Goal: Transaction & Acquisition: Purchase product/service

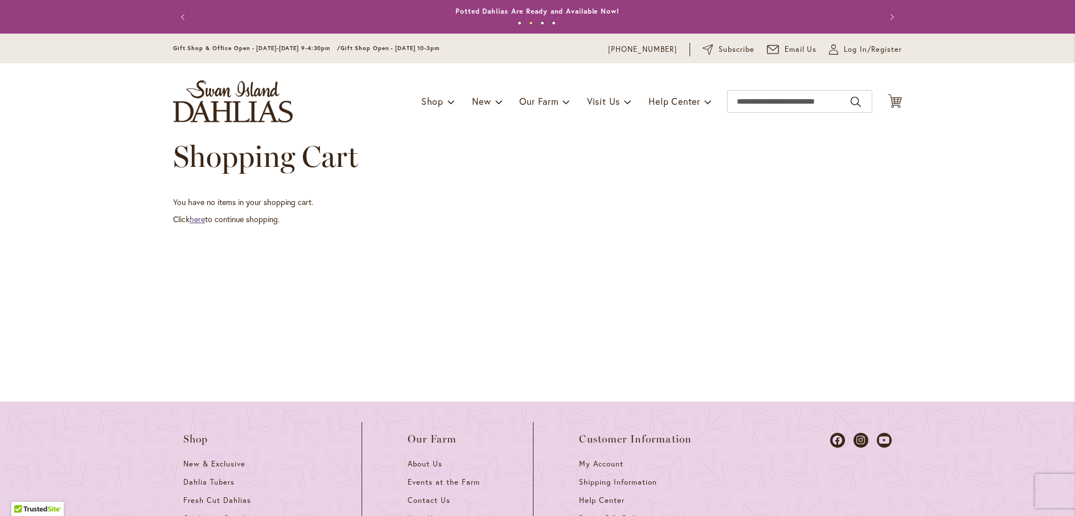
click at [193, 218] on link "here" at bounding box center [197, 219] width 15 height 11
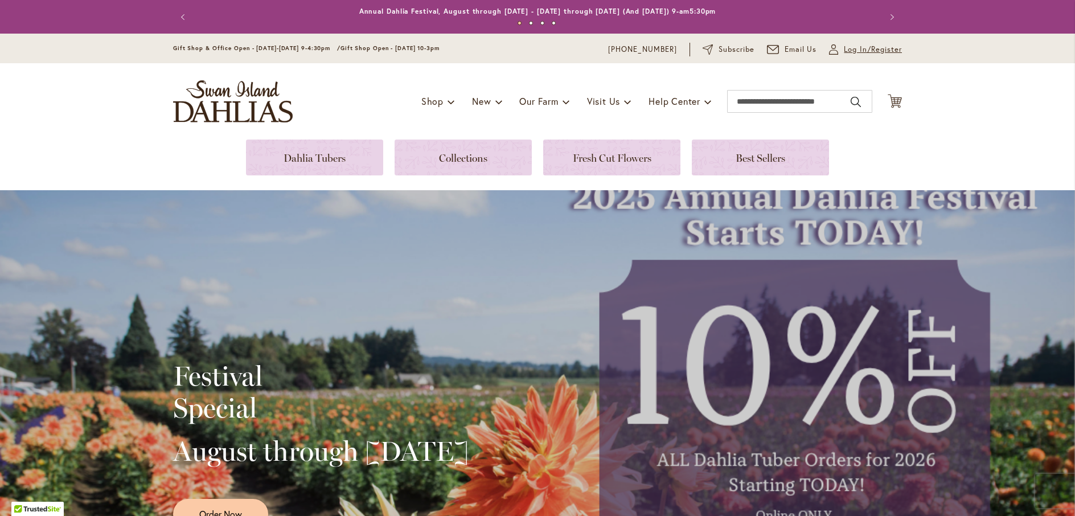
click at [858, 52] on span "Log In/Register" at bounding box center [873, 49] width 58 height 11
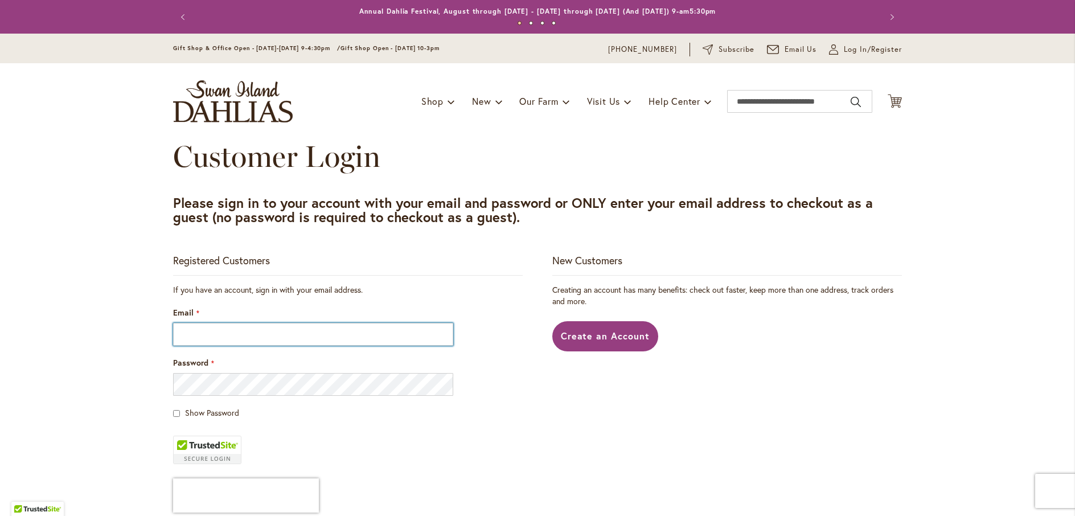
type input "**********"
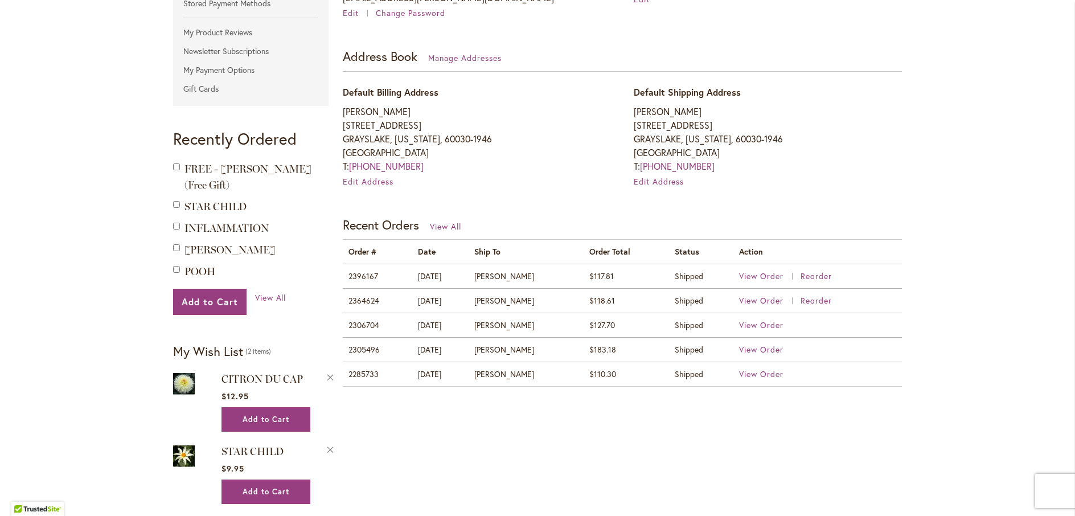
scroll to position [377, 0]
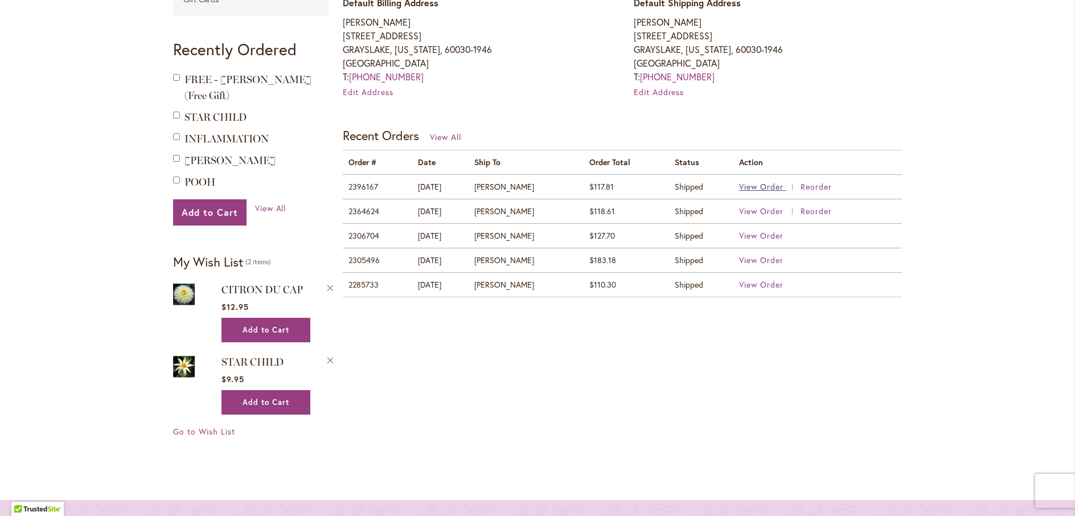
click at [755, 186] on span "View Order" at bounding box center [761, 186] width 44 height 11
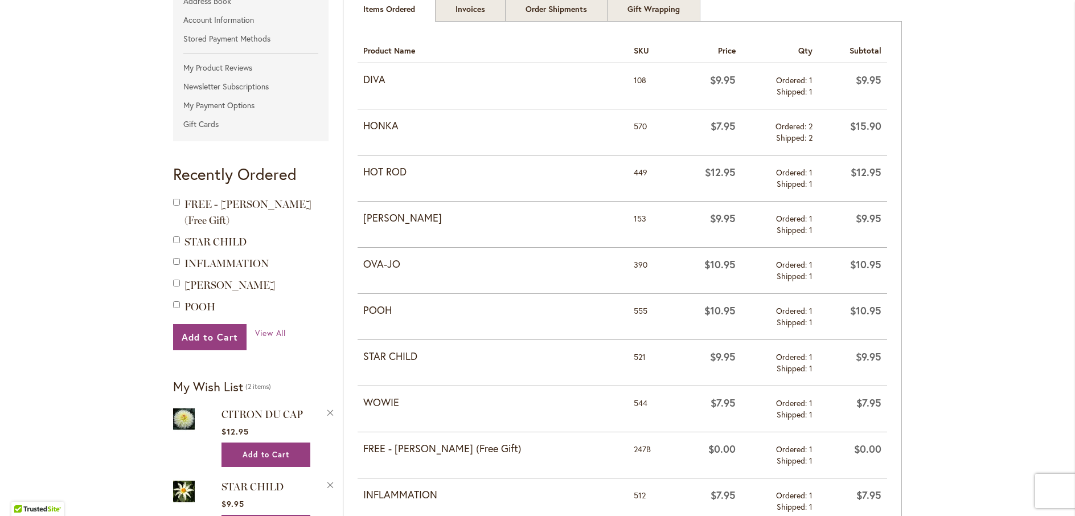
scroll to position [238, 0]
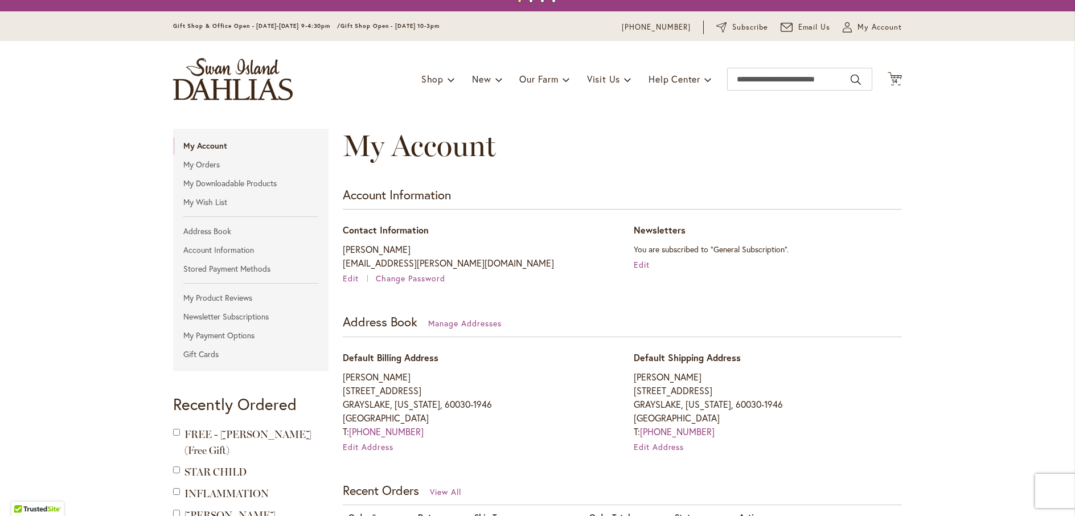
scroll to position [246, 0]
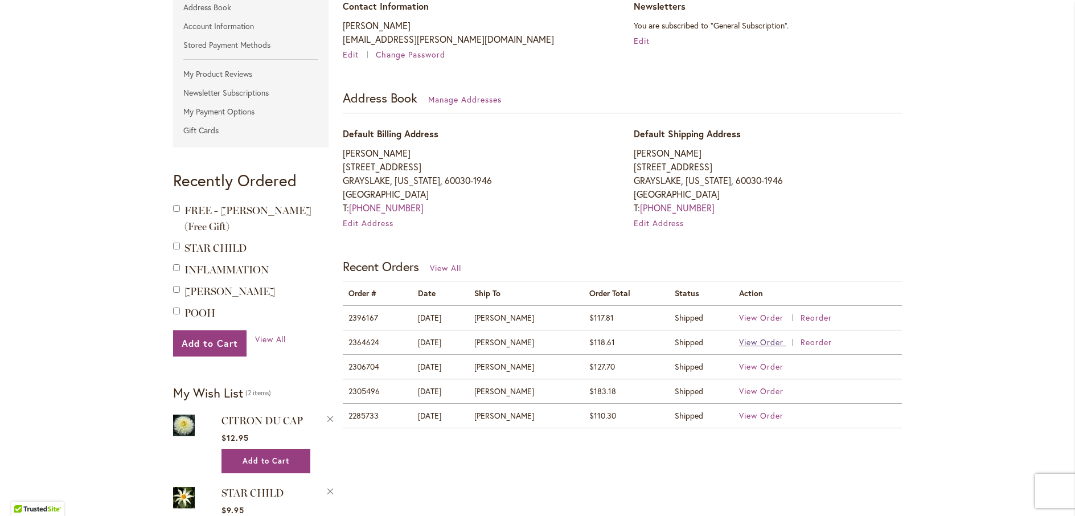
click at [751, 342] on span "View Order" at bounding box center [761, 342] width 44 height 11
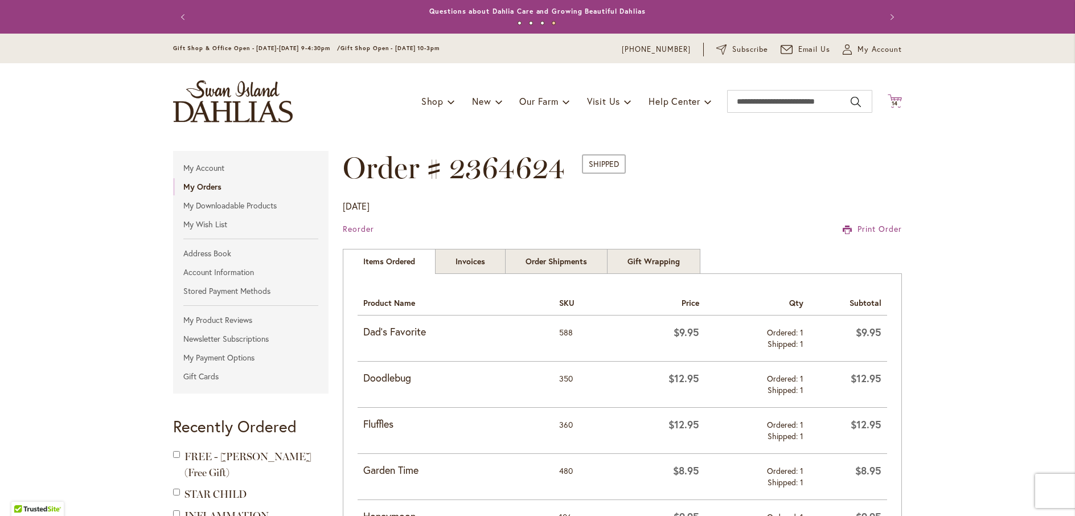
click at [892, 103] on span "14" at bounding box center [895, 103] width 7 height 7
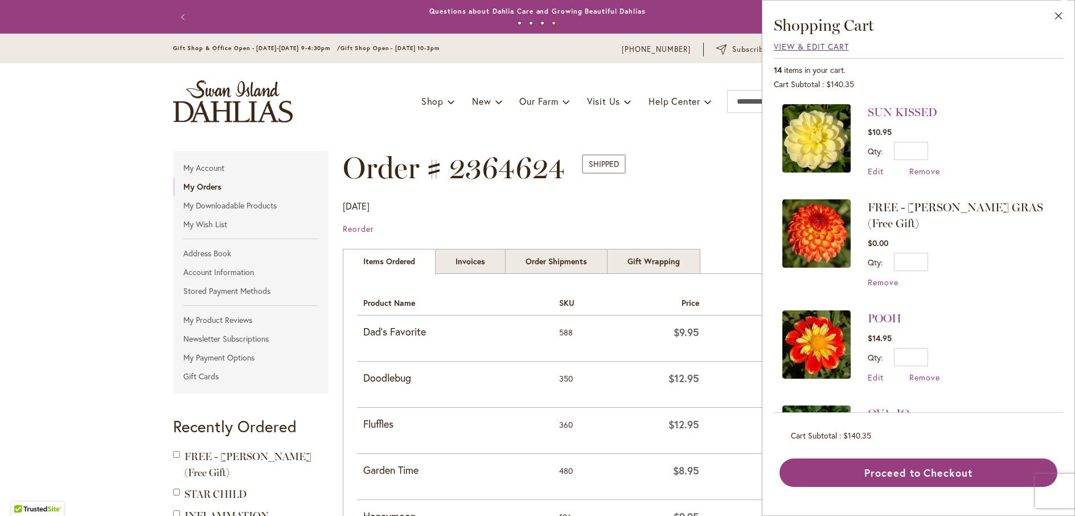
click at [818, 48] on span "View & Edit Cart" at bounding box center [811, 46] width 75 height 11
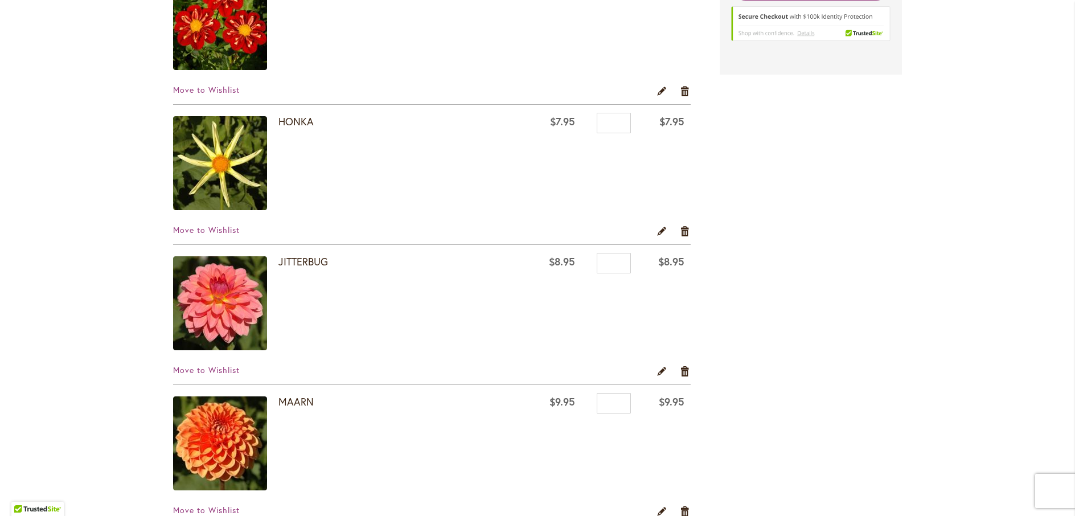
scroll to position [561, 0]
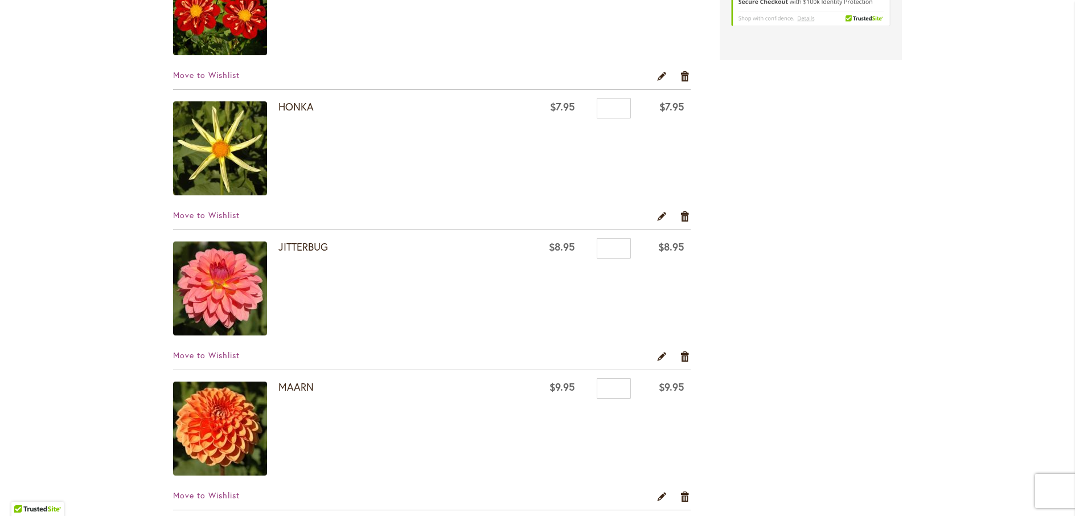
click at [231, 256] on img at bounding box center [220, 288] width 94 height 94
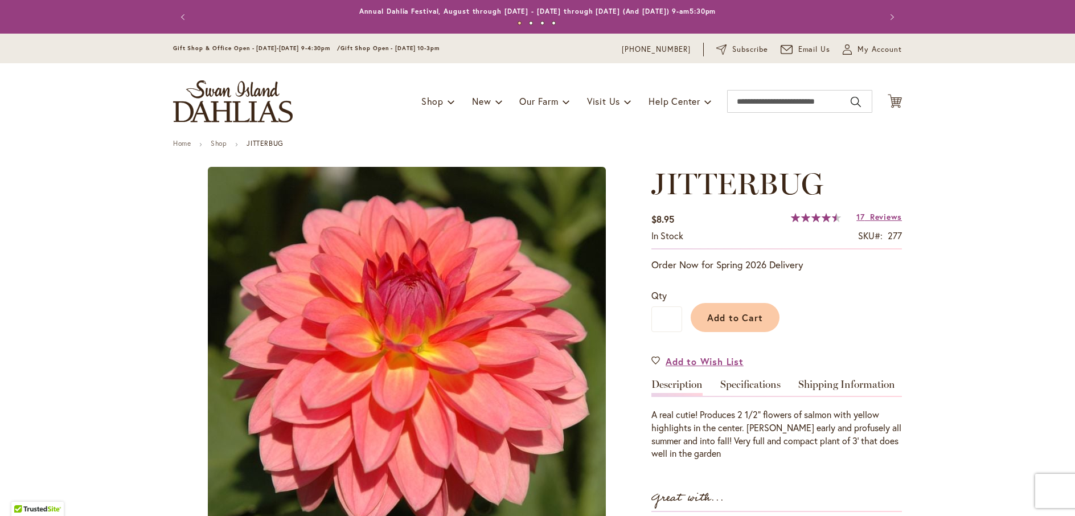
type input "*****"
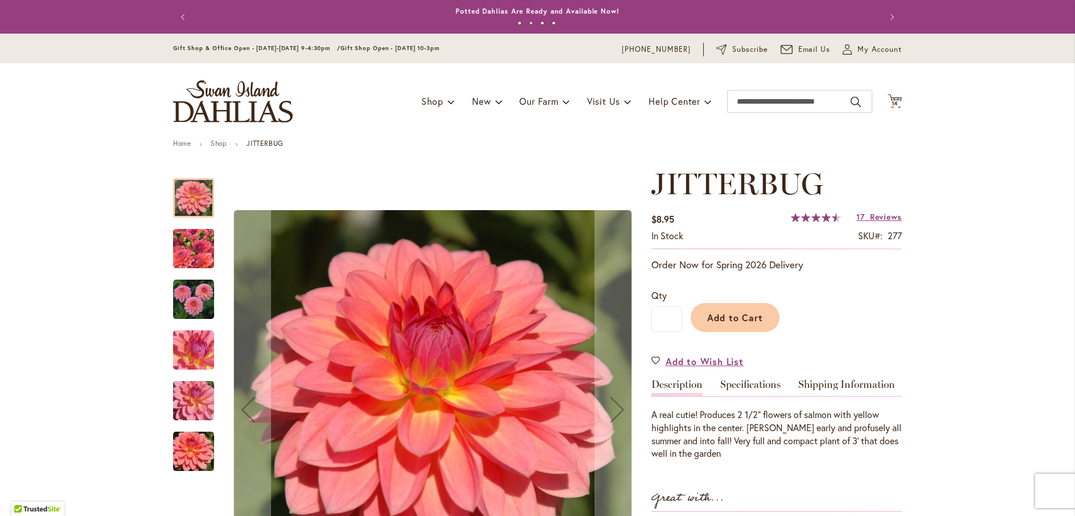
click at [185, 248] on img "JITTERBUG" at bounding box center [194, 249] width 82 height 62
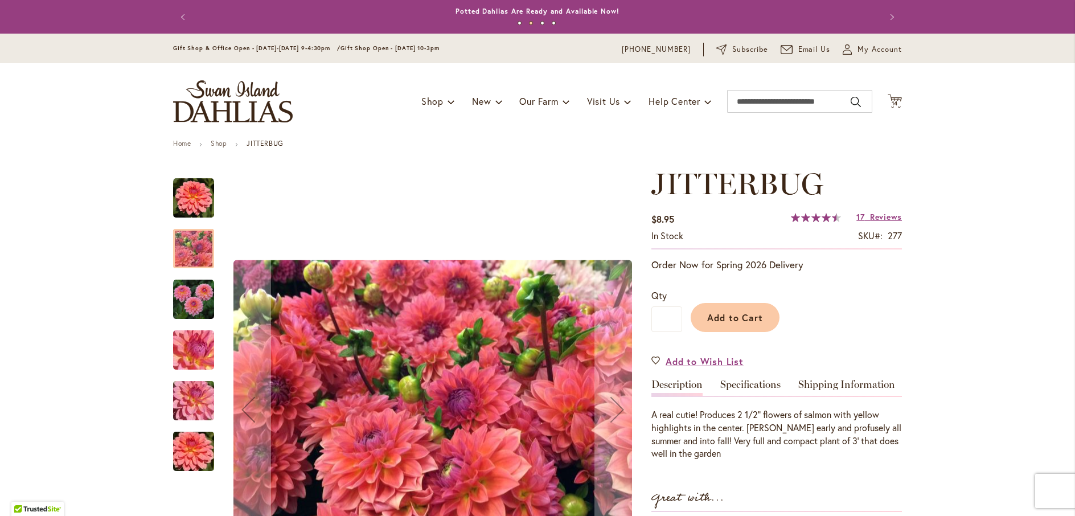
click at [192, 298] on img "JITTERBUG" at bounding box center [193, 299] width 41 height 41
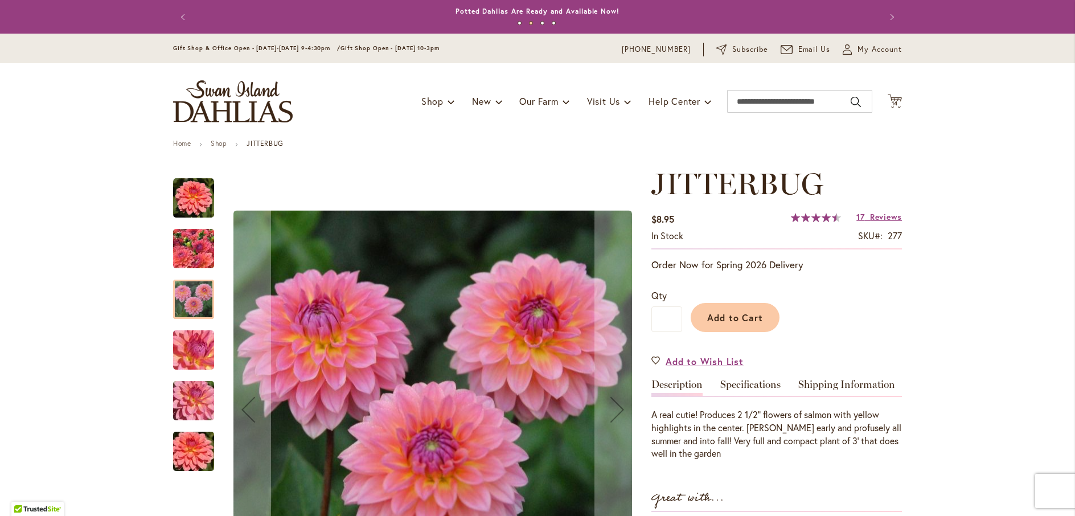
click at [194, 329] on div "JITTERBUG" at bounding box center [199, 344] width 52 height 51
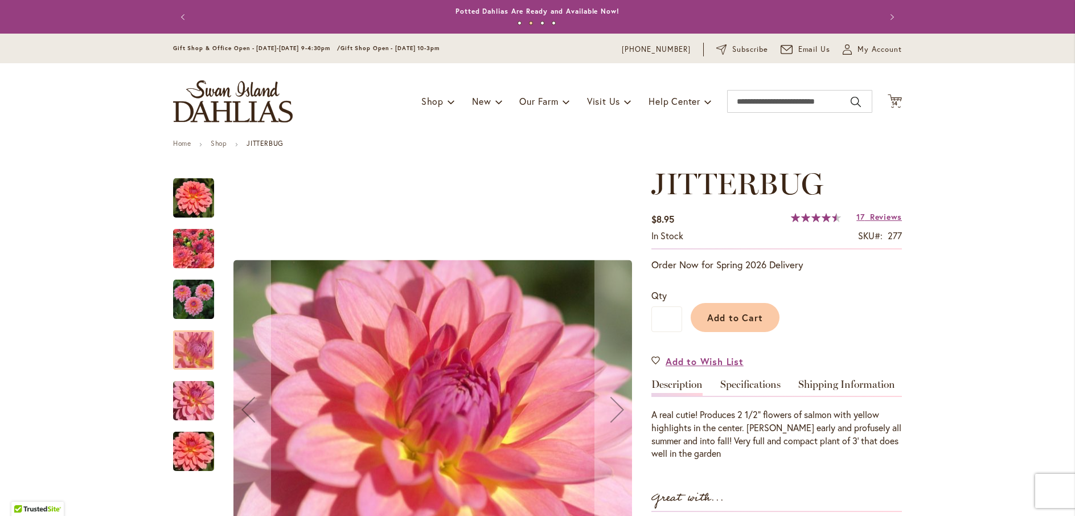
click at [196, 405] on img "JITTERBUG" at bounding box center [194, 401] width 82 height 62
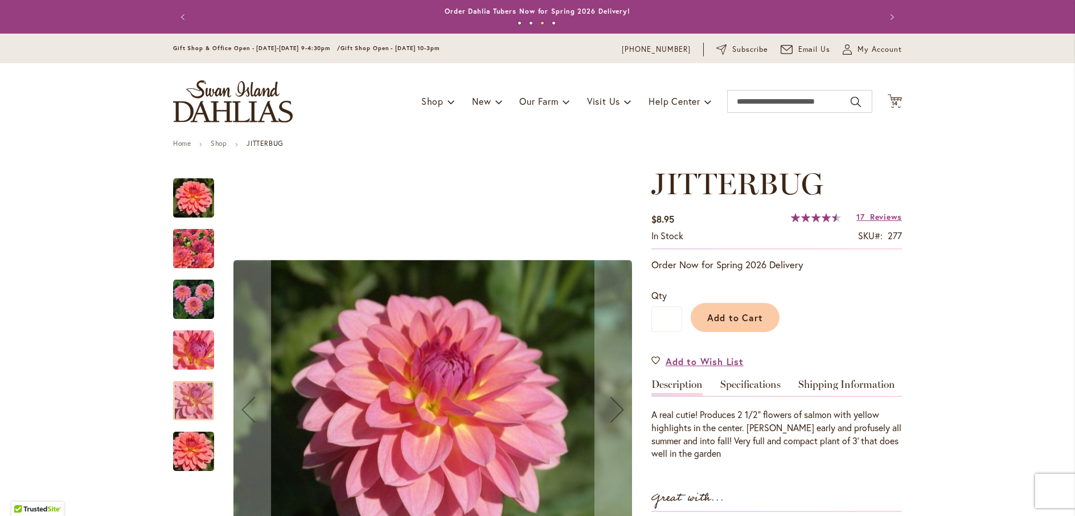
click at [195, 452] on img "JITTERBUG" at bounding box center [194, 451] width 82 height 55
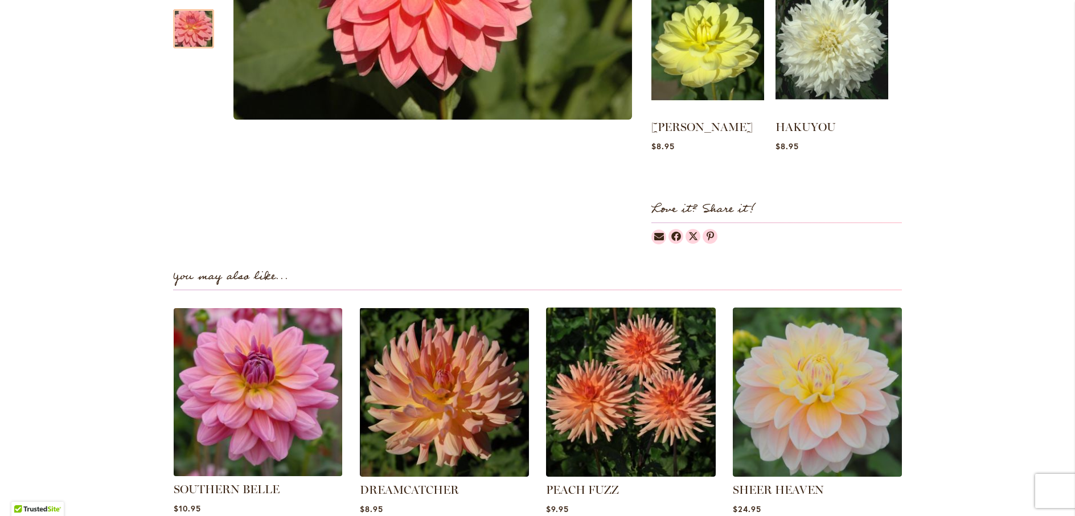
scroll to position [662, 0]
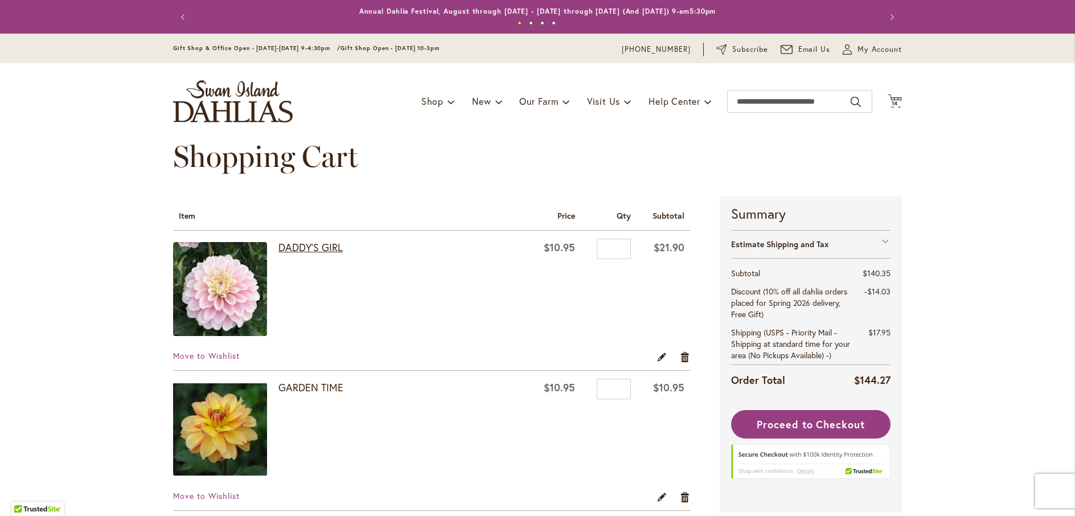
click at [301, 249] on link "DADDY'S GIRL" at bounding box center [310, 247] width 64 height 14
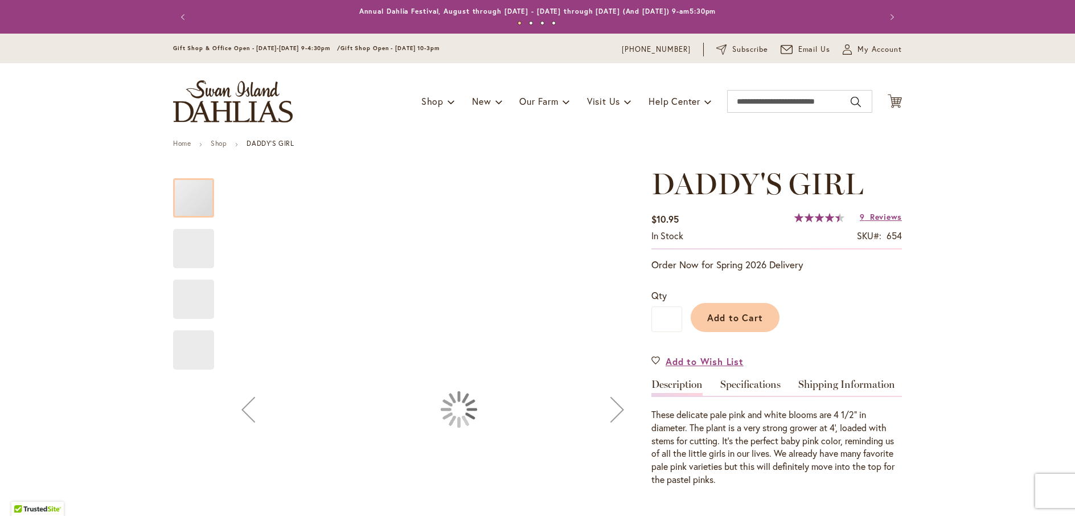
type input "*****"
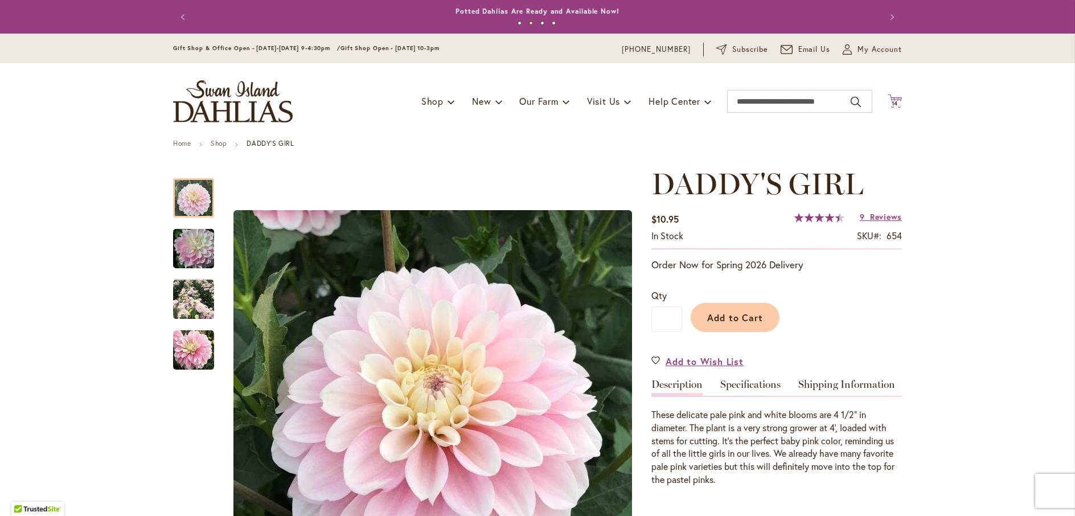
click at [895, 103] on span "14 14 items" at bounding box center [895, 104] width 11 height 6
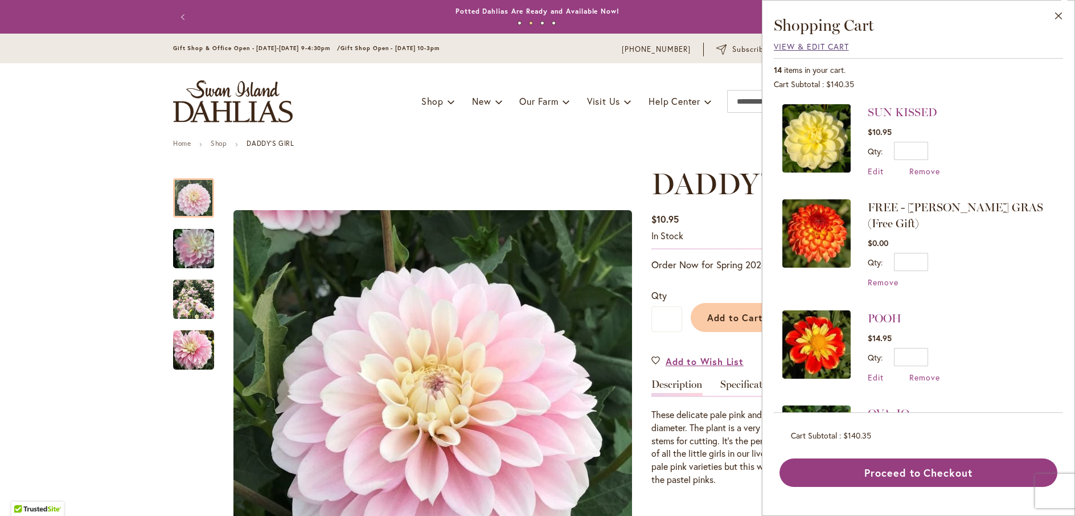
click at [811, 47] on span "View & Edit Cart" at bounding box center [811, 46] width 75 height 11
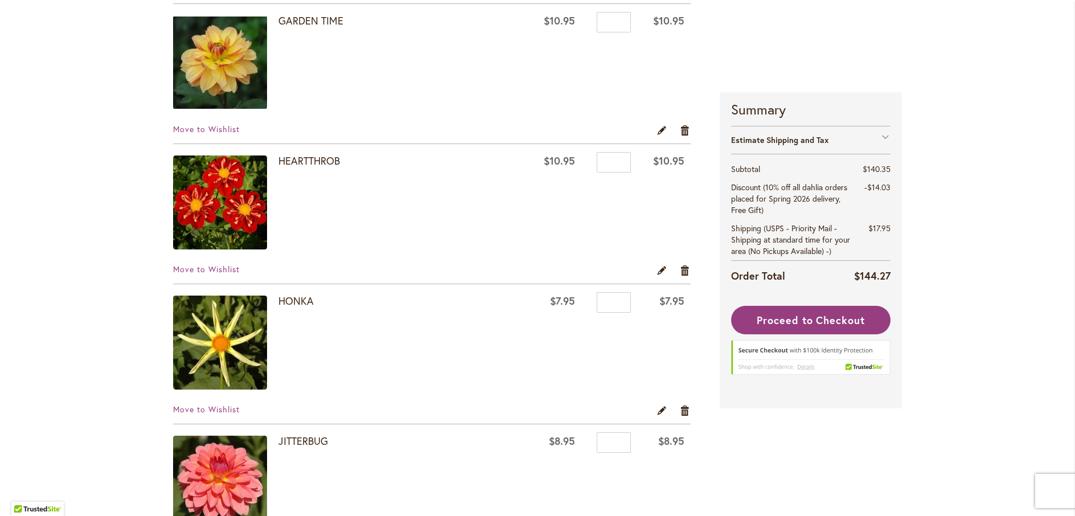
scroll to position [166, 0]
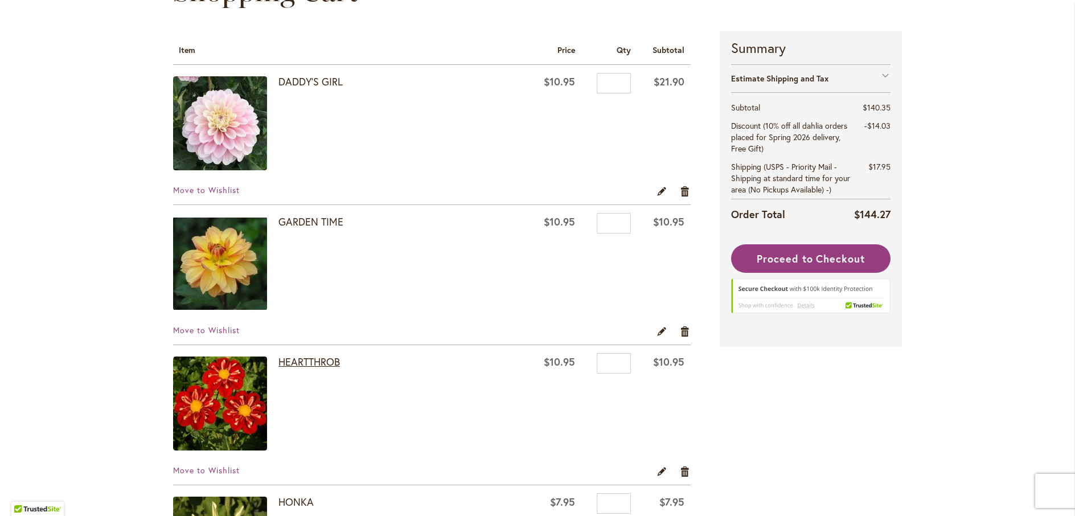
click at [303, 364] on link "HEARTTHROB" at bounding box center [309, 362] width 62 height 14
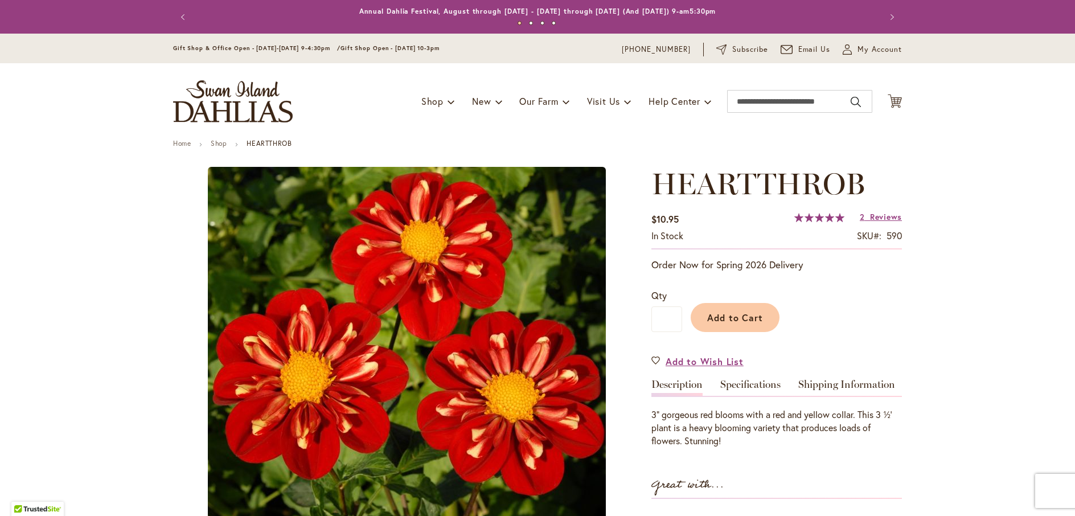
type input "*****"
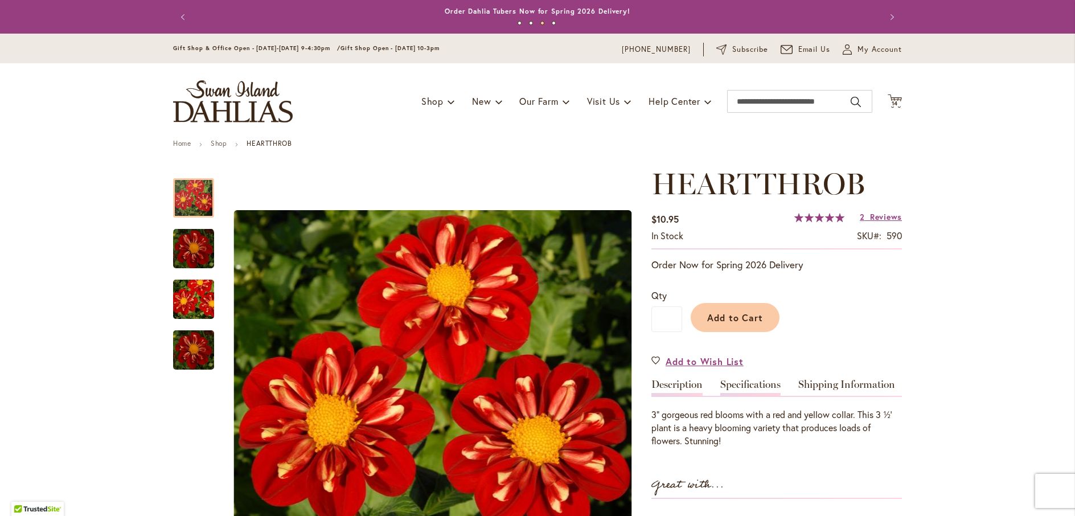
click at [755, 379] on link "Specifications" at bounding box center [750, 387] width 60 height 17
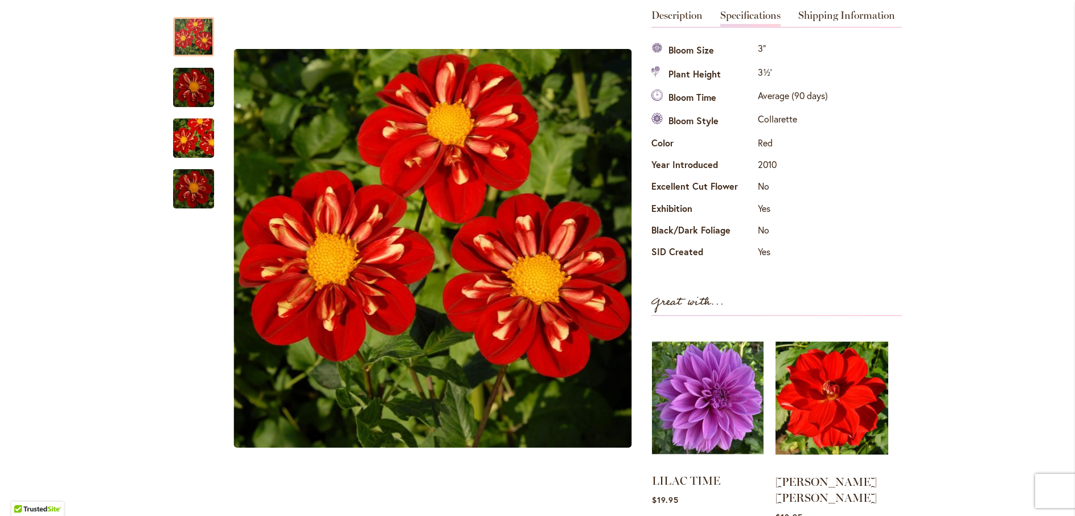
scroll to position [13, 0]
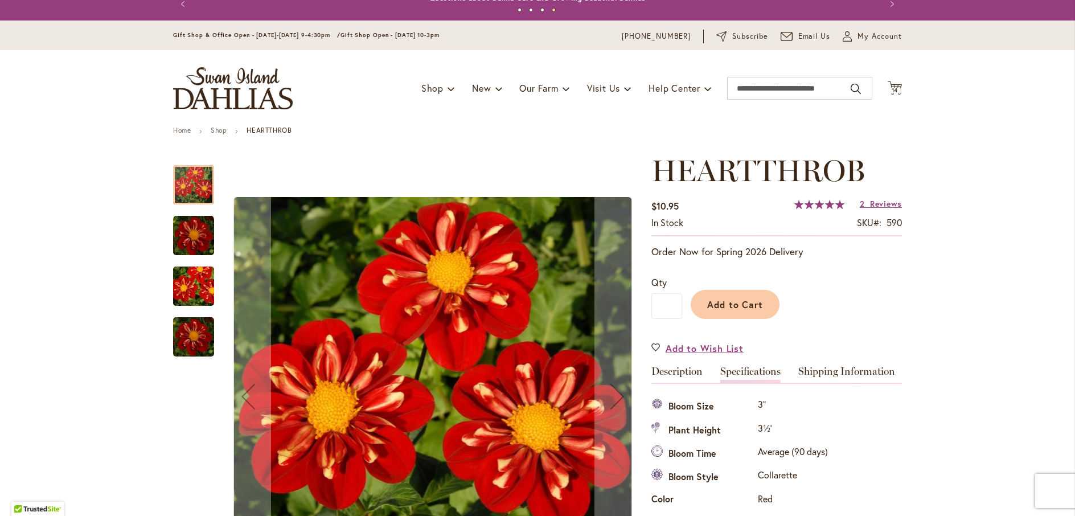
click at [202, 241] on img "HEARTTHROB" at bounding box center [193, 235] width 41 height 41
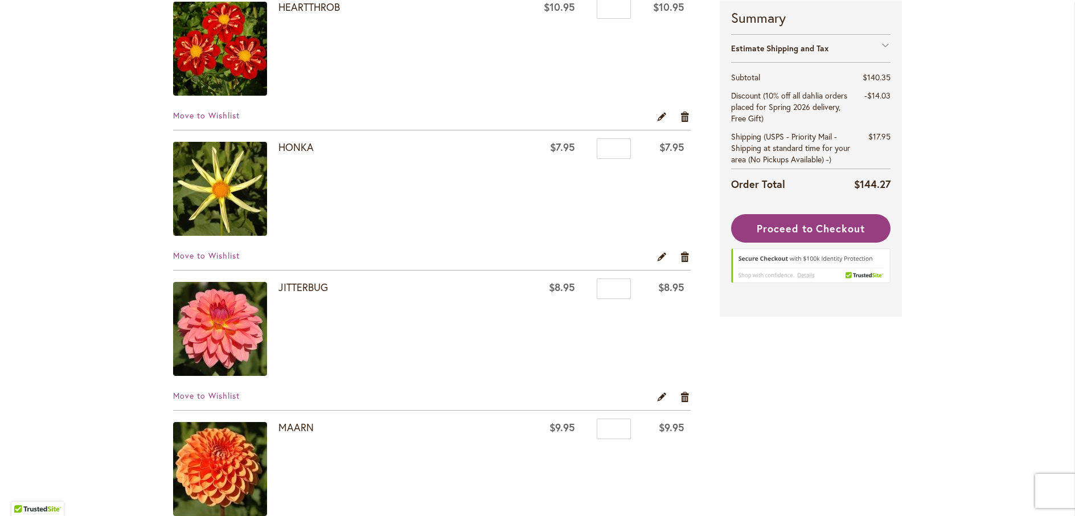
scroll to position [575, 0]
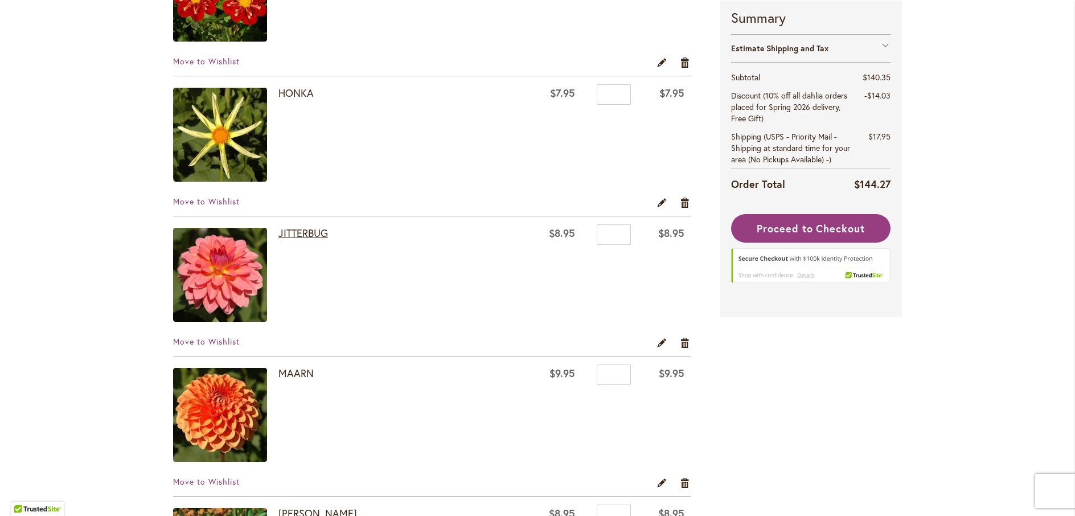
click at [311, 235] on link "JITTERBUG" at bounding box center [303, 233] width 50 height 14
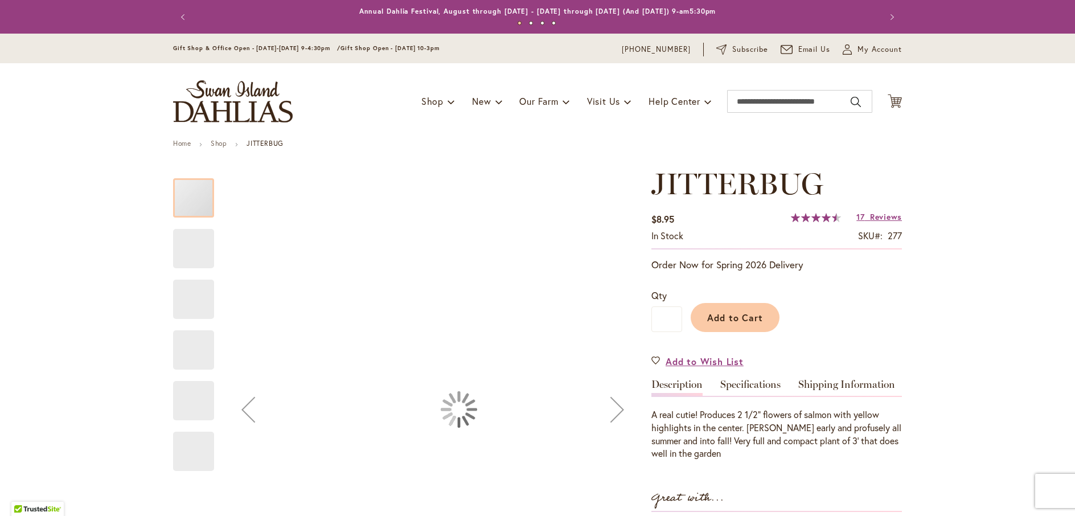
type input "*****"
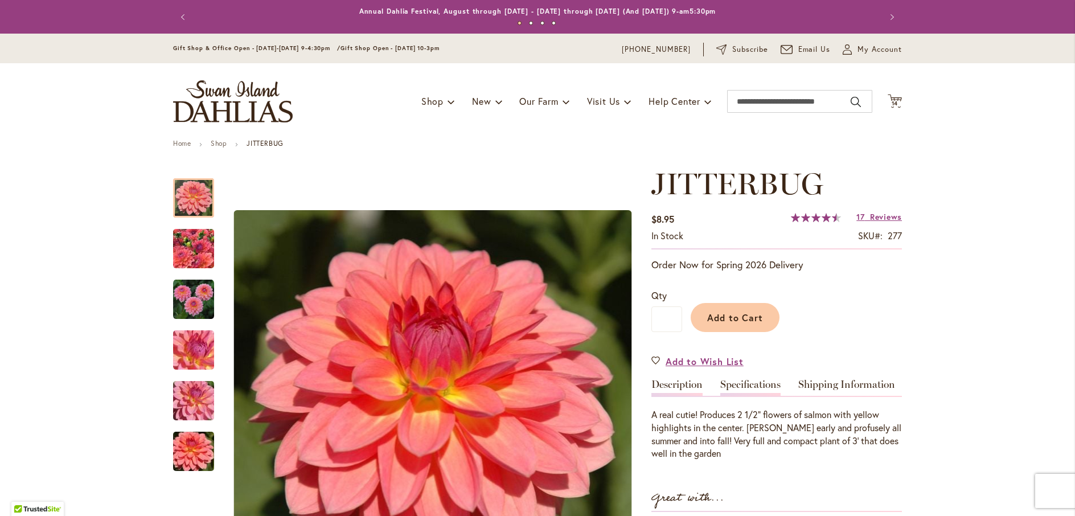
click at [751, 388] on link "Specifications" at bounding box center [750, 387] width 60 height 17
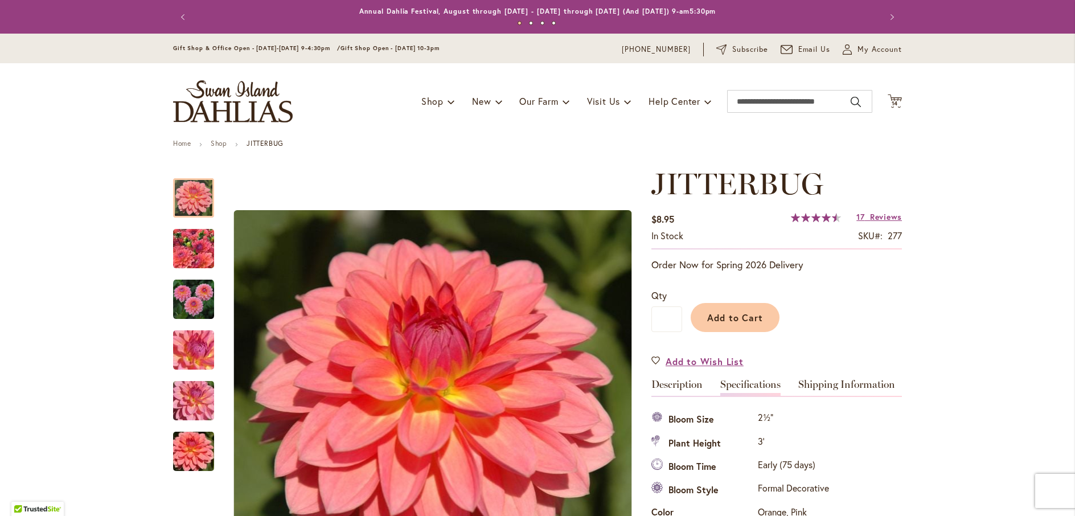
scroll to position [378, 0]
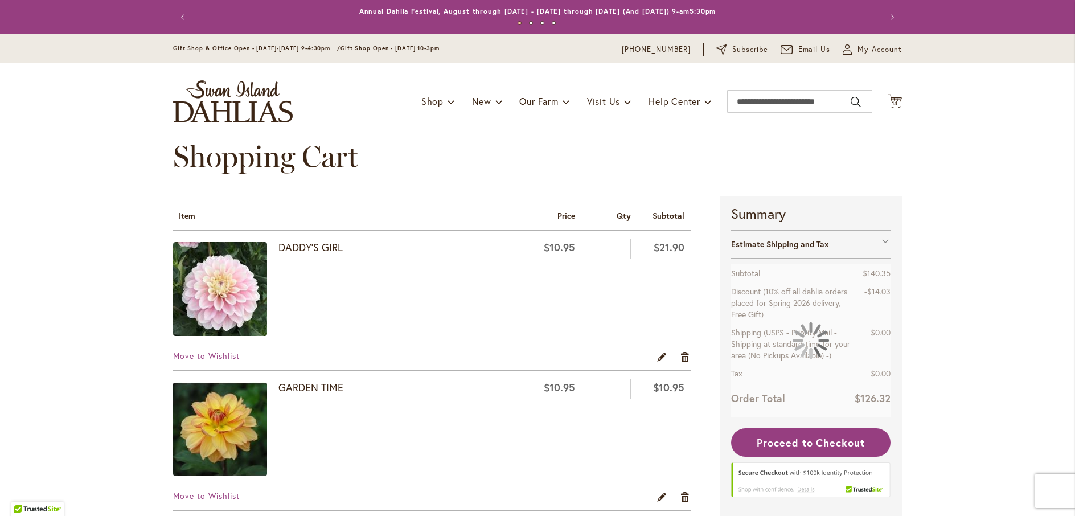
click at [313, 383] on link "GARDEN TIME" at bounding box center [310, 387] width 65 height 14
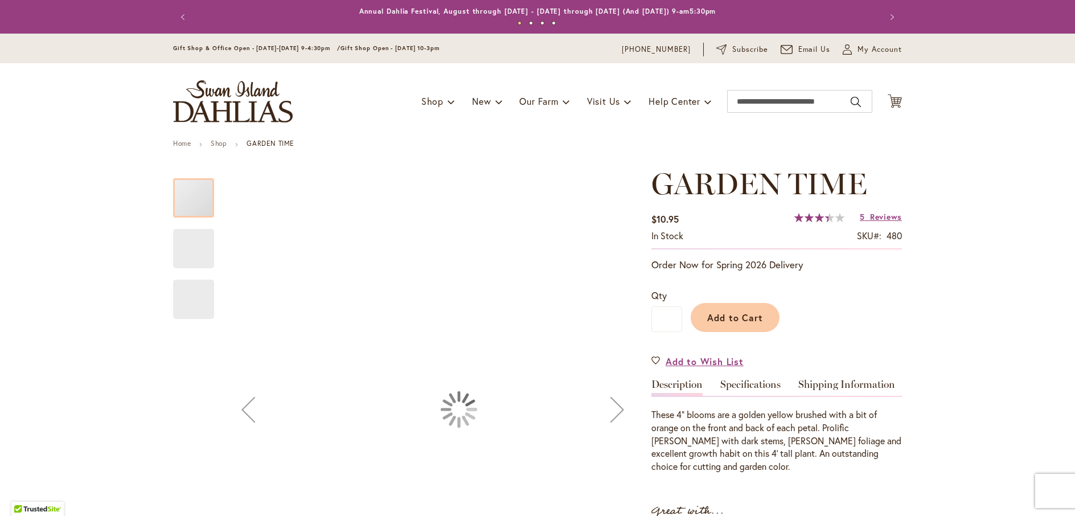
type input "*****"
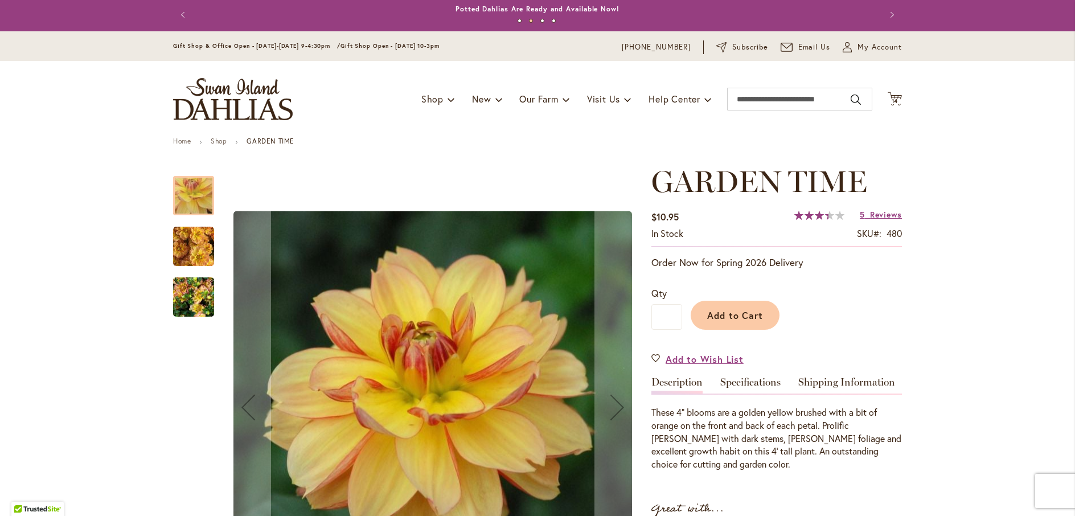
scroll to position [5, 0]
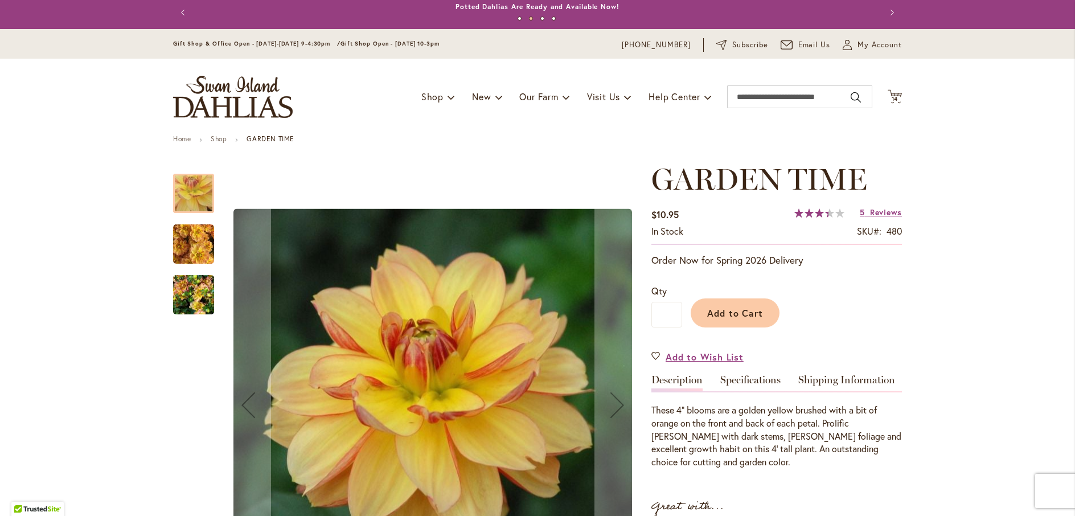
click at [192, 298] on img "GARDEN TIME" at bounding box center [193, 295] width 41 height 55
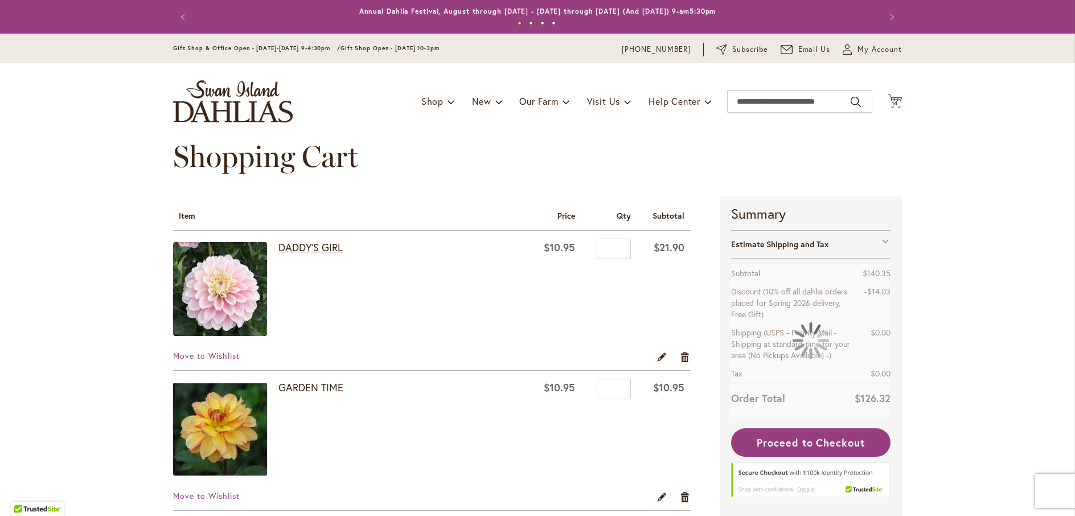
click at [322, 245] on link "DADDY'S GIRL" at bounding box center [310, 247] width 64 height 14
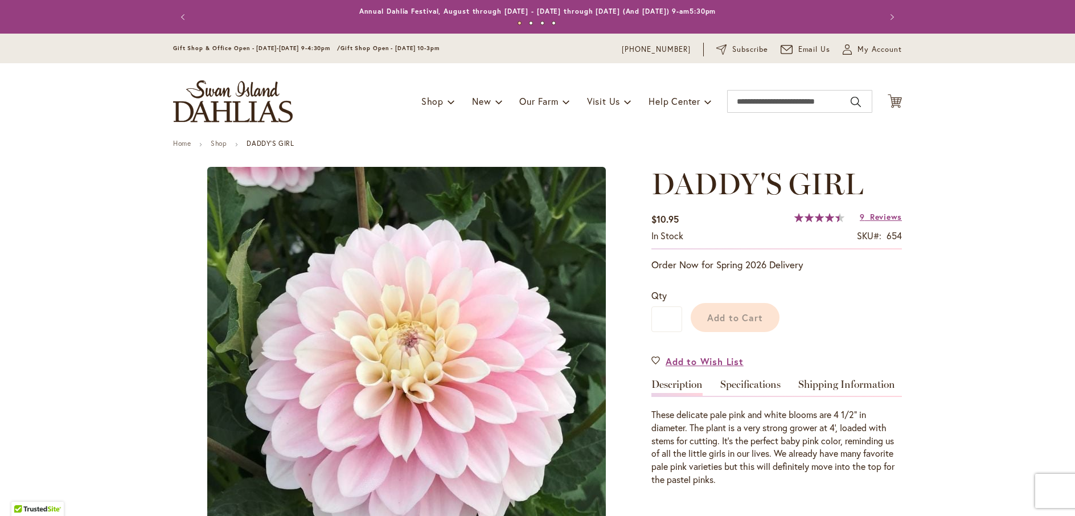
type input "*****"
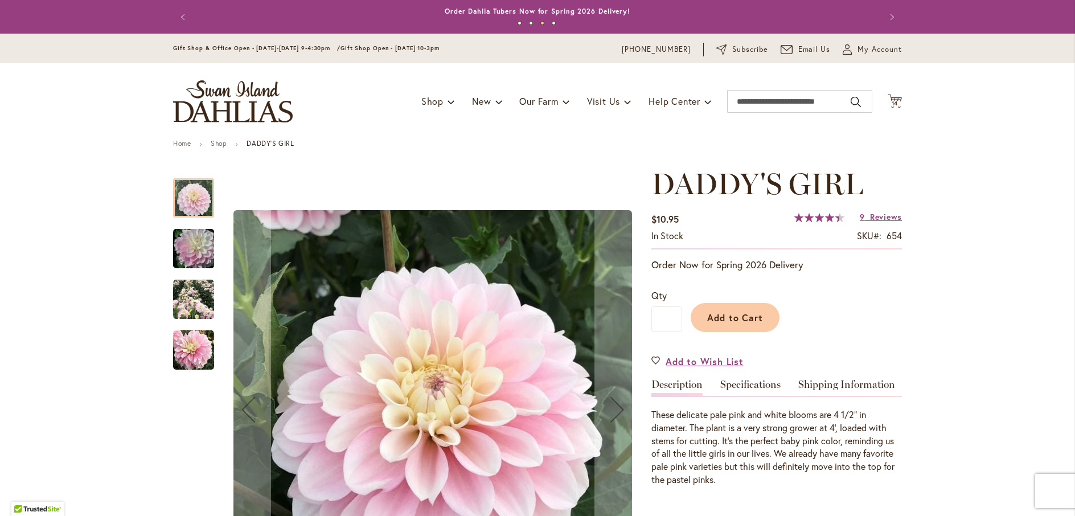
click at [196, 293] on img "DADDY'S GIRL" at bounding box center [193, 299] width 41 height 41
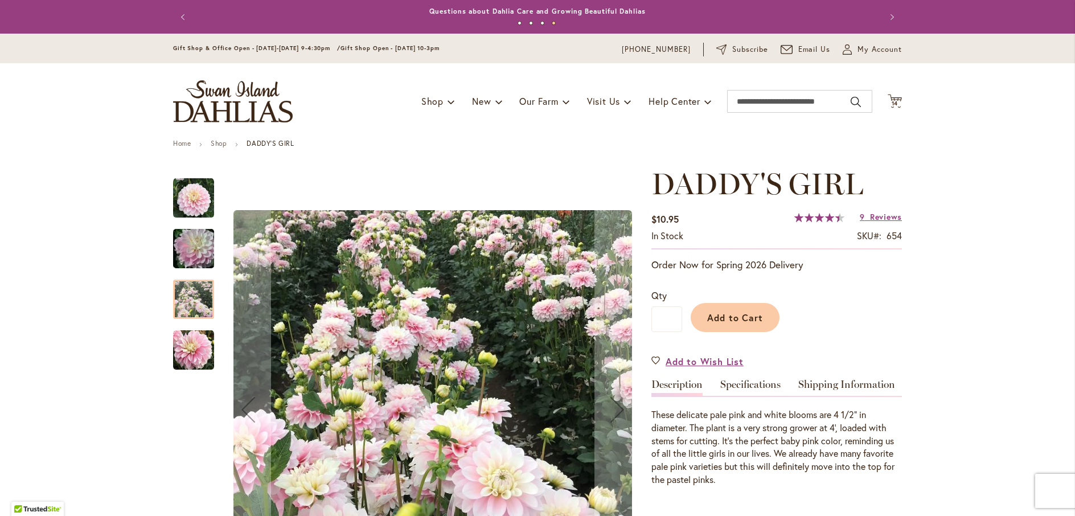
click at [192, 358] on img "DADDY'S GIRL" at bounding box center [193, 350] width 41 height 41
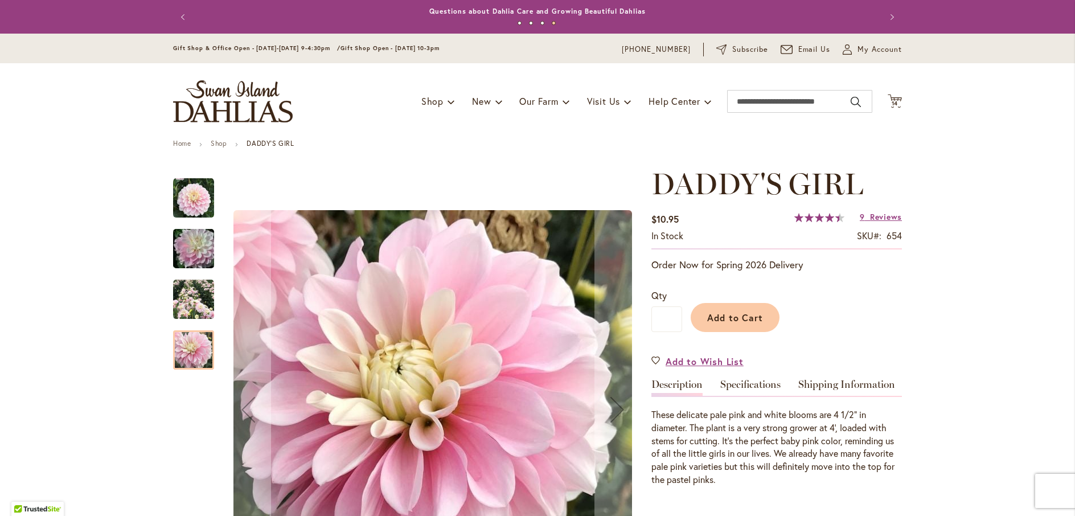
click at [192, 305] on img "DADDY'S GIRL" at bounding box center [193, 299] width 41 height 41
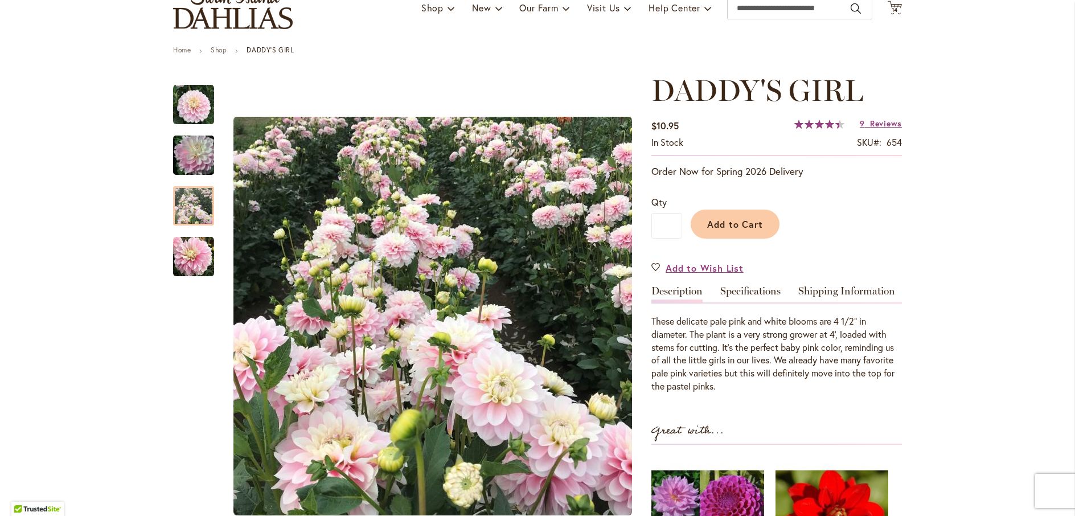
scroll to position [192, 0]
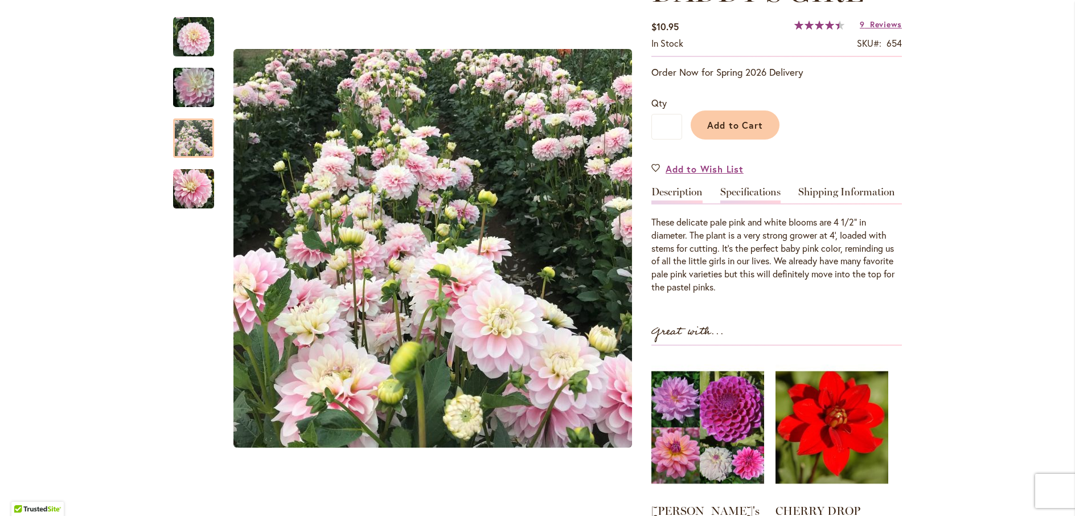
click at [748, 194] on link "Specifications" at bounding box center [750, 195] width 60 height 17
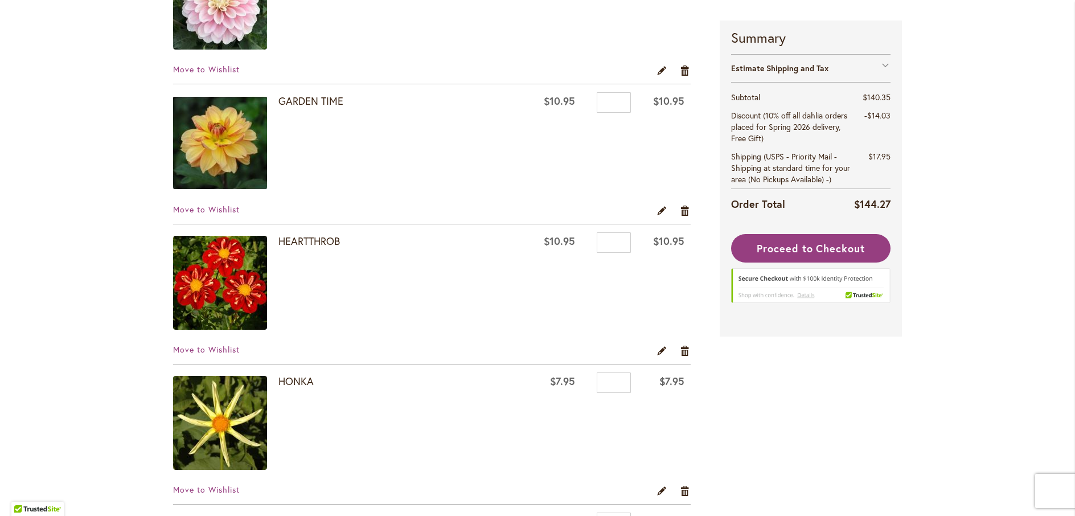
scroll to position [432, 0]
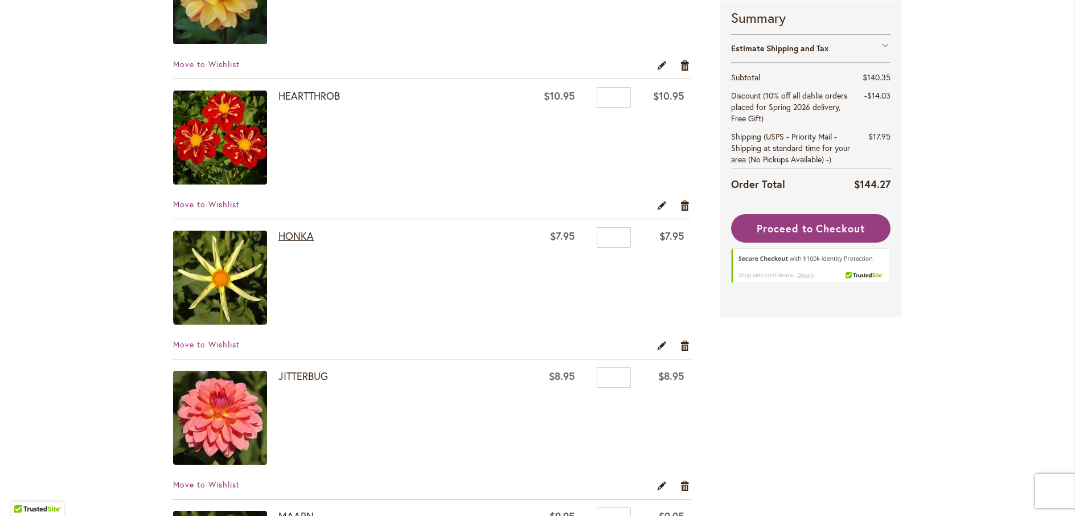
click at [293, 239] on link "HONKA" at bounding box center [295, 236] width 35 height 14
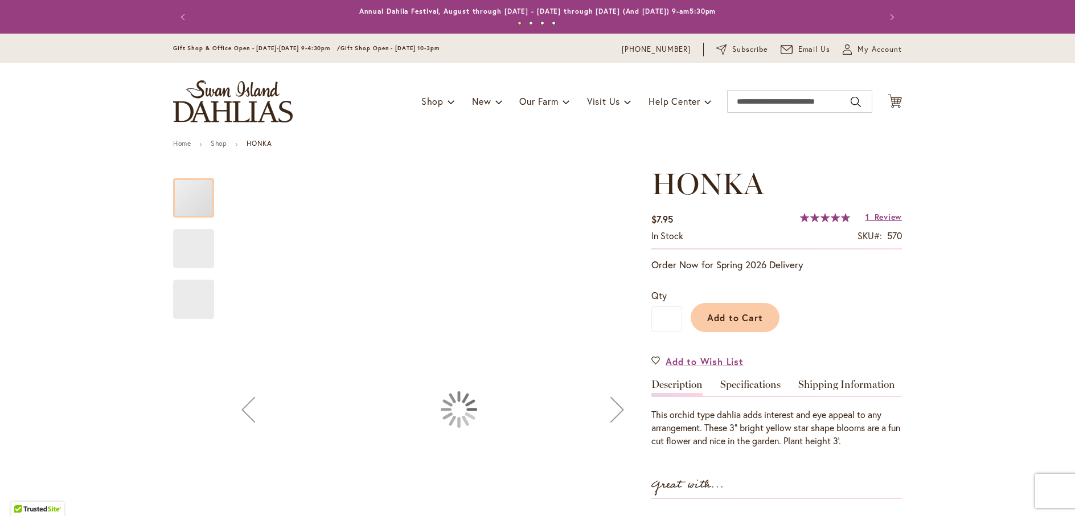
type input "*****"
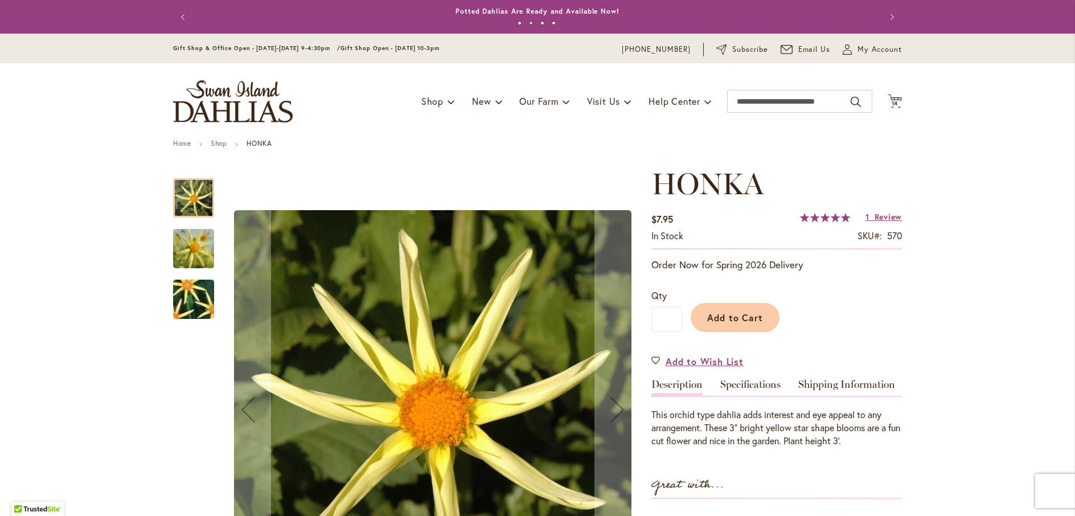
click at [183, 251] on img "HONKA" at bounding box center [193, 249] width 41 height 62
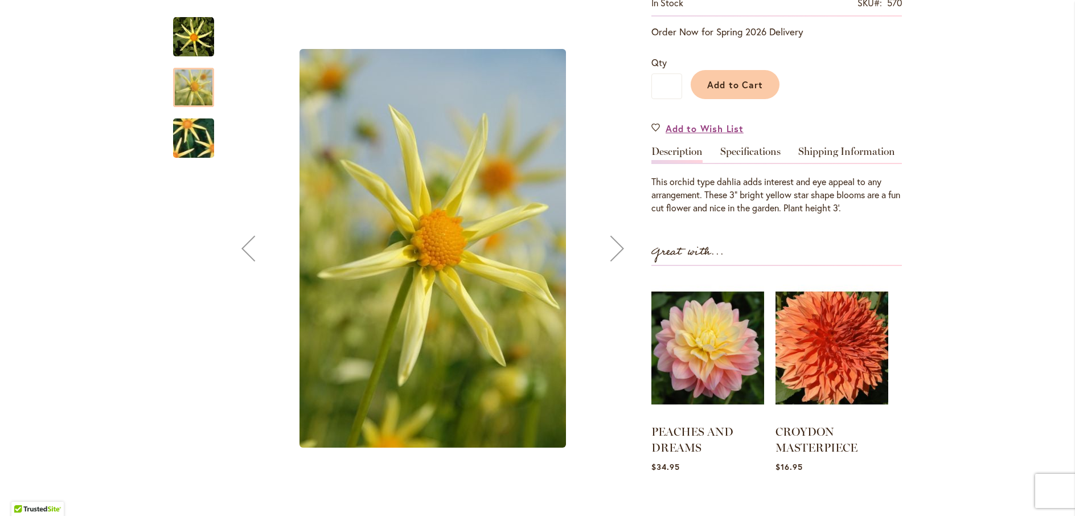
scroll to position [223, 0]
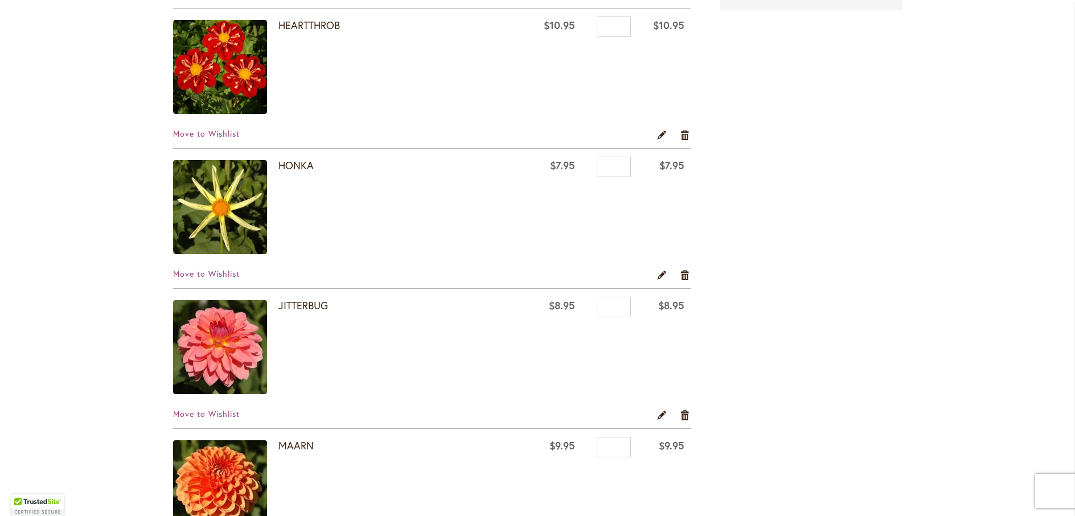
scroll to position [602, 0]
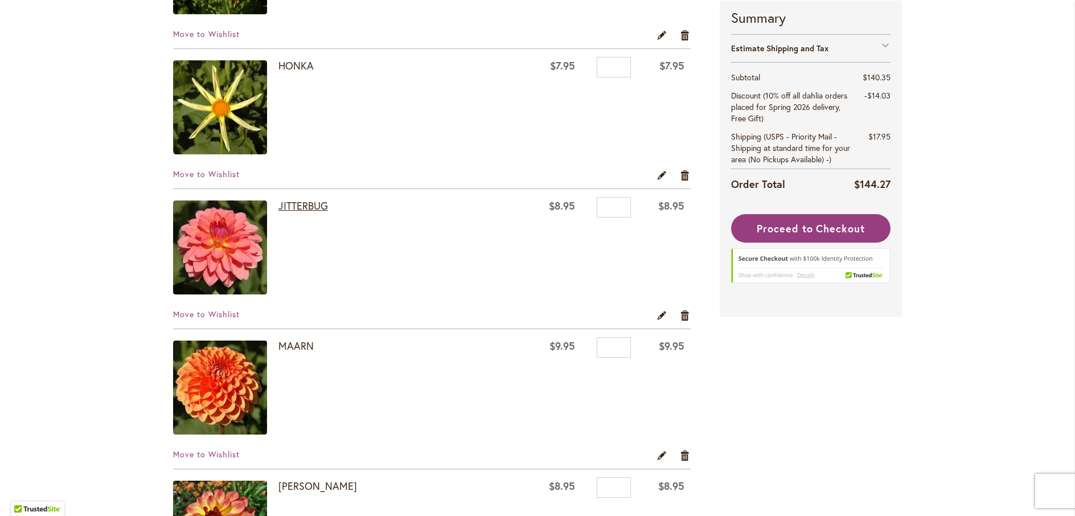
click at [292, 208] on link "JITTERBUG" at bounding box center [303, 206] width 50 height 14
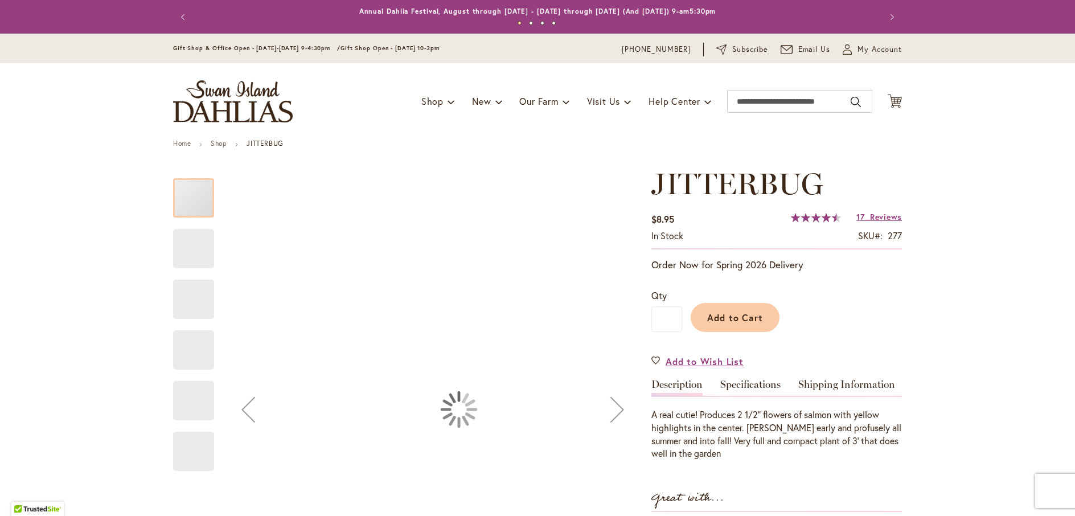
type input "*****"
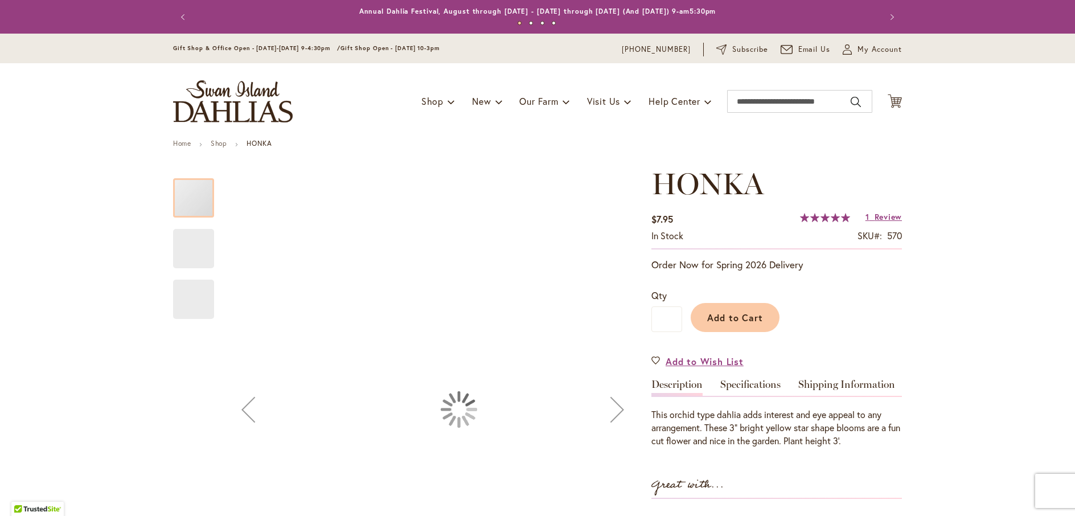
type input "*****"
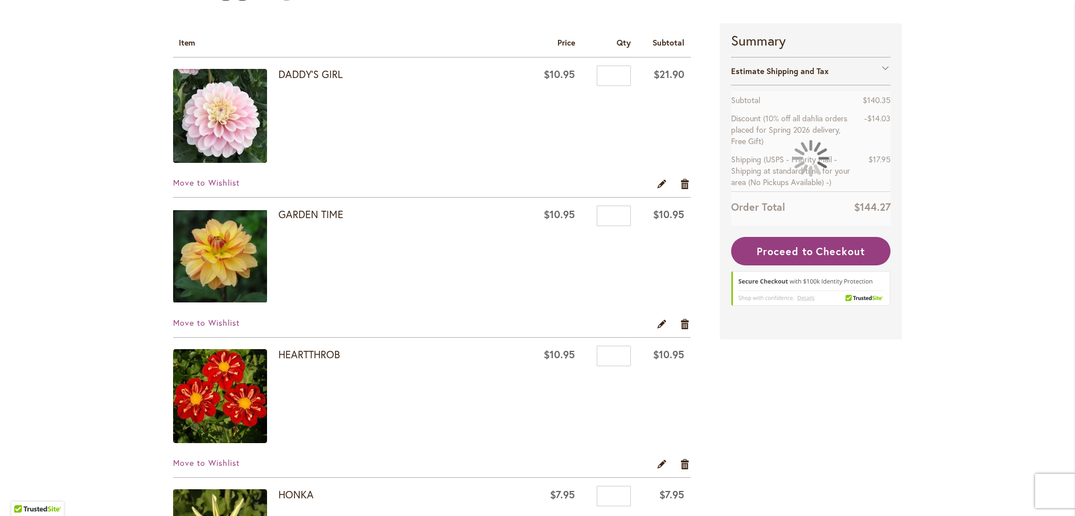
scroll to position [227, 0]
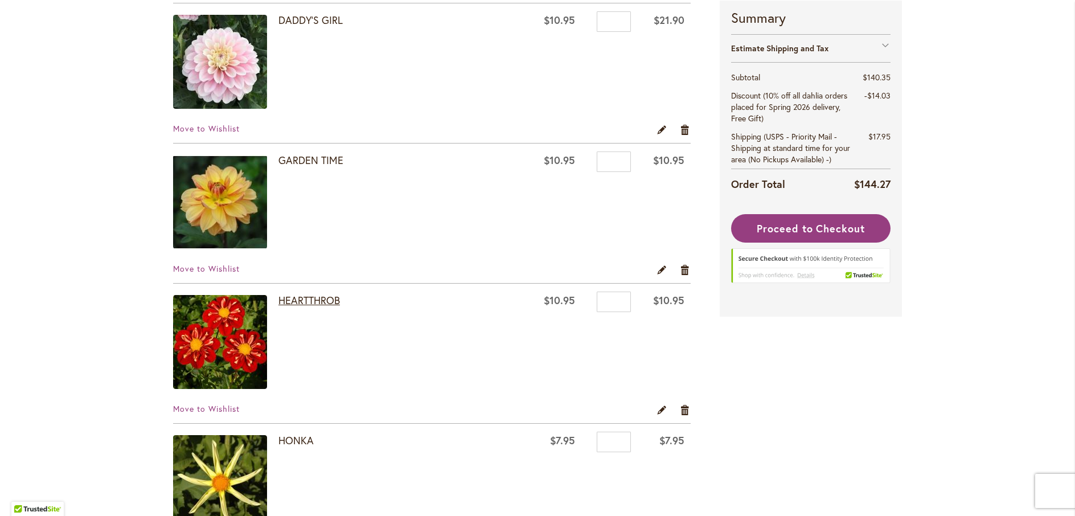
click at [308, 302] on link "HEARTTHROB" at bounding box center [309, 300] width 62 height 14
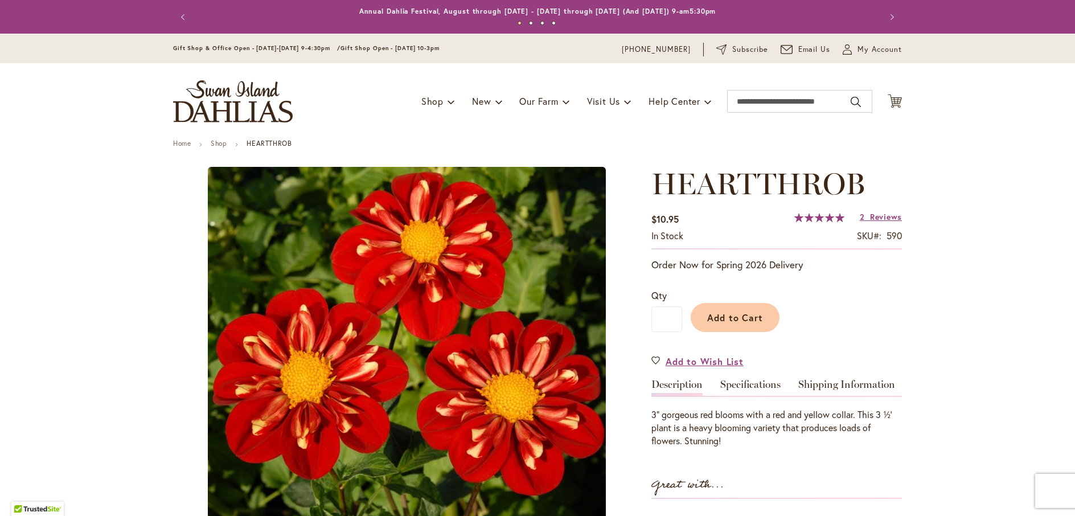
type input "*****"
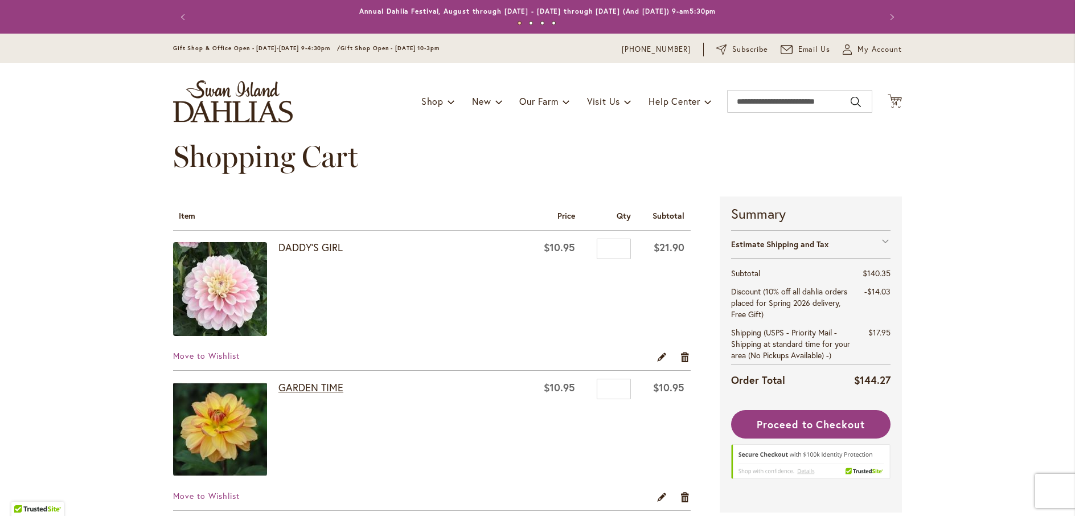
click at [327, 391] on link "GARDEN TIME" at bounding box center [310, 387] width 65 height 14
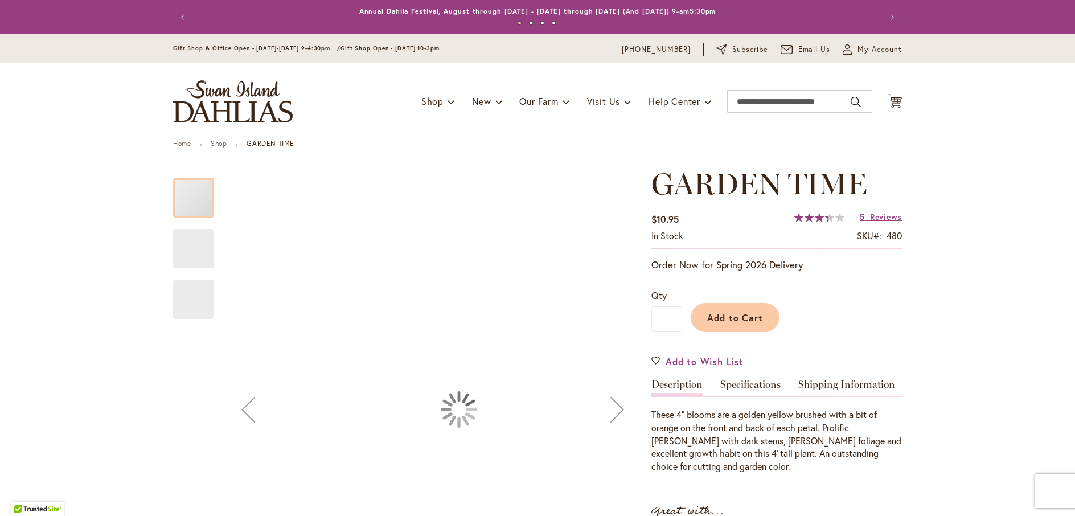
type input "*****"
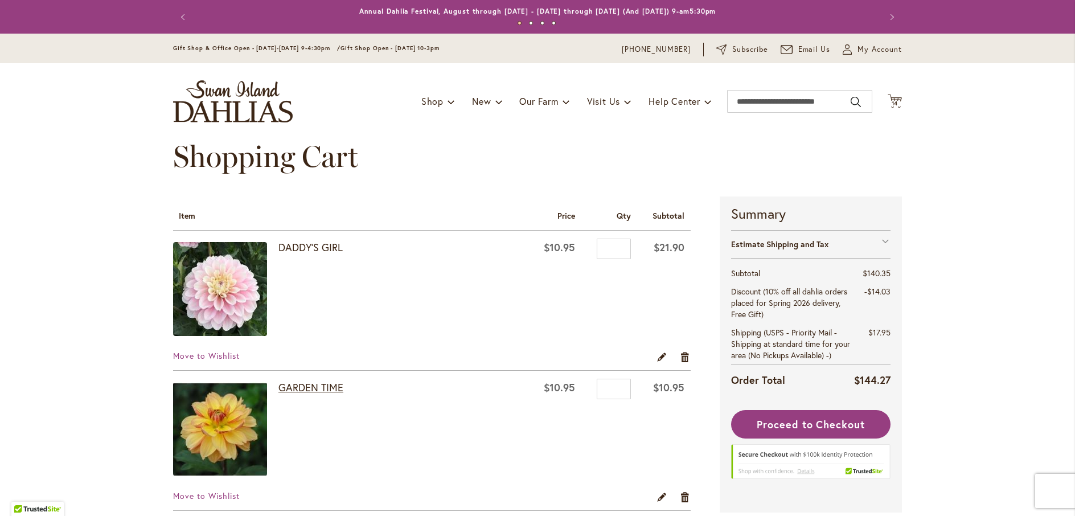
click at [290, 387] on link "GARDEN TIME" at bounding box center [310, 387] width 65 height 14
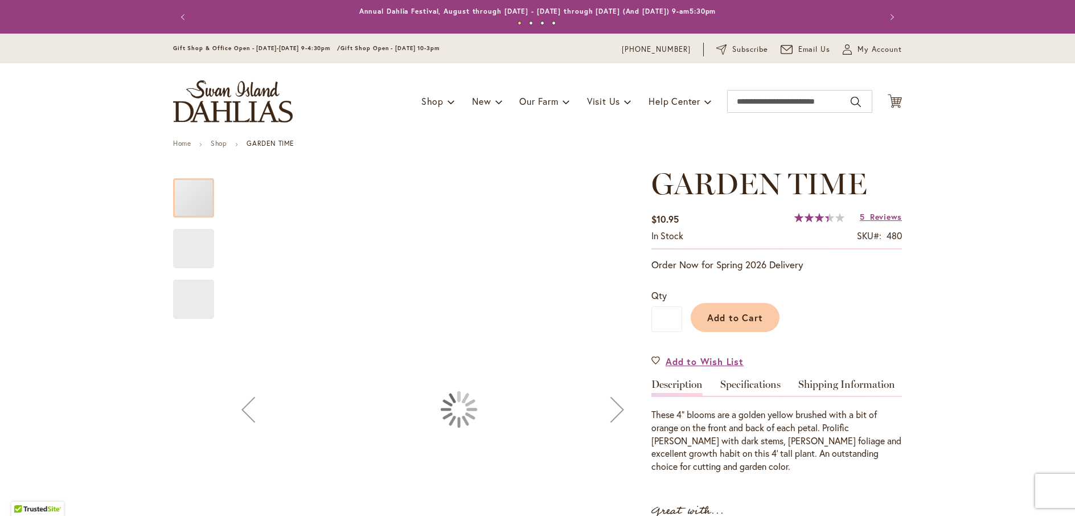
type input "*****"
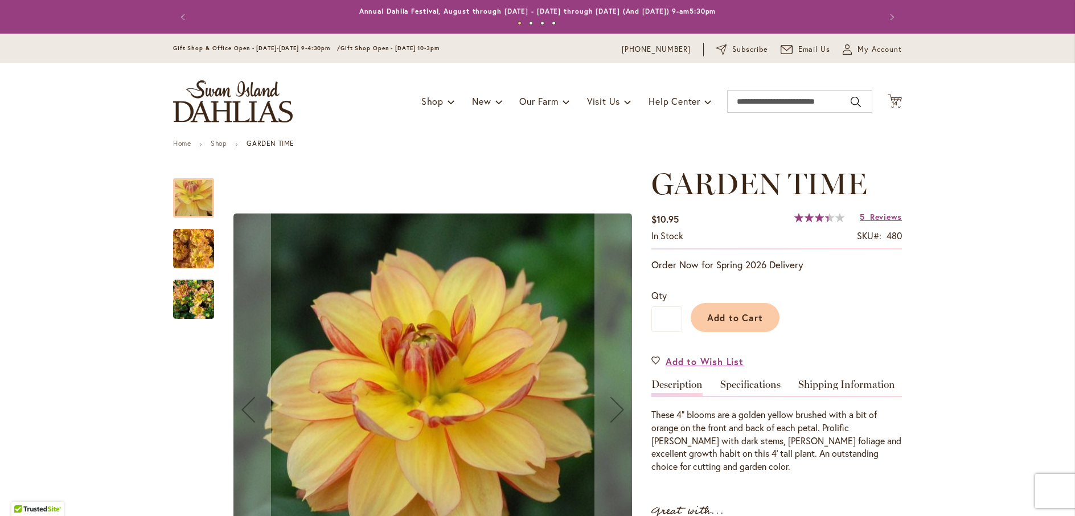
click at [183, 253] on img "GARDEN TIME" at bounding box center [193, 248] width 41 height 41
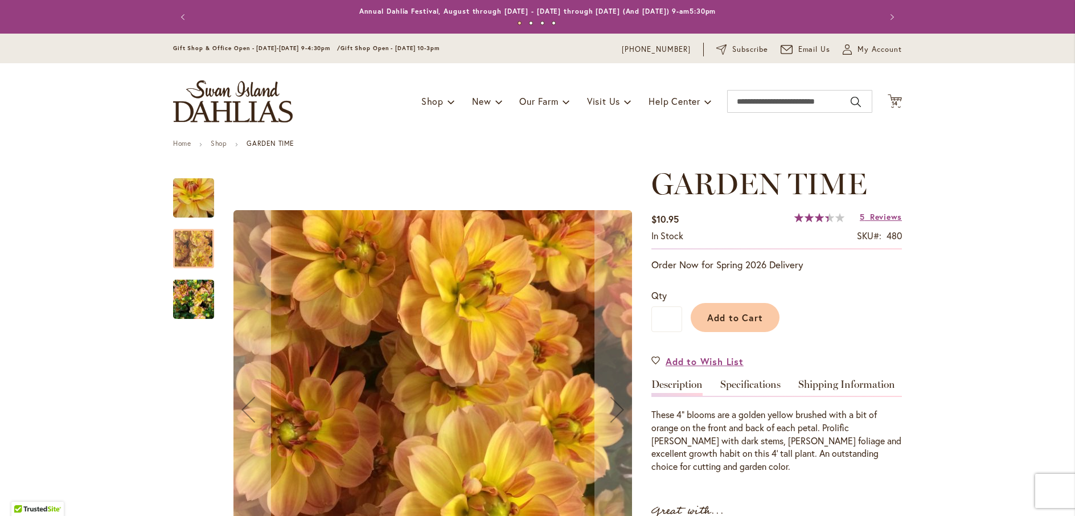
click at [190, 302] on img "GARDEN TIME" at bounding box center [193, 299] width 41 height 55
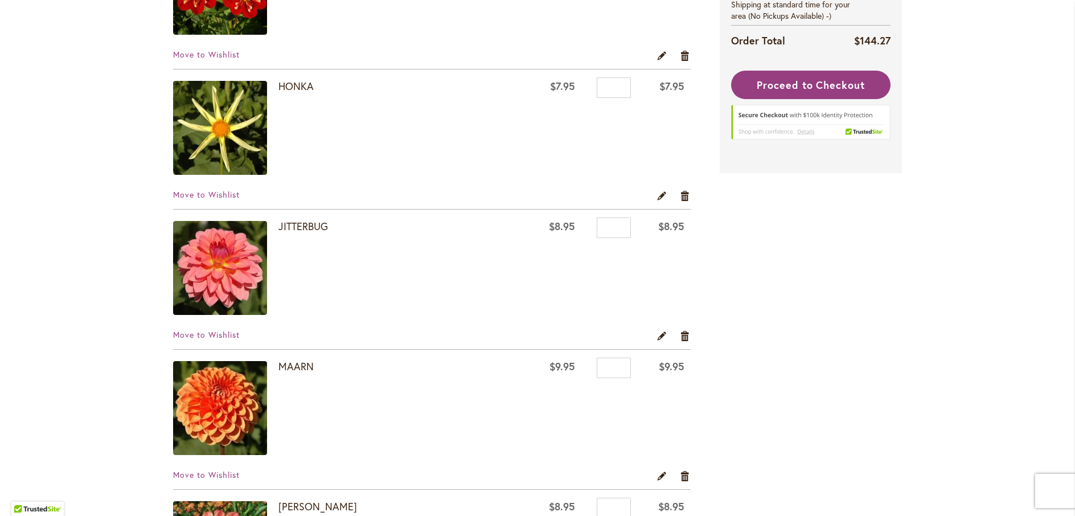
scroll to position [646, 0]
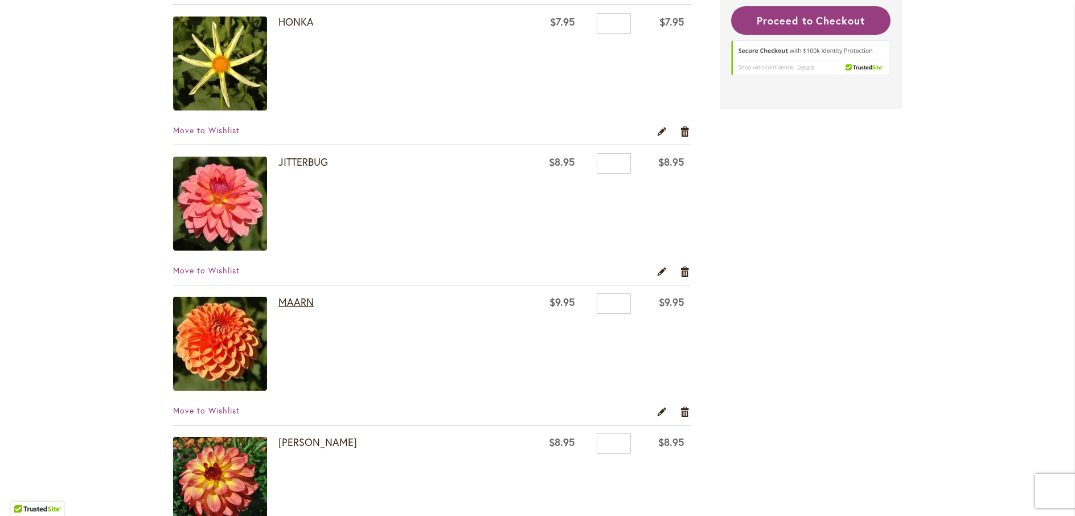
click at [297, 301] on link "MAARN" at bounding box center [295, 302] width 35 height 14
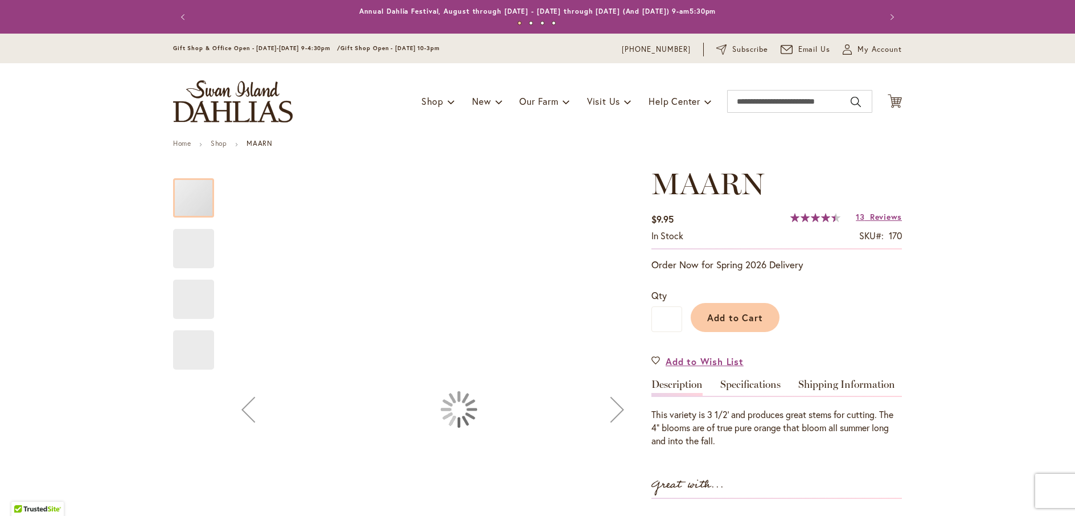
type input "*****"
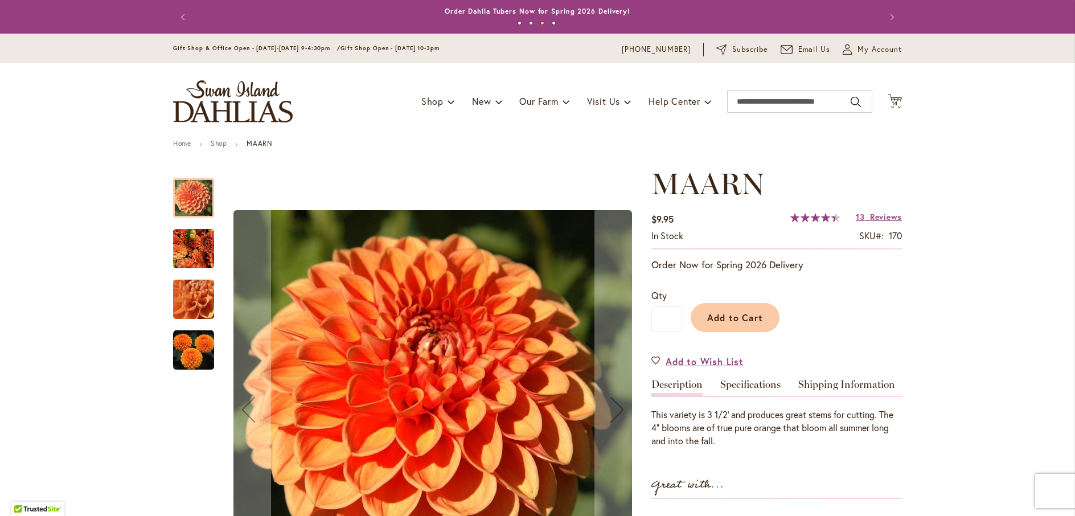
click at [176, 339] on img "MAARN" at bounding box center [193, 350] width 41 height 41
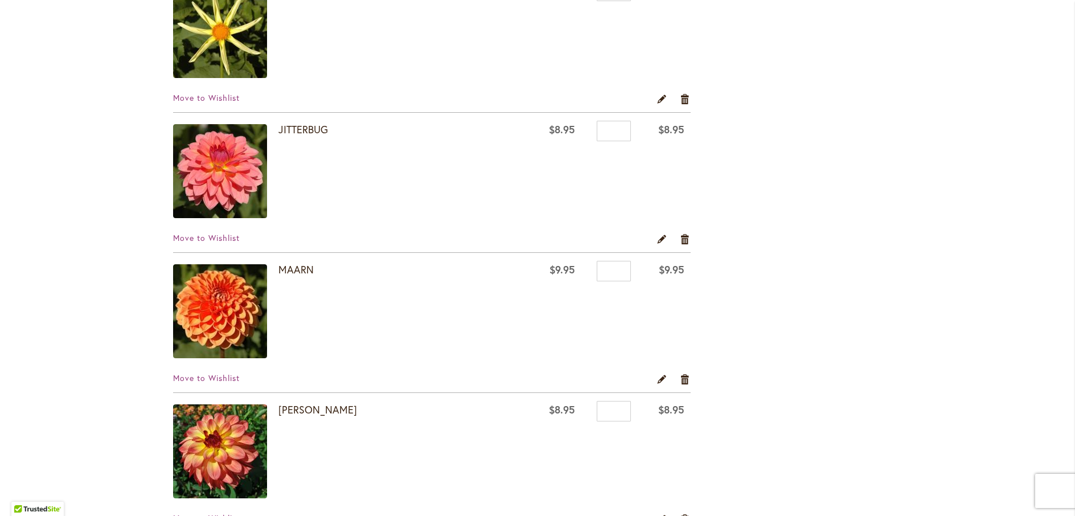
scroll to position [744, 0]
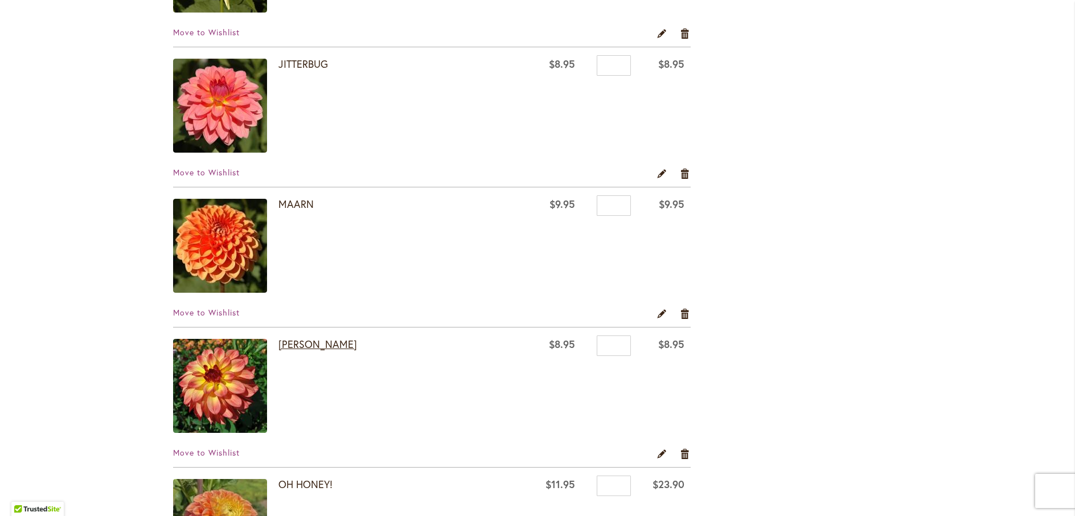
click at [285, 349] on link "[PERSON_NAME]" at bounding box center [317, 344] width 79 height 14
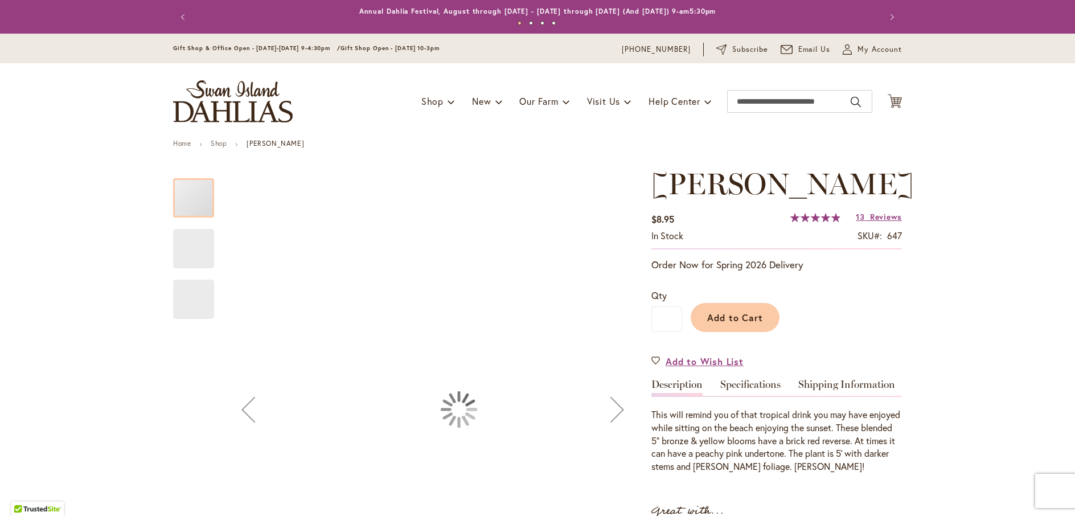
type input "*****"
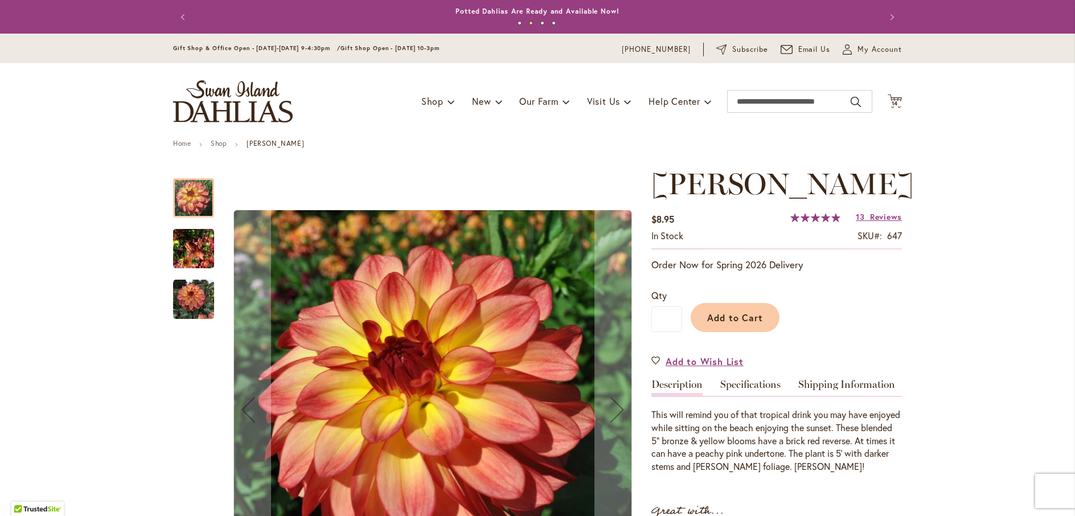
click at [198, 325] on div at bounding box center [193, 338] width 41 height 342
click at [200, 304] on img "MAI TAI" at bounding box center [193, 299] width 41 height 41
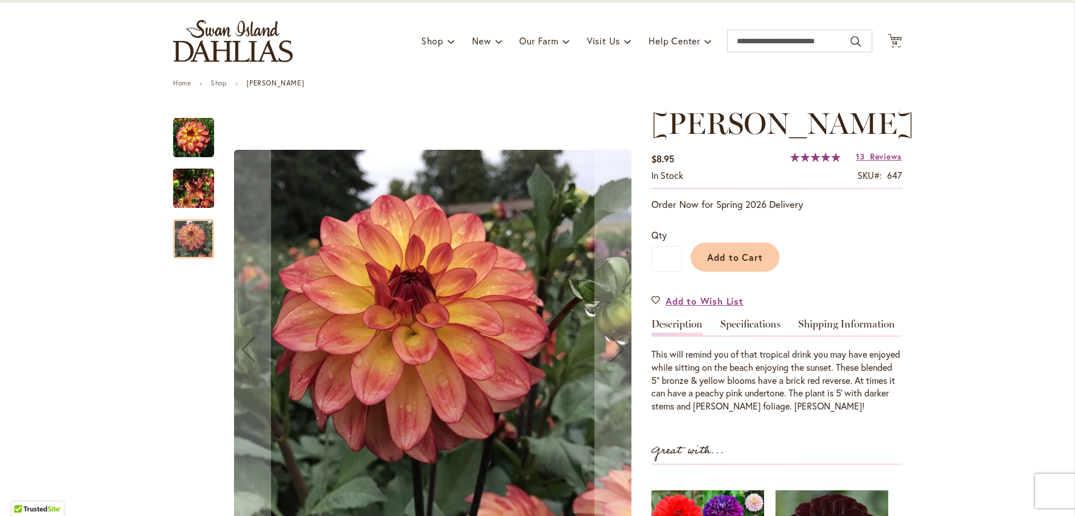
scroll to position [104, 0]
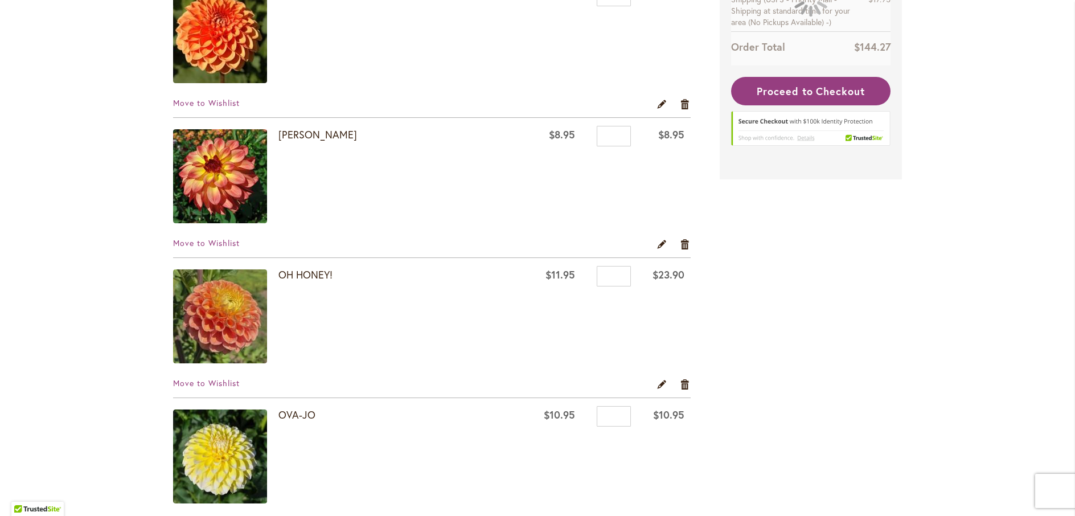
scroll to position [1023, 0]
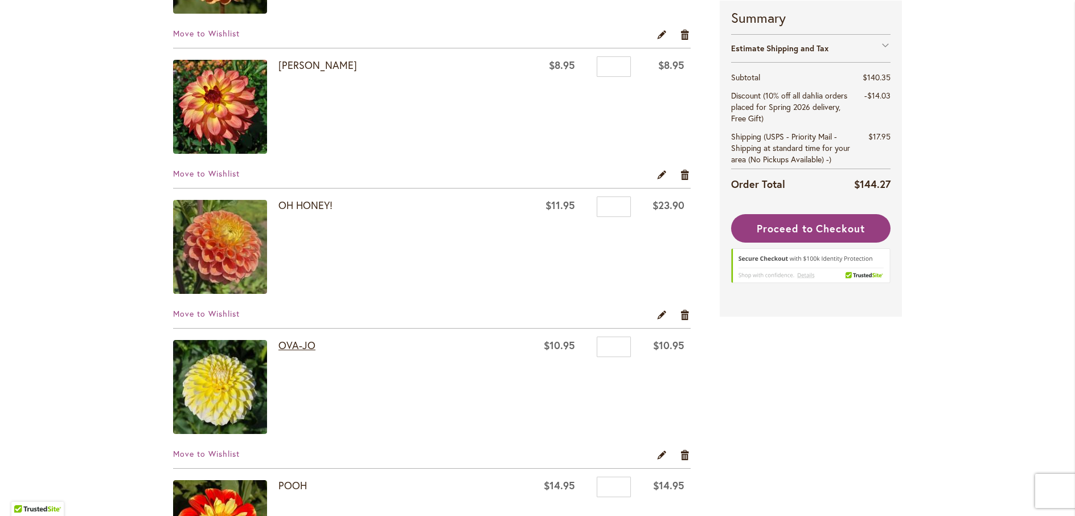
click at [293, 348] on link "OVA-JO" at bounding box center [296, 345] width 37 height 14
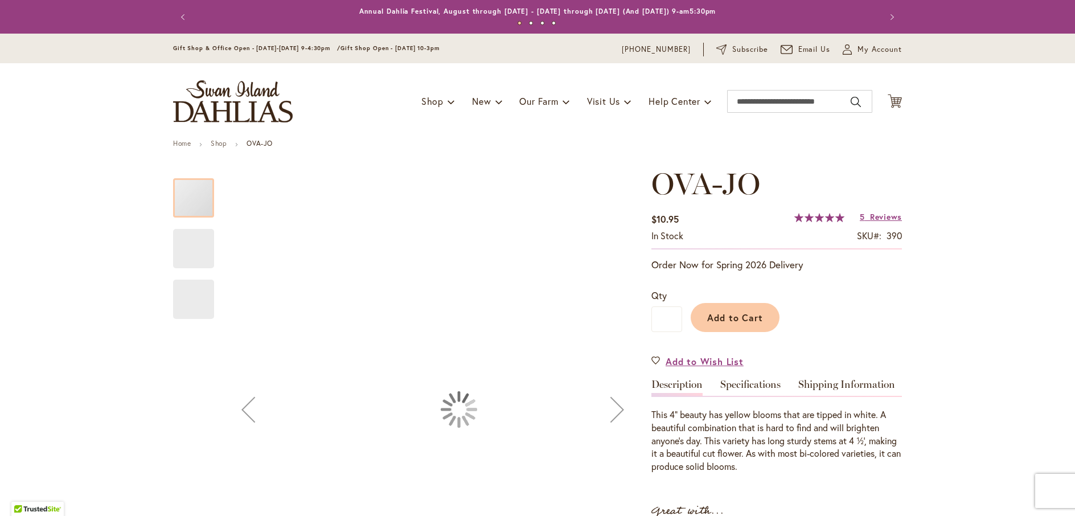
type input "*****"
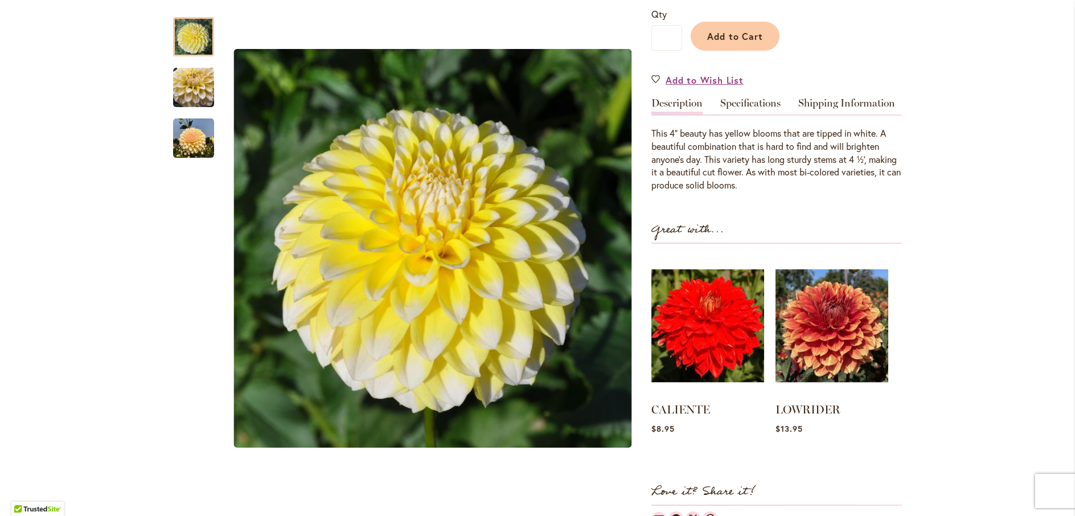
scroll to position [129, 0]
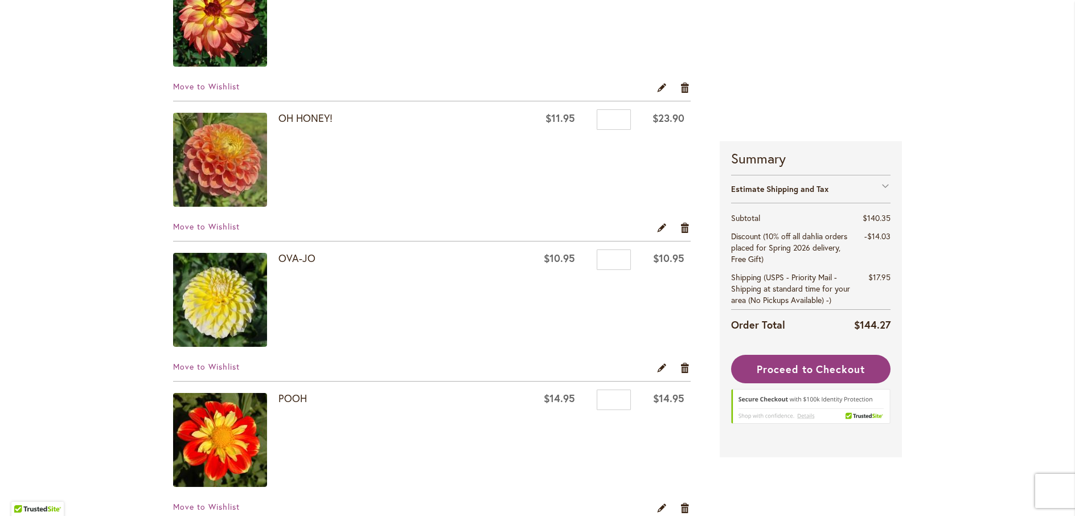
scroll to position [1185, 0]
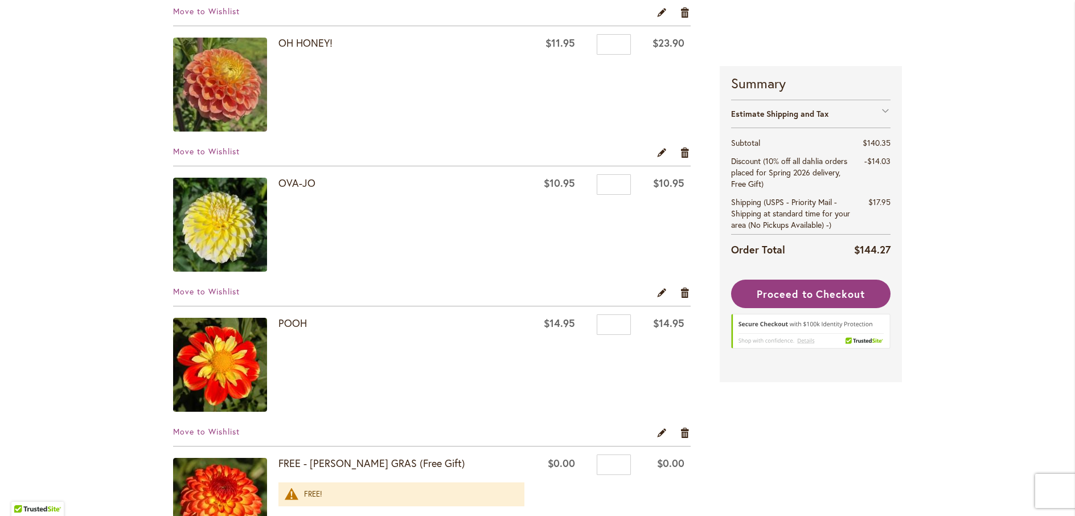
click at [246, 345] on img at bounding box center [220, 365] width 94 height 94
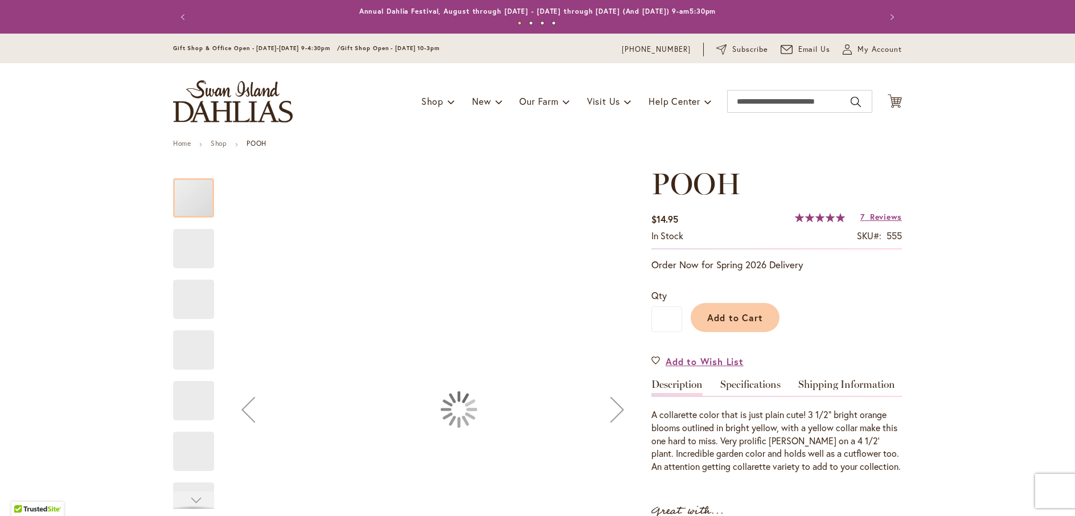
type input "*****"
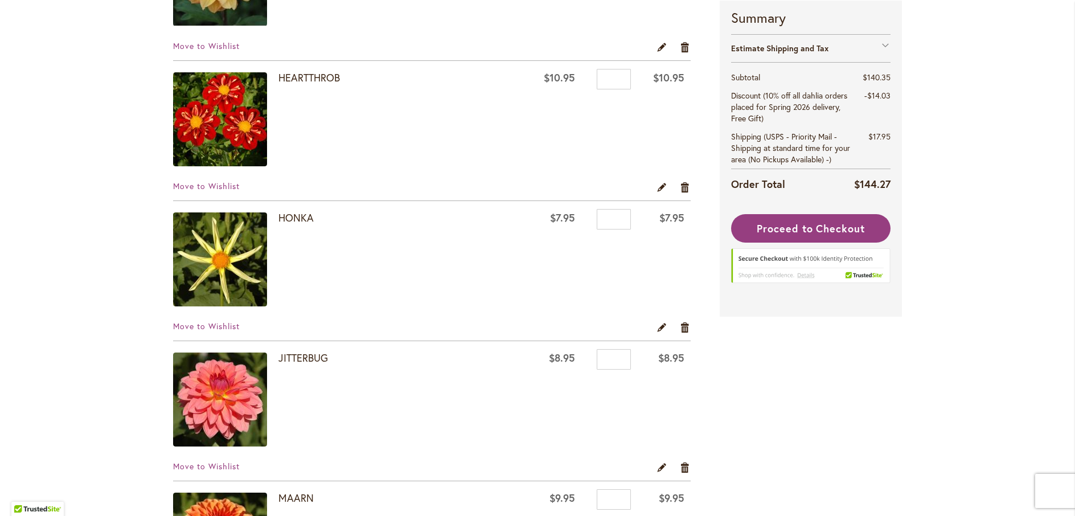
scroll to position [159, 0]
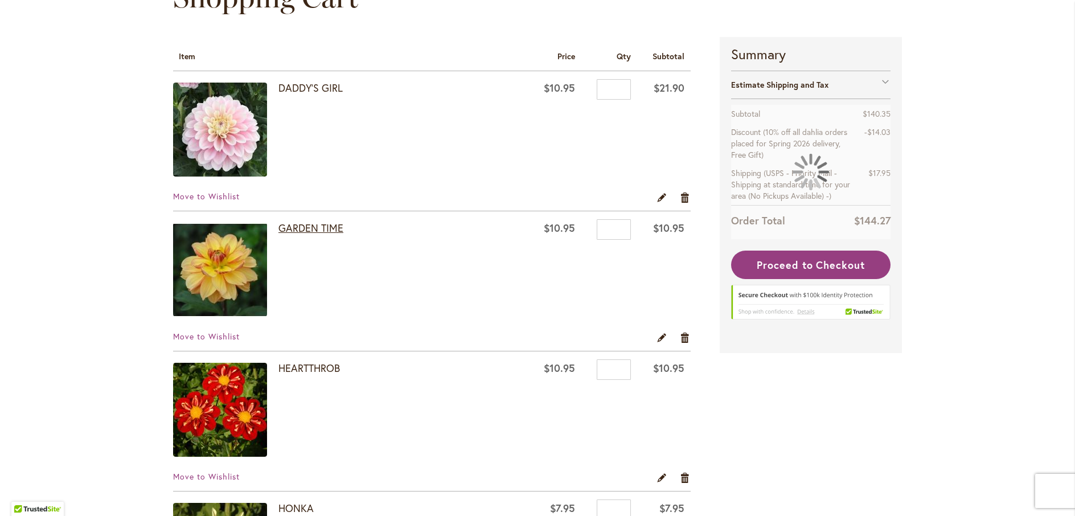
click at [317, 232] on link "GARDEN TIME" at bounding box center [310, 228] width 65 height 14
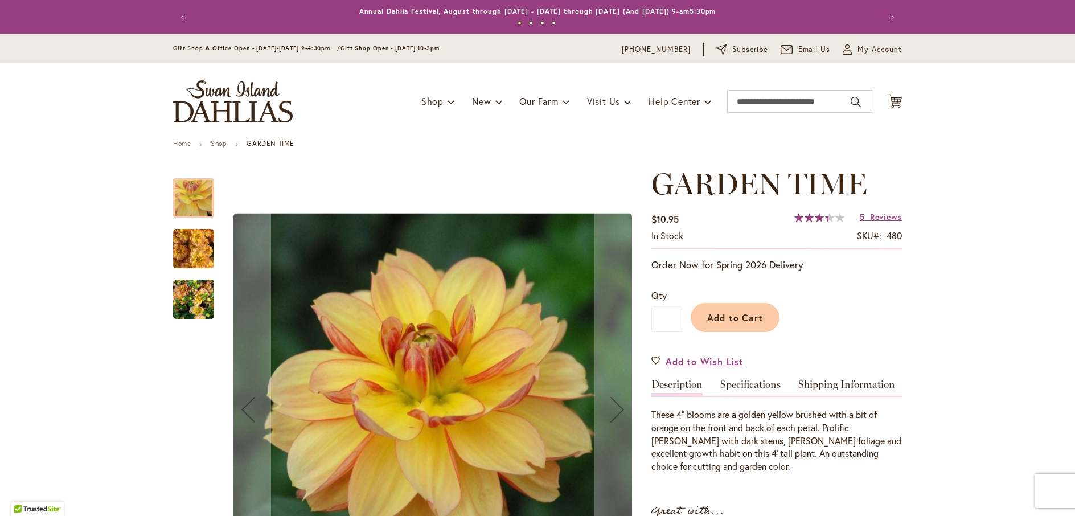
type input "*****"
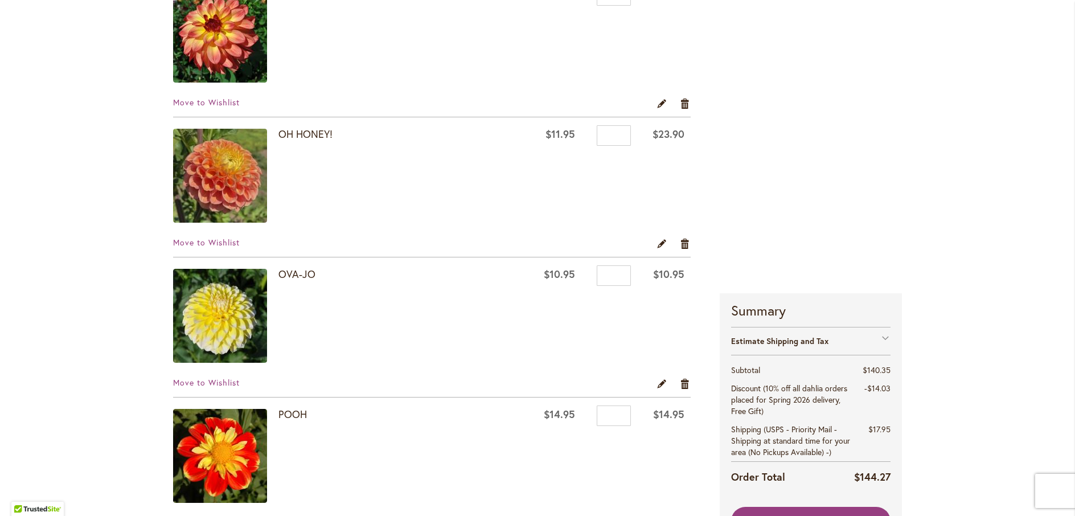
scroll to position [1096, 0]
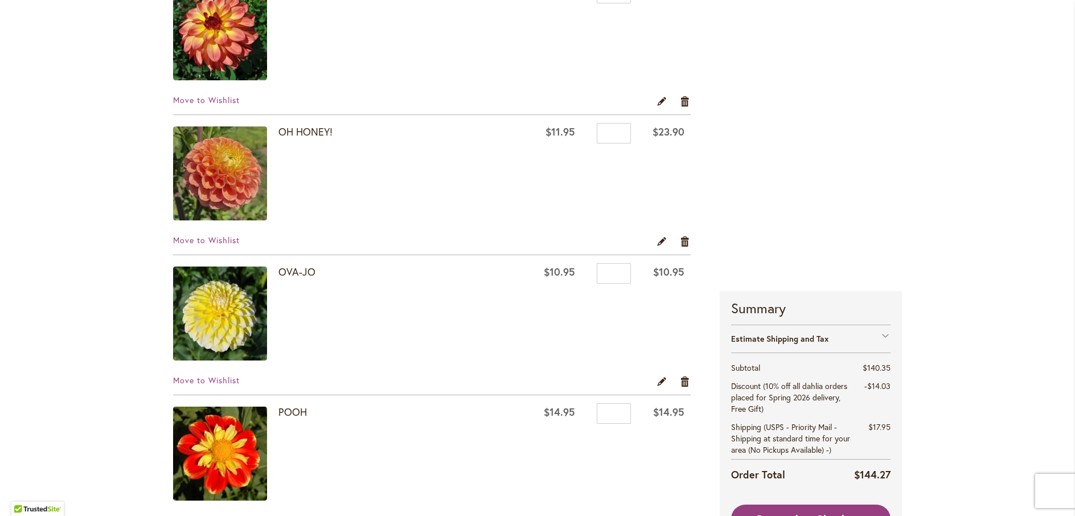
click at [219, 306] on img at bounding box center [220, 314] width 94 height 94
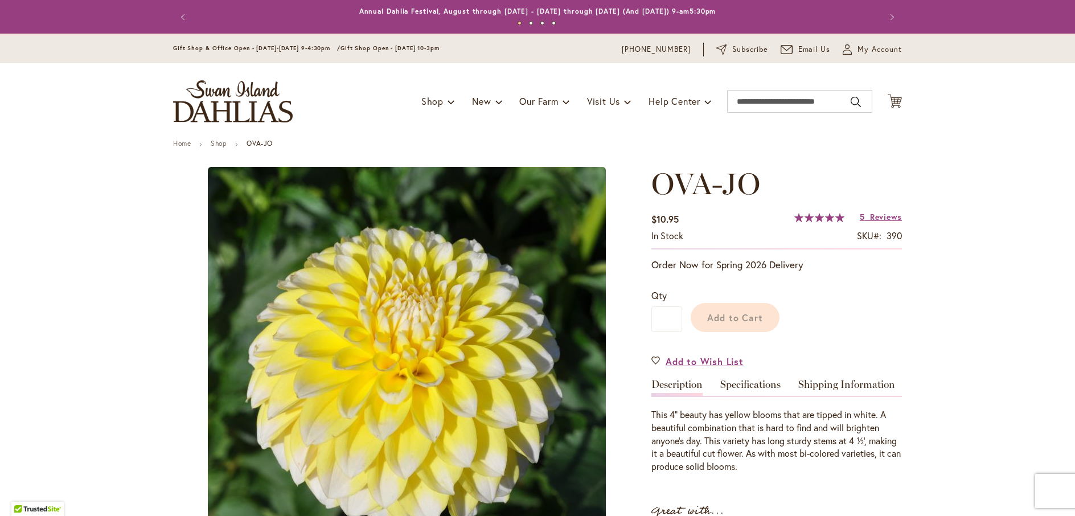
type input "*****"
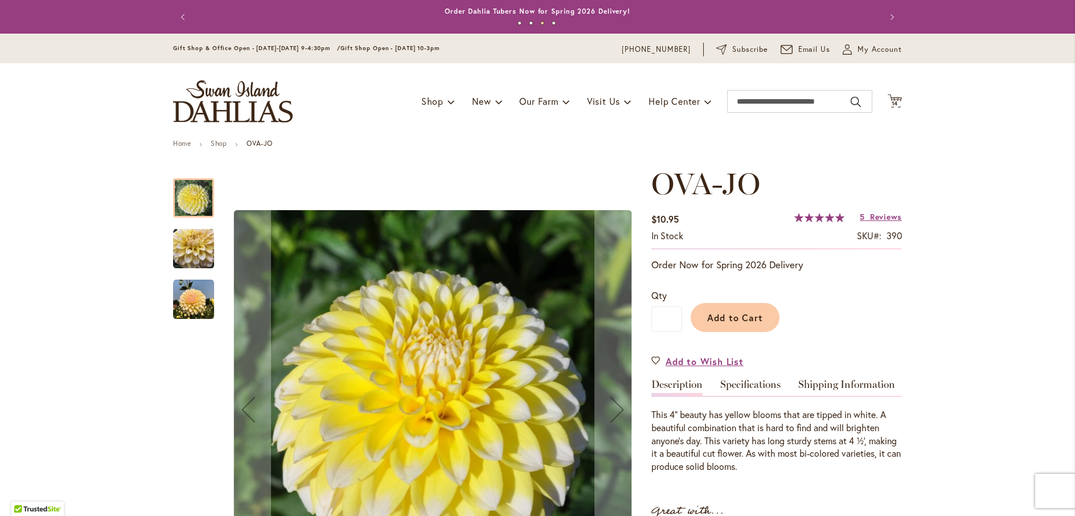
click at [183, 302] on img "OVA-JO" at bounding box center [193, 299] width 41 height 41
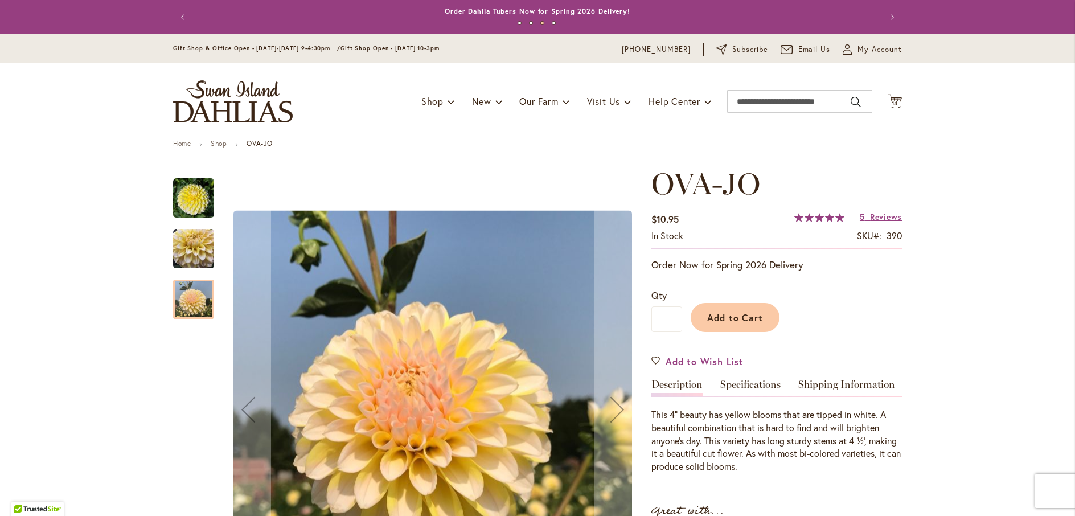
scroll to position [199, 0]
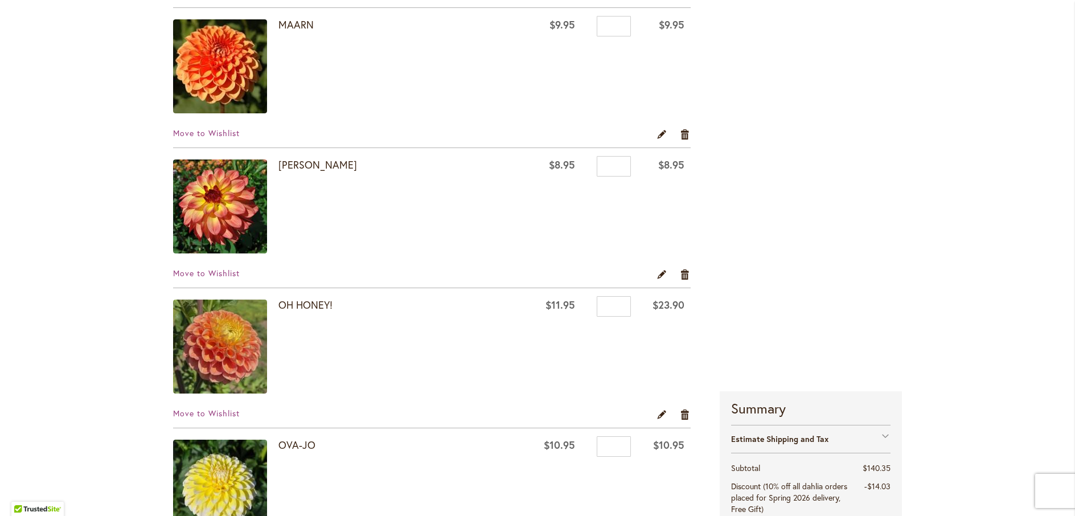
scroll to position [923, 0]
click at [301, 307] on link "OH HONEY!" at bounding box center [305, 305] width 54 height 14
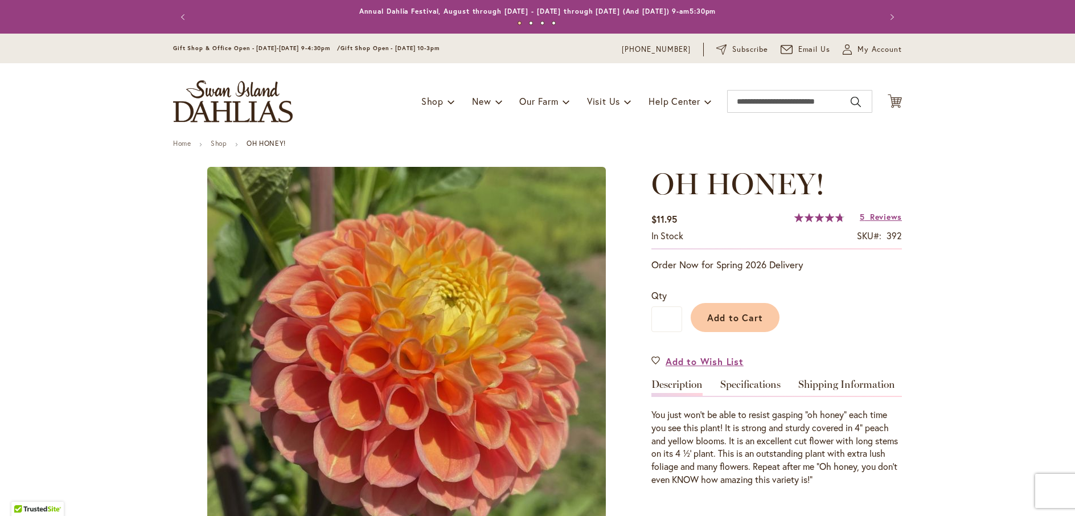
type input "*****"
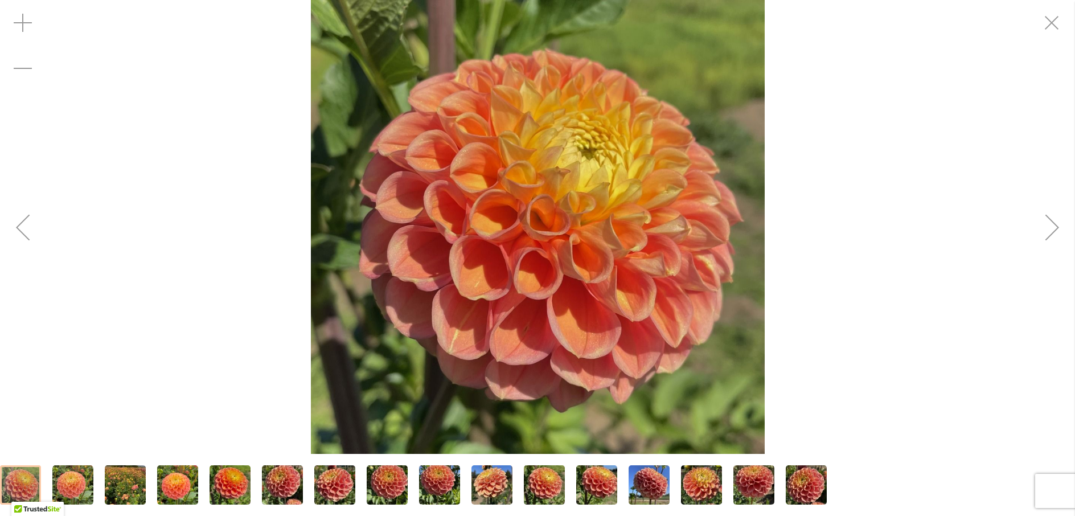
click at [1058, 236] on div "Next" at bounding box center [1053, 227] width 46 height 46
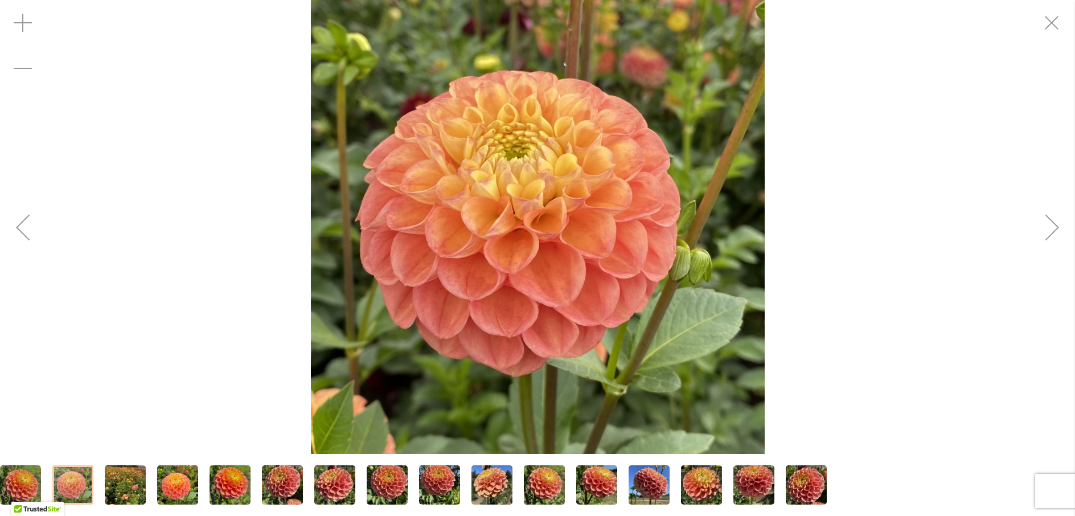
click at [1058, 236] on div "Next" at bounding box center [1053, 227] width 46 height 46
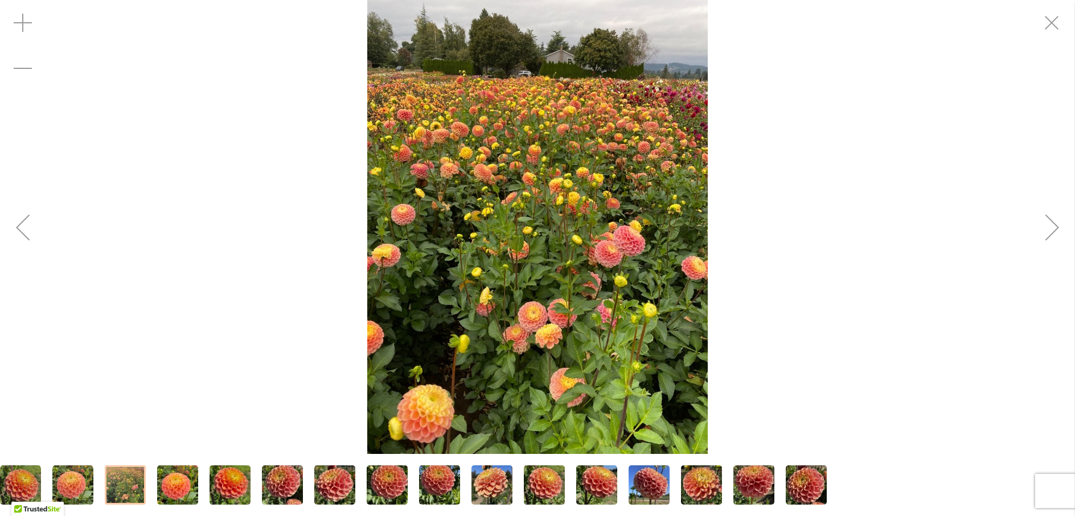
click at [1058, 236] on div "Next" at bounding box center [1053, 227] width 46 height 46
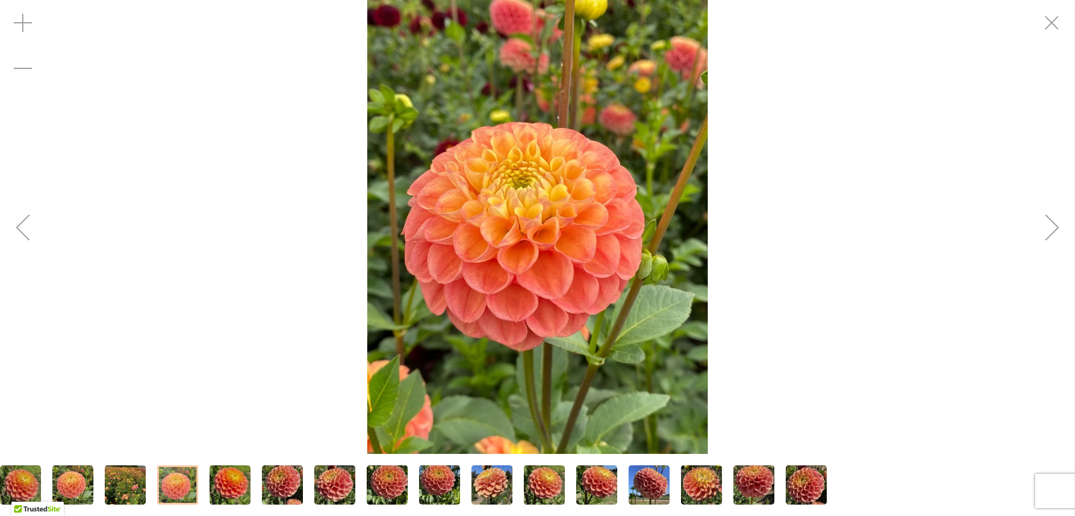
click at [19, 233] on div "Previous" at bounding box center [23, 227] width 46 height 46
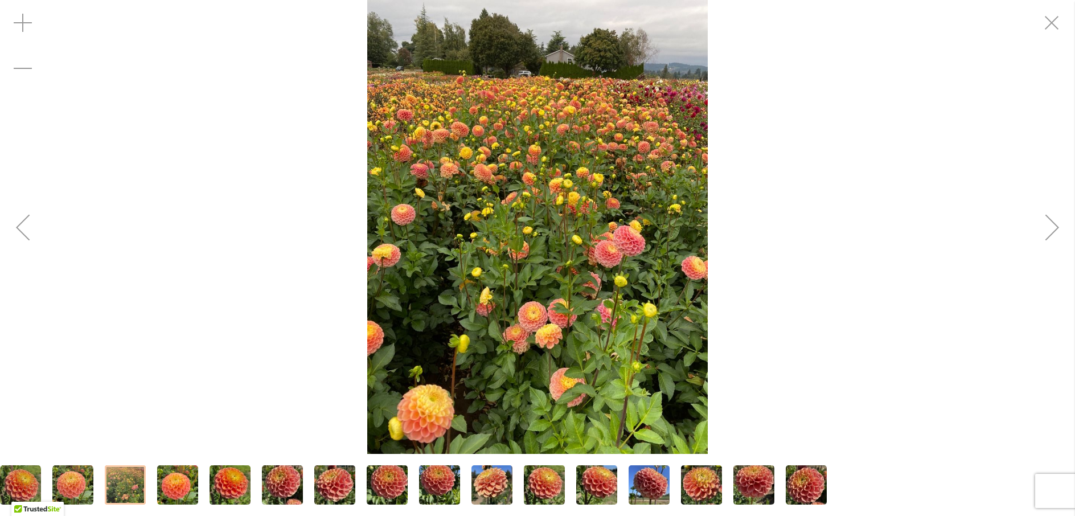
click at [1045, 233] on div "Next" at bounding box center [1053, 227] width 46 height 46
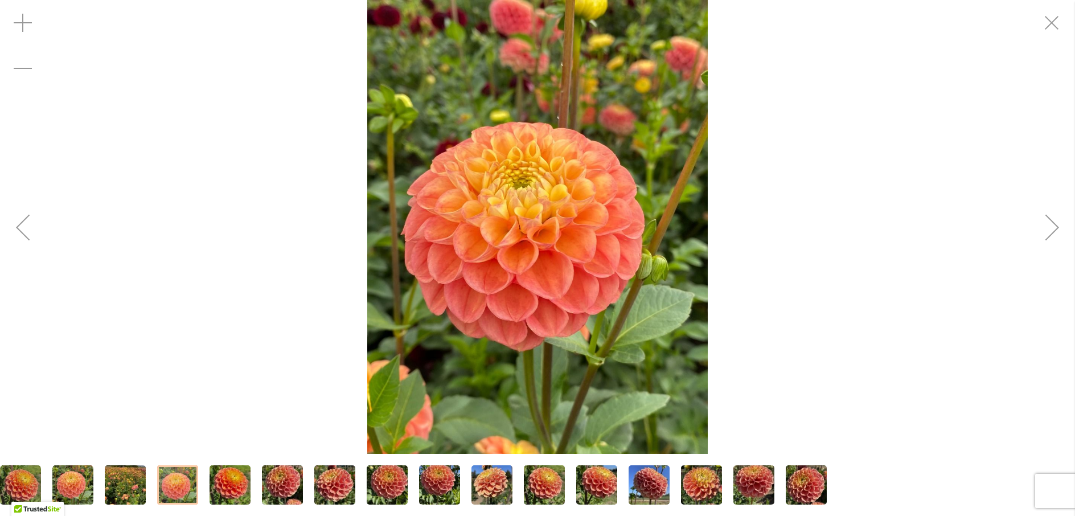
click at [1045, 233] on div "Next" at bounding box center [1053, 227] width 46 height 46
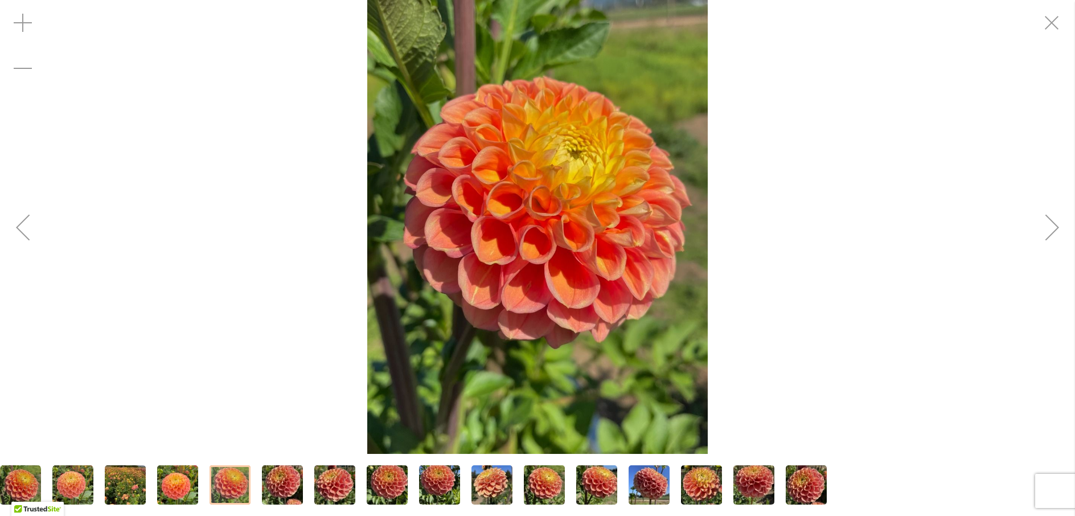
click at [1045, 233] on div "Next" at bounding box center [1053, 227] width 46 height 46
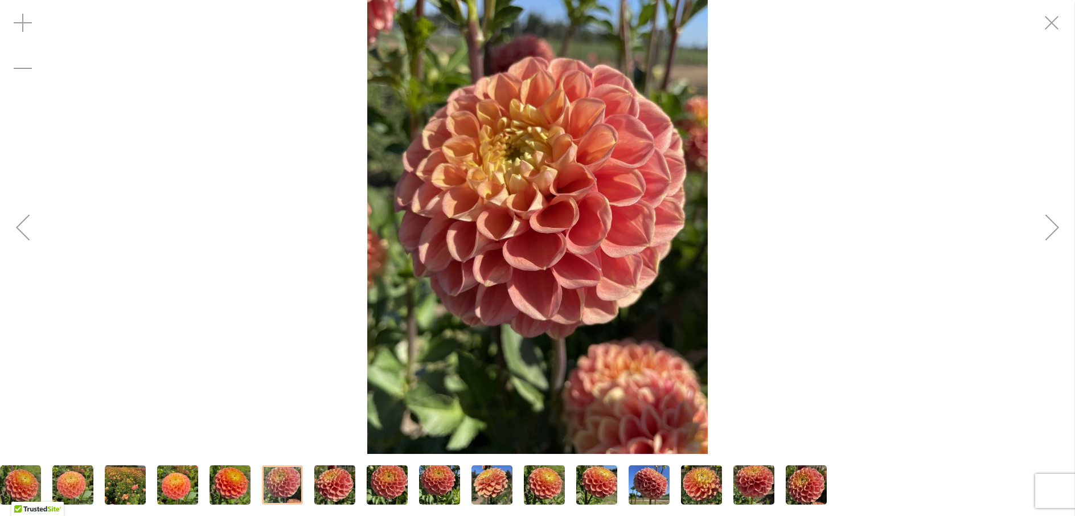
click at [1045, 235] on div "Next" at bounding box center [1053, 227] width 46 height 46
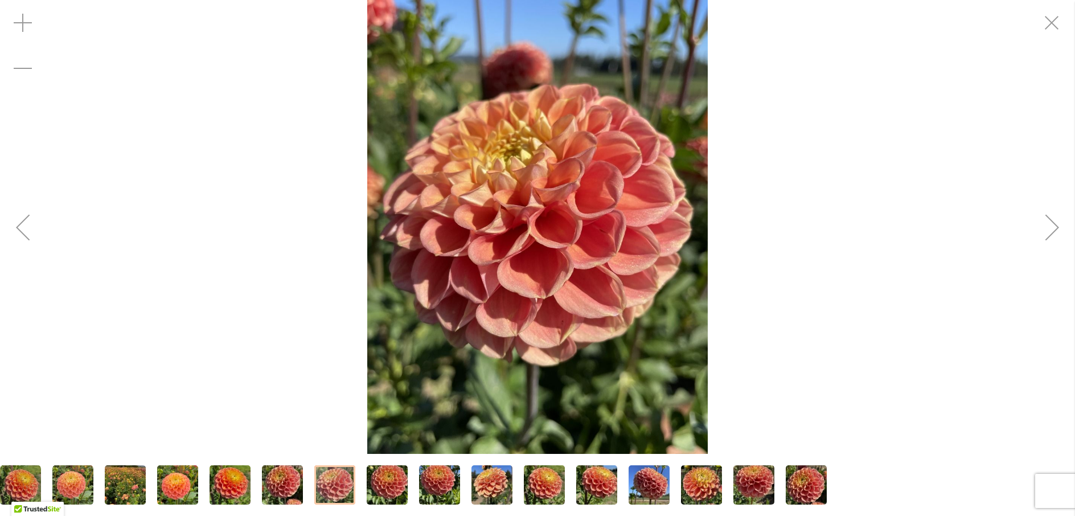
click at [1046, 235] on div "Next" at bounding box center [1053, 227] width 46 height 46
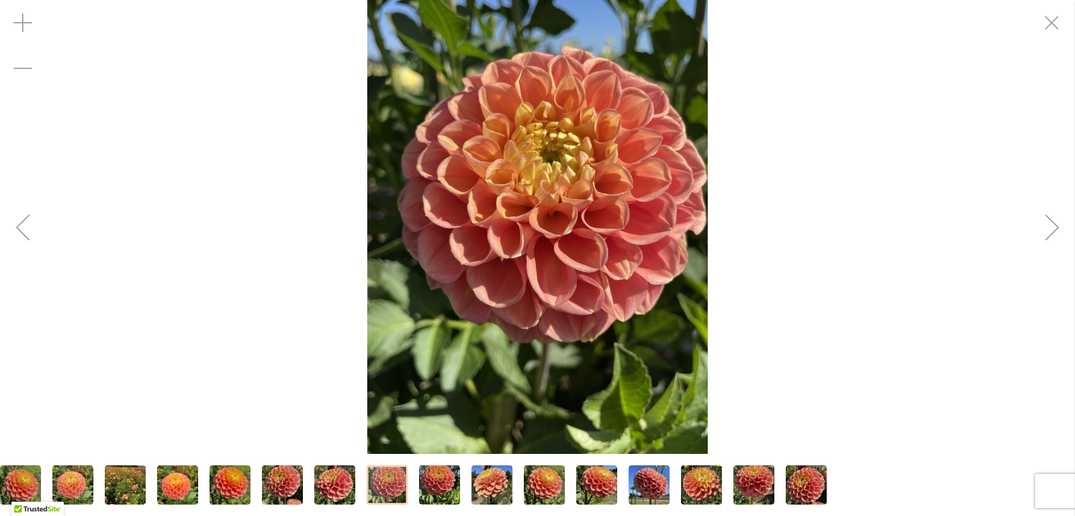
click at [1046, 235] on div "Next" at bounding box center [1053, 227] width 46 height 46
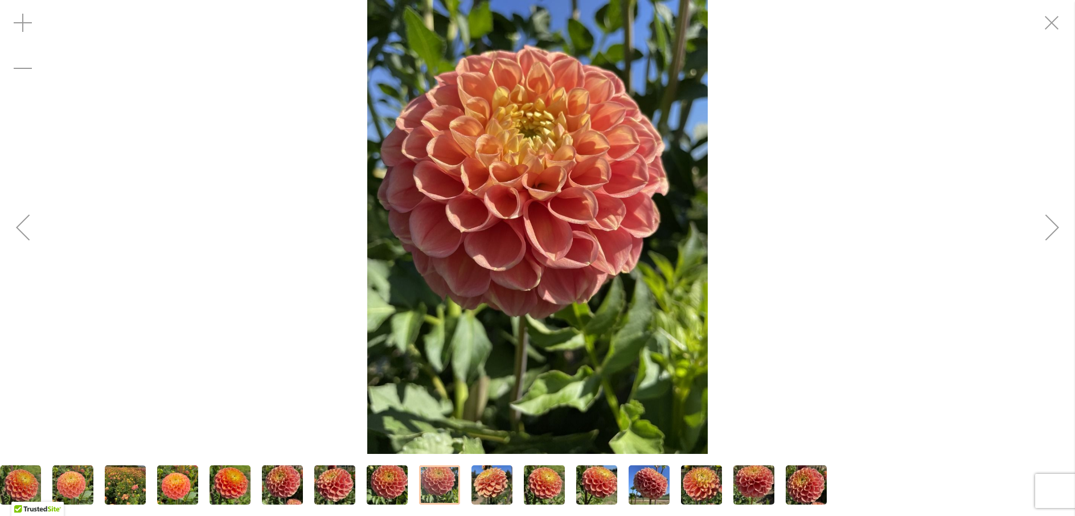
click at [1046, 235] on div "Next" at bounding box center [1053, 227] width 46 height 46
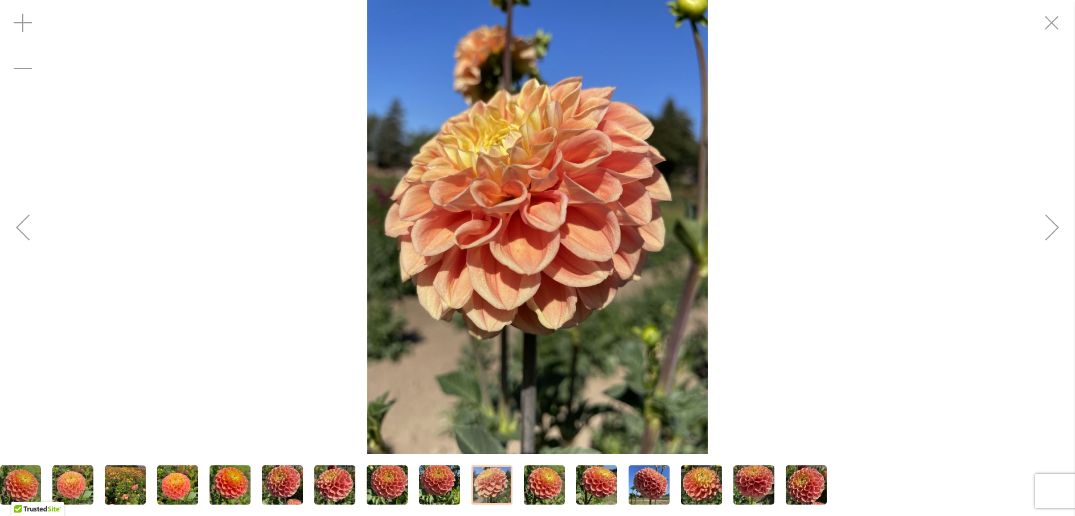
click at [1046, 235] on div "Next" at bounding box center [1053, 227] width 46 height 46
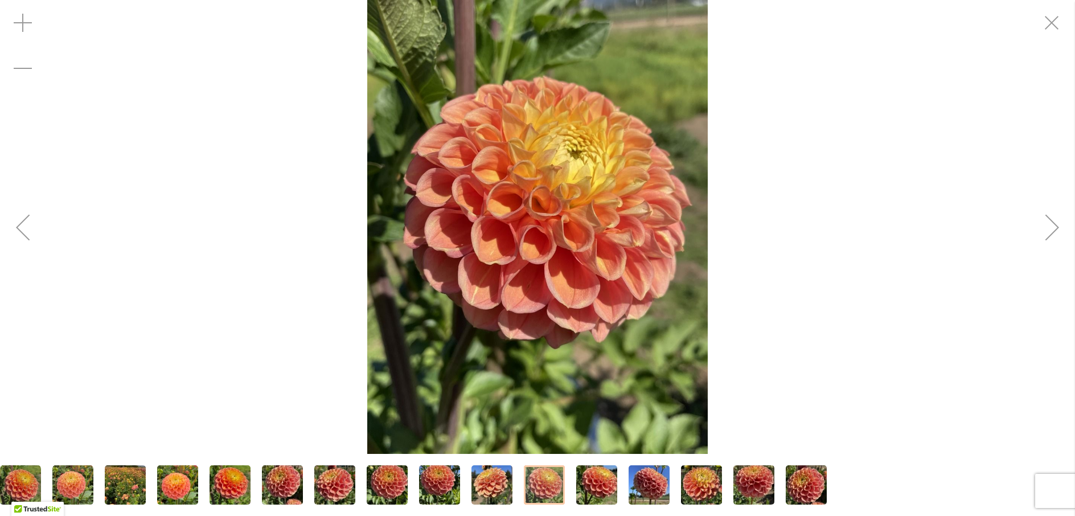
click at [1045, 235] on div "Next" at bounding box center [1053, 227] width 46 height 46
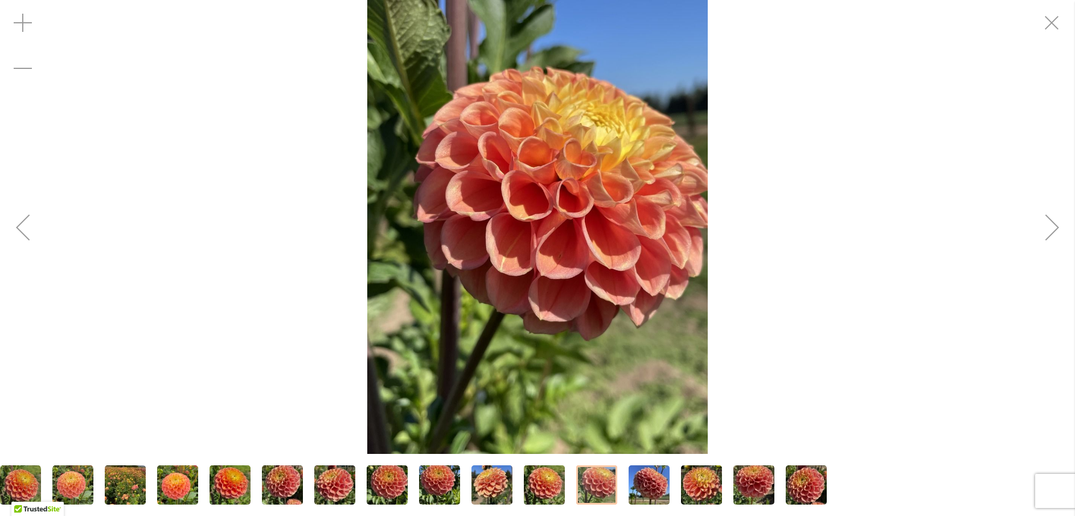
click at [1045, 234] on div "Next" at bounding box center [1053, 227] width 46 height 46
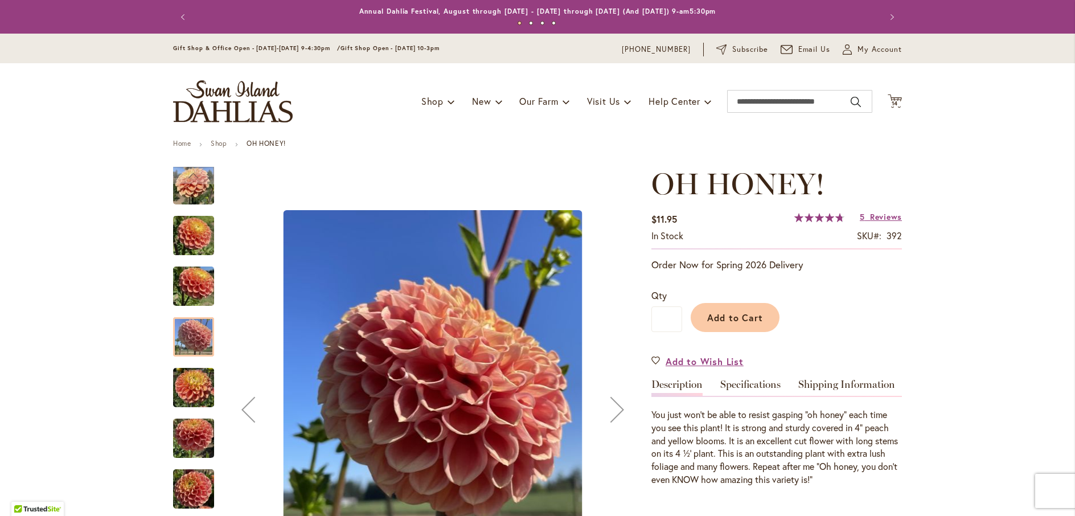
click at [242, 420] on div "Previous" at bounding box center [249, 410] width 46 height 46
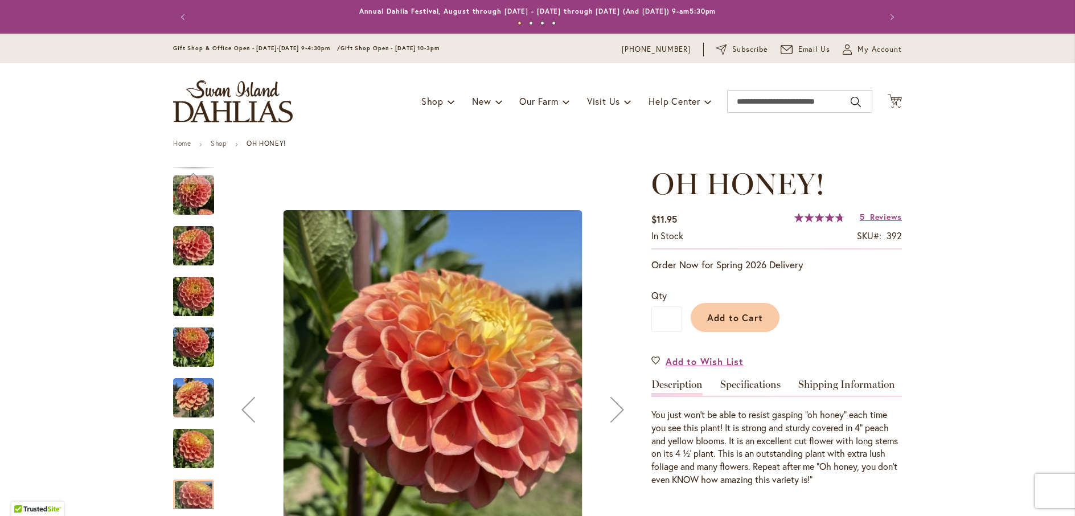
click at [242, 417] on div "Previous" at bounding box center [249, 410] width 46 height 46
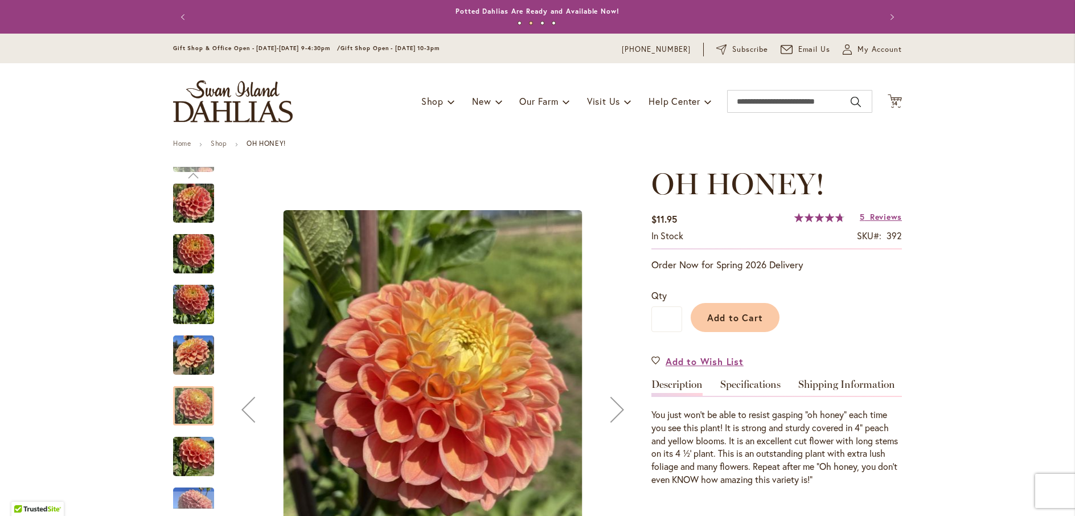
click at [190, 178] on div "Previous" at bounding box center [193, 175] width 17 height 17
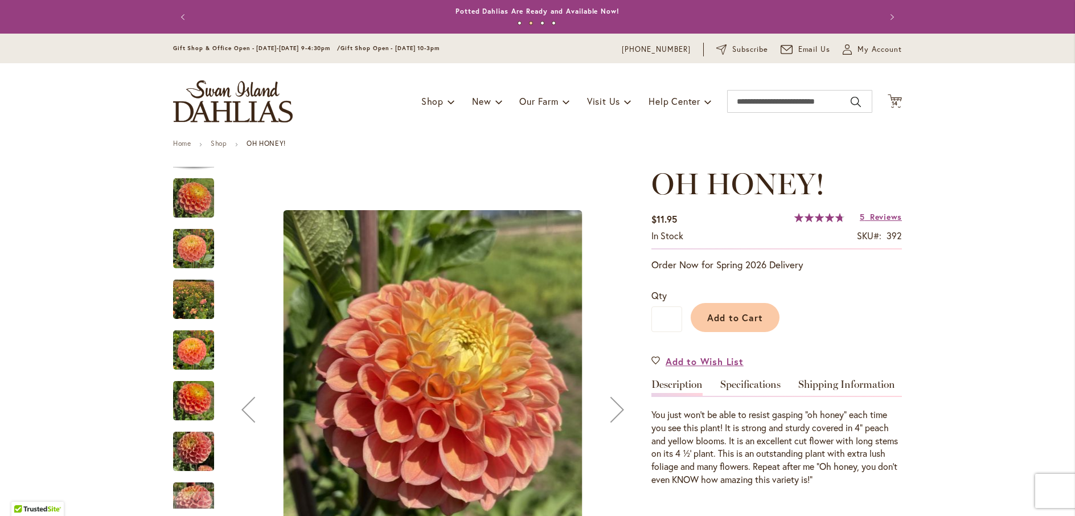
click at [192, 304] on img "Oh Honey!" at bounding box center [193, 299] width 41 height 55
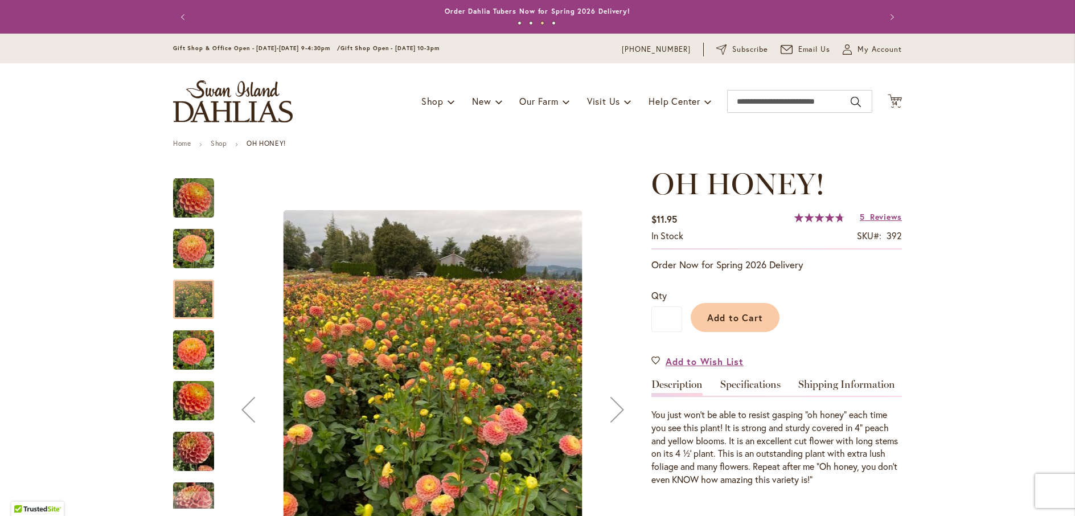
scroll to position [21, 0]
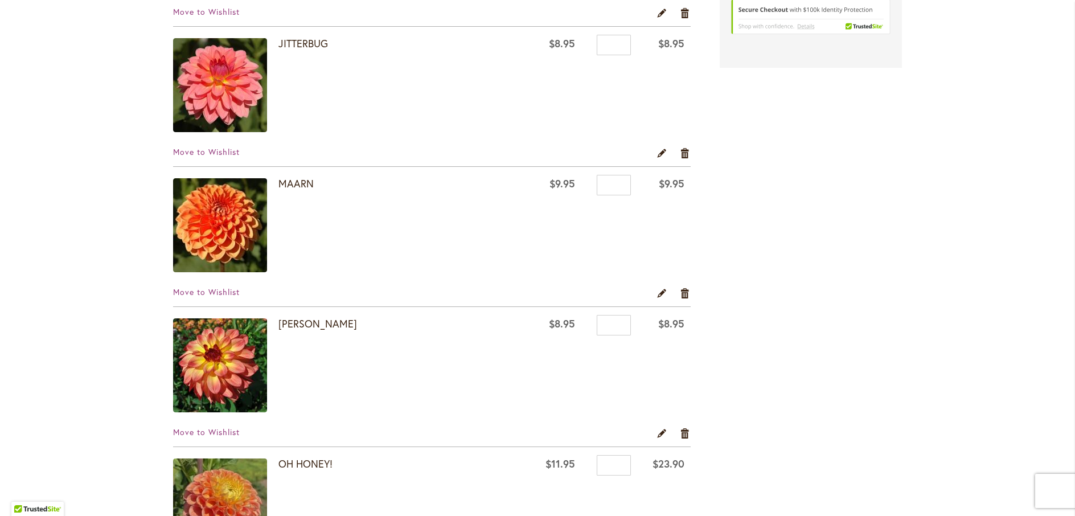
scroll to position [895, 0]
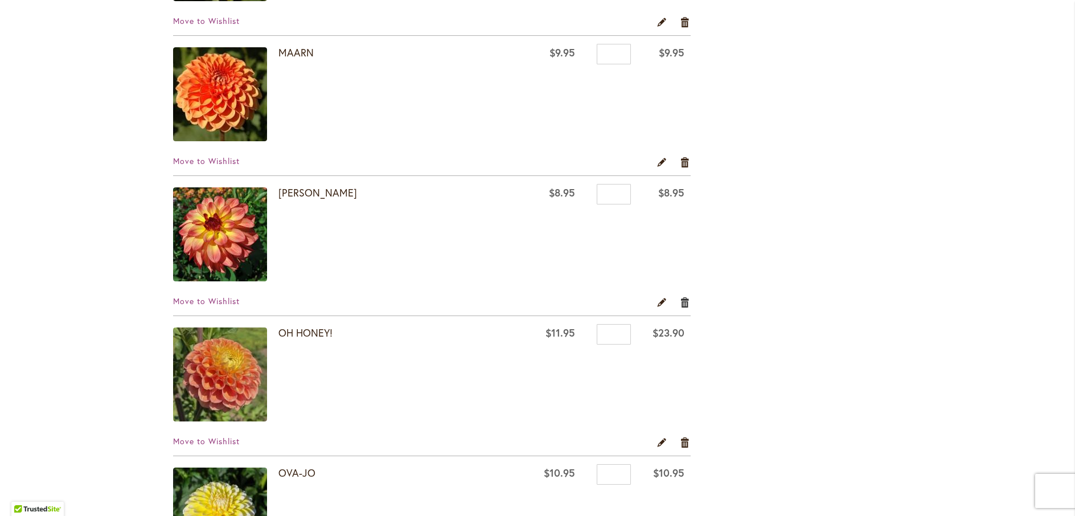
click at [680, 305] on link "Remove item" at bounding box center [685, 302] width 11 height 13
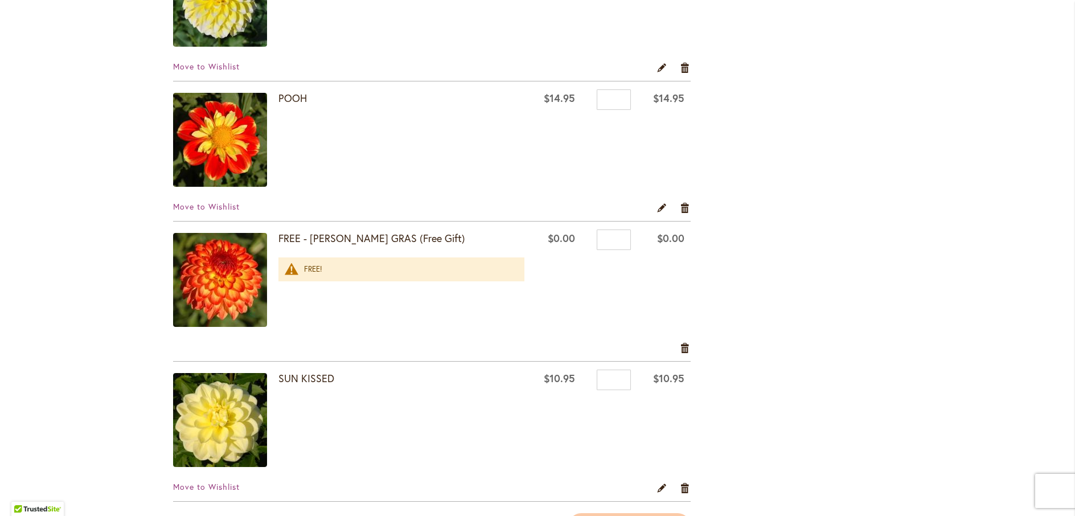
scroll to position [1314, 0]
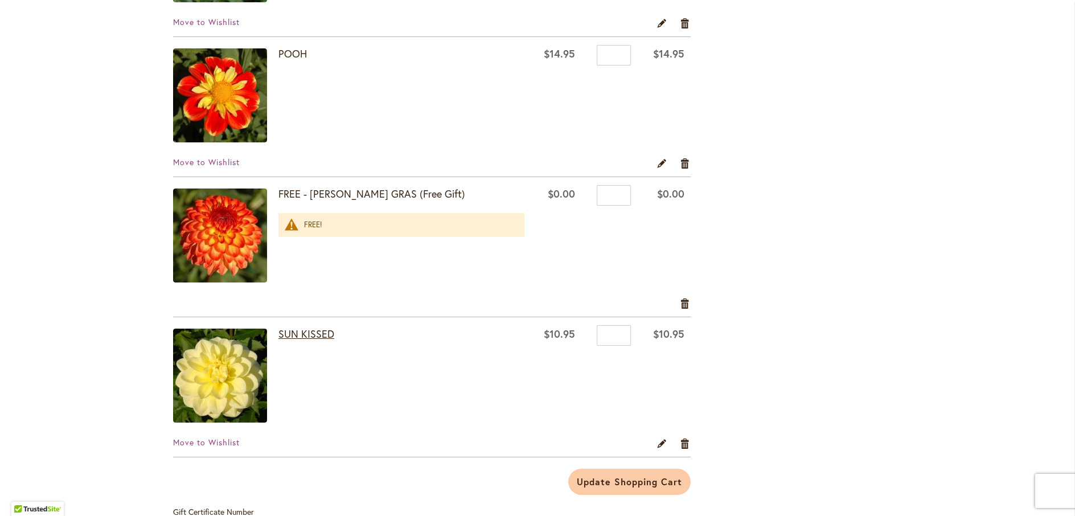
click at [311, 337] on link "SUN KISSED" at bounding box center [306, 334] width 56 height 14
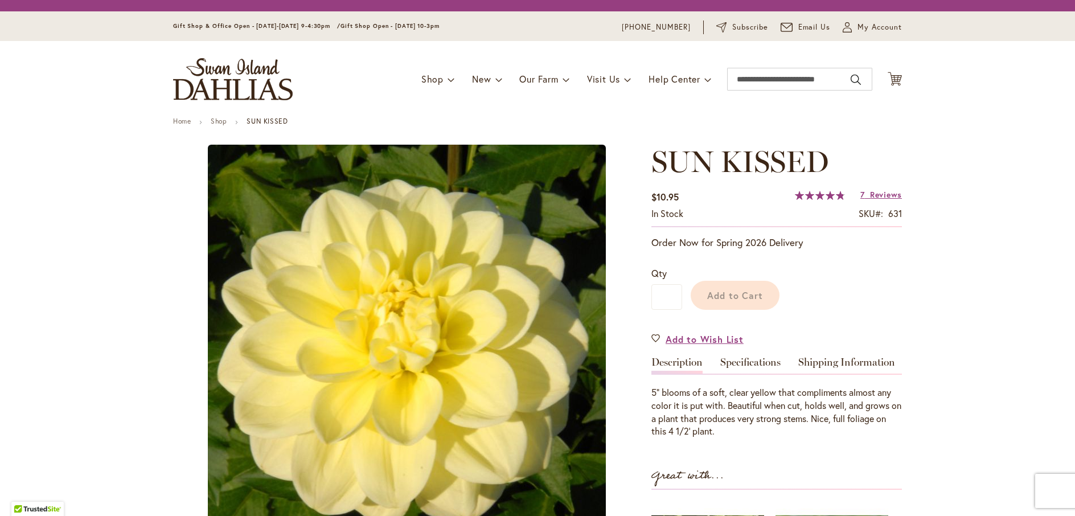
type input "*****"
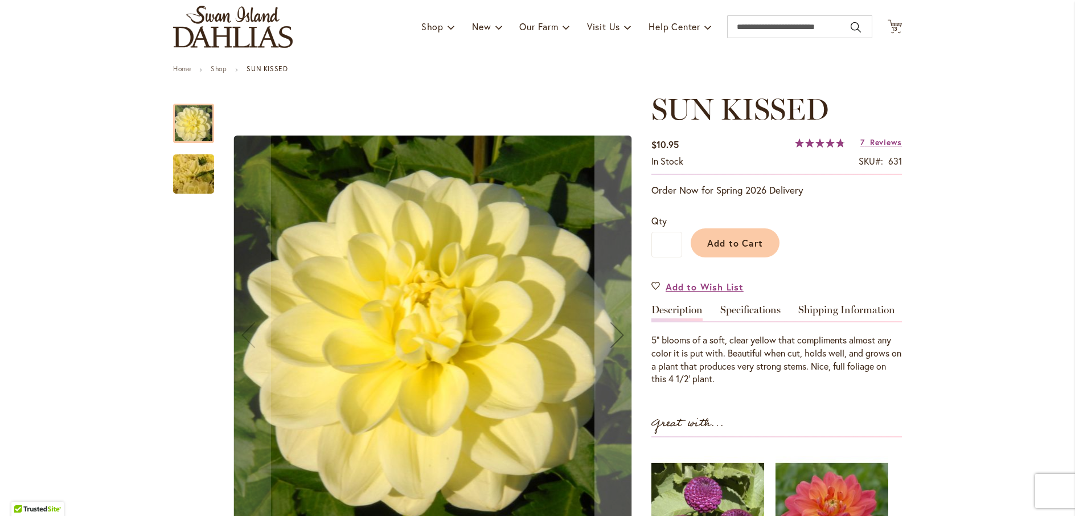
scroll to position [77, 0]
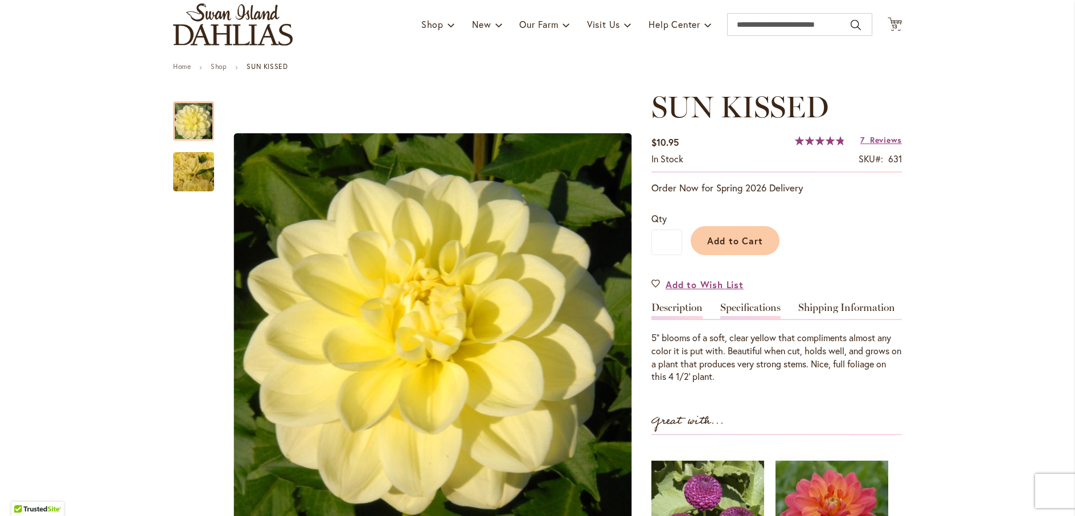
click at [748, 308] on link "Specifications" at bounding box center [750, 310] width 60 height 17
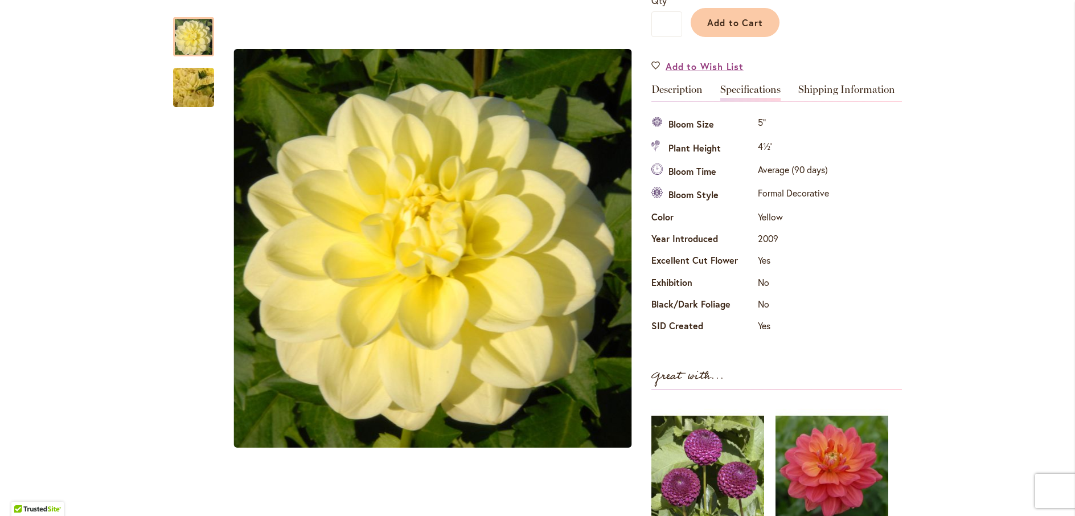
scroll to position [72, 0]
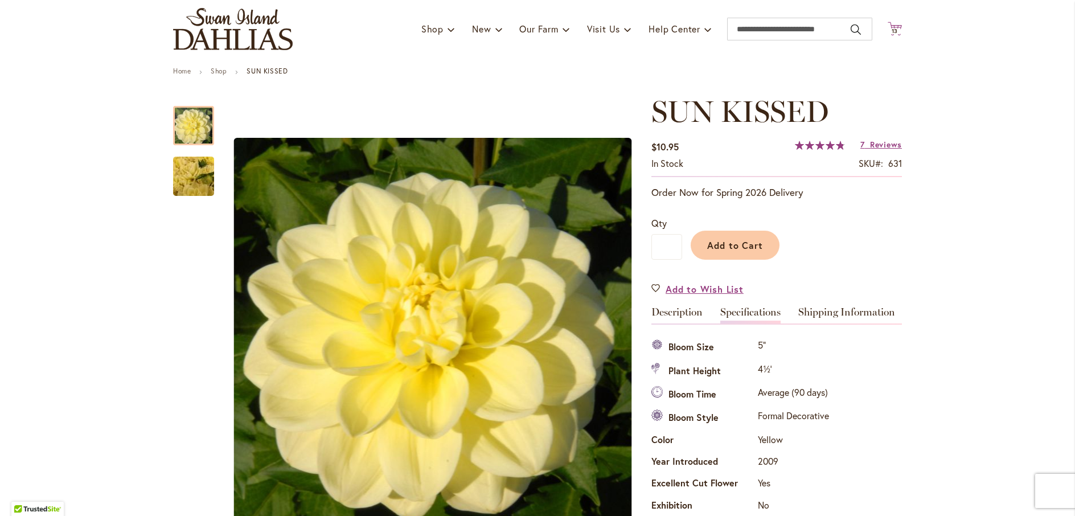
click at [895, 28] on span "13 13 items" at bounding box center [895, 31] width 11 height 6
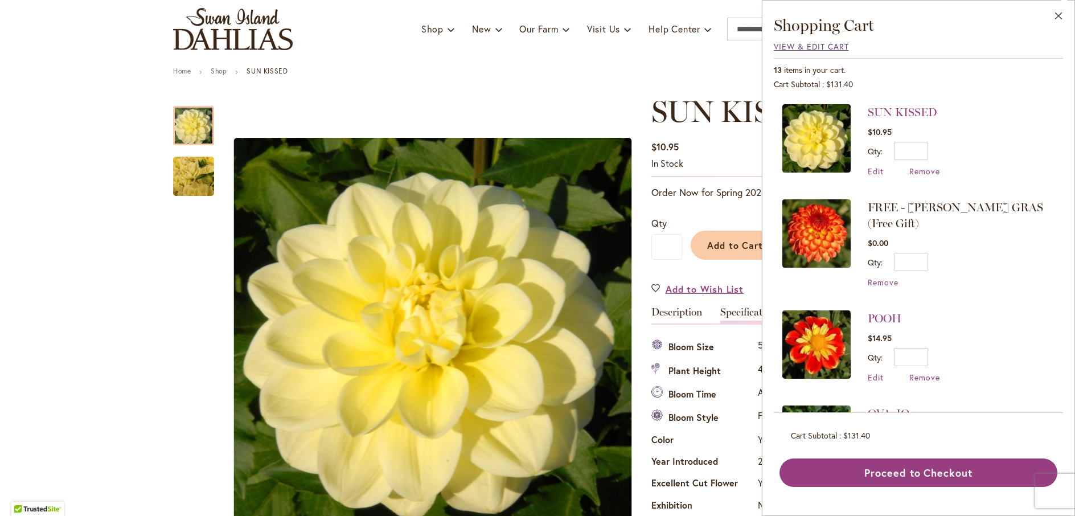
click at [826, 45] on span "View & Edit Cart" at bounding box center [811, 46] width 75 height 11
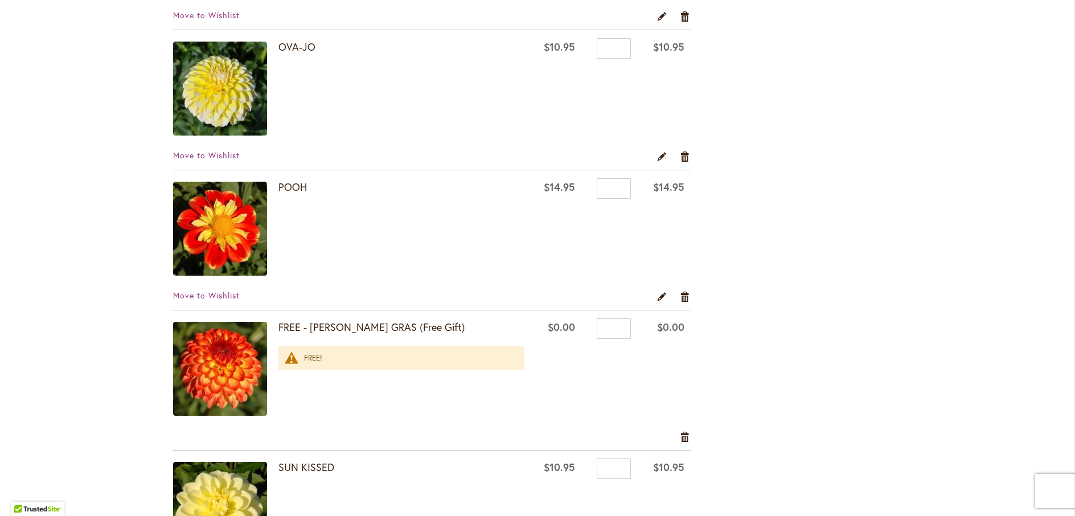
scroll to position [1228, 0]
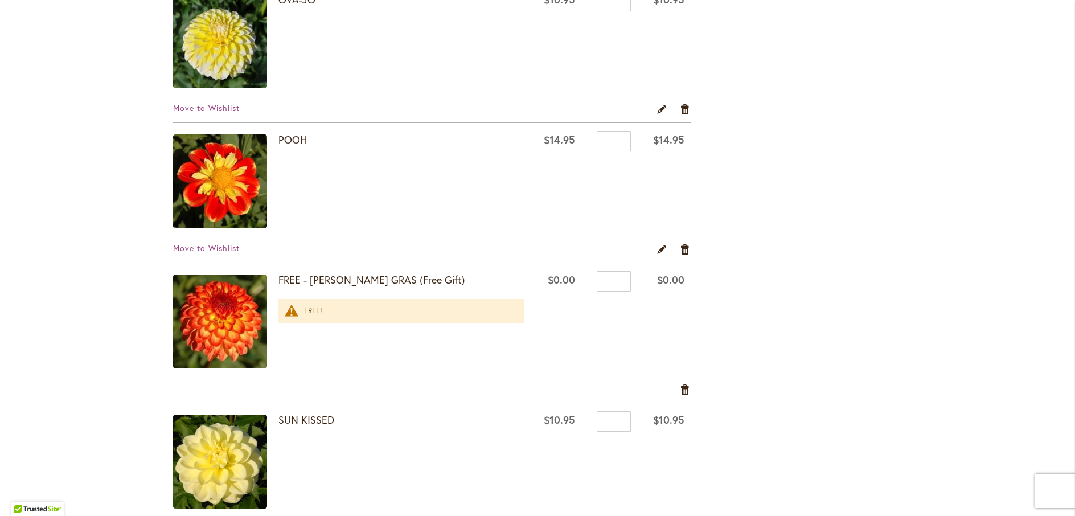
click at [232, 298] on img at bounding box center [220, 321] width 94 height 94
click at [335, 274] on strong "FREE - [PERSON_NAME] GRAS (Free Gift)" at bounding box center [401, 280] width 246 height 15
click at [198, 329] on img at bounding box center [220, 321] width 94 height 94
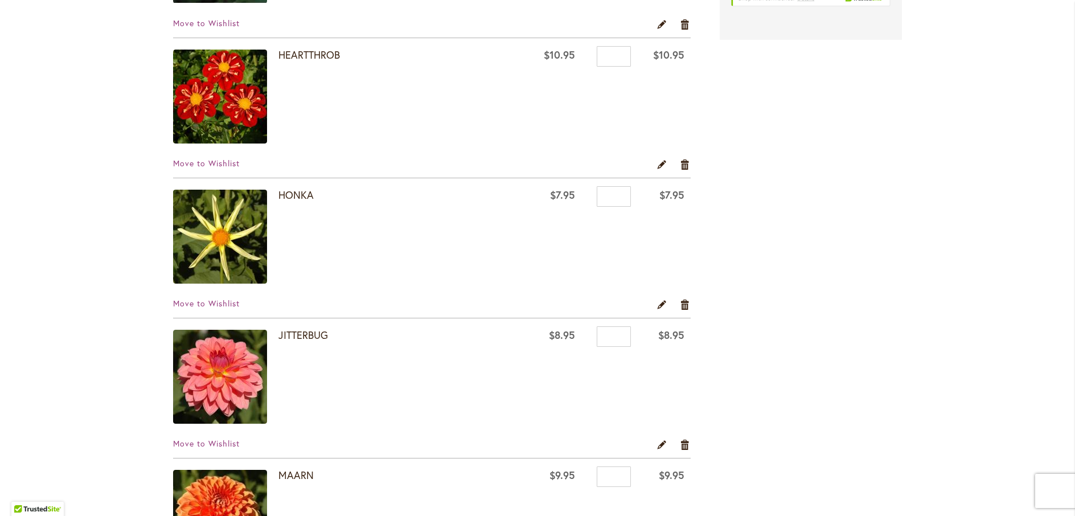
scroll to position [0, 0]
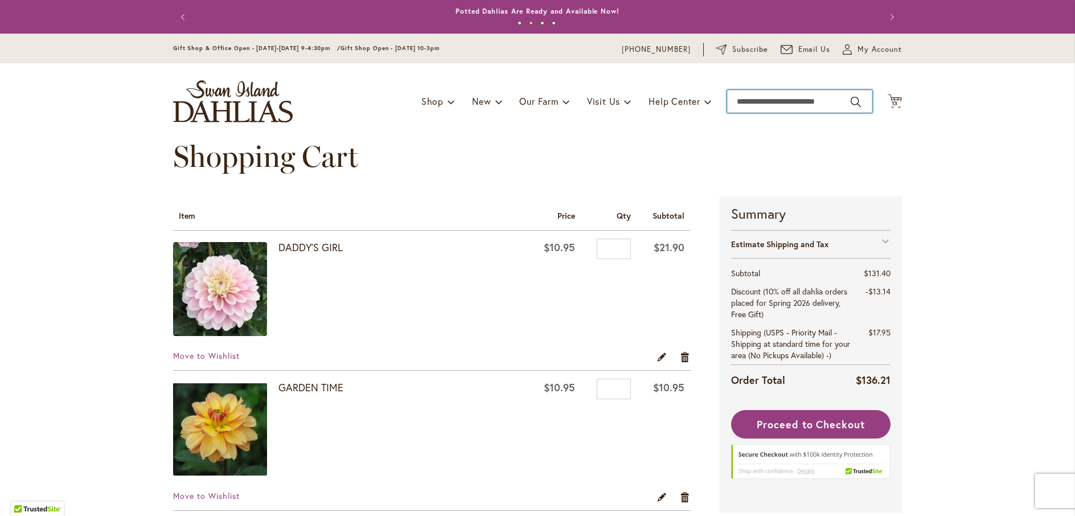
click at [854, 101] on input "Search" at bounding box center [799, 101] width 145 height 23
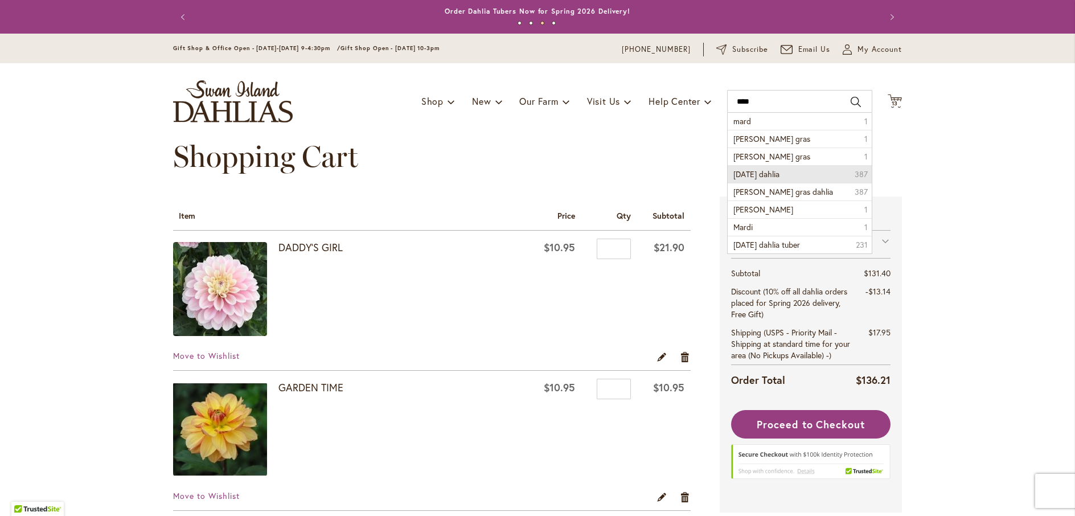
click at [770, 174] on span "mardi gras dahlia" at bounding box center [756, 174] width 46 height 11
type input "**********"
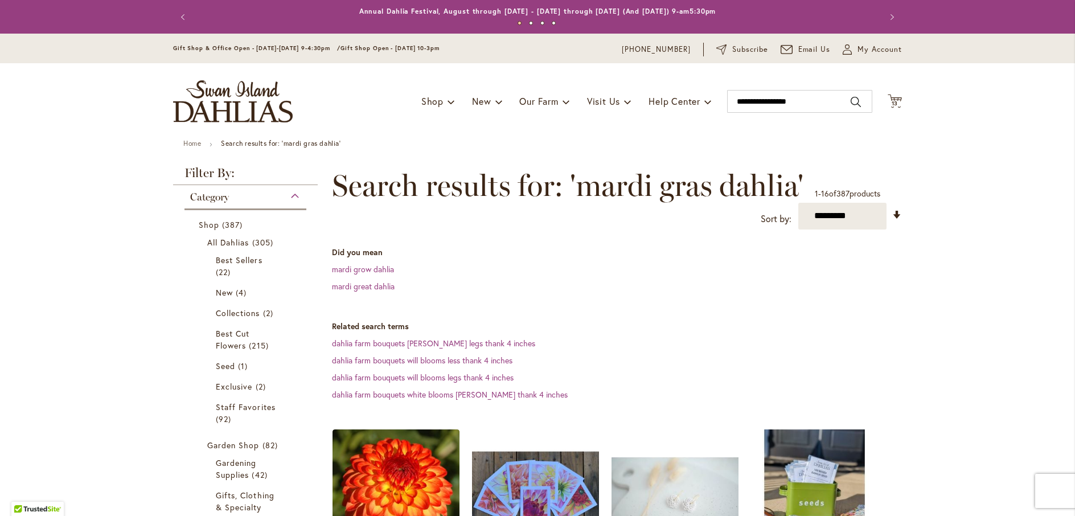
scroll to position [199, 0]
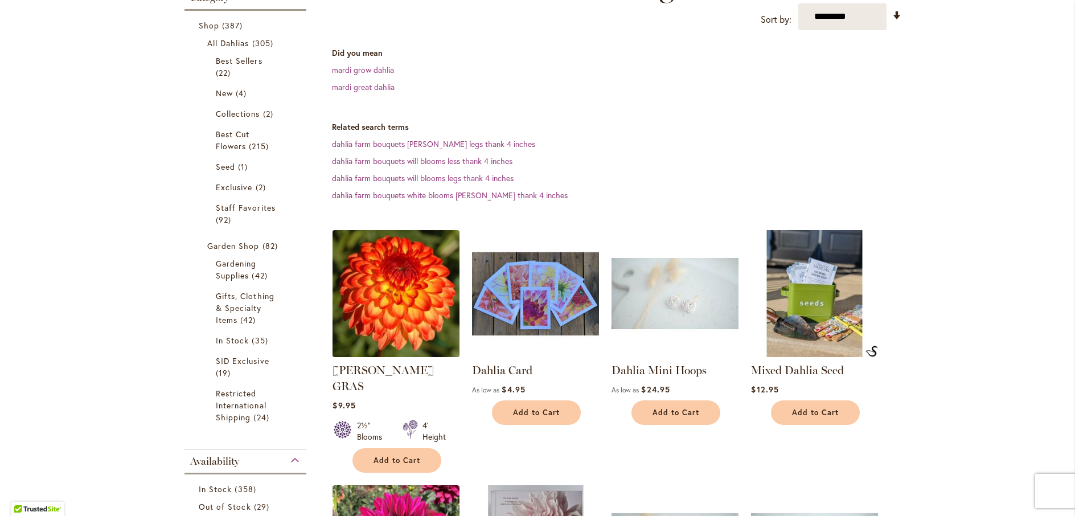
click at [395, 284] on img at bounding box center [396, 293] width 133 height 133
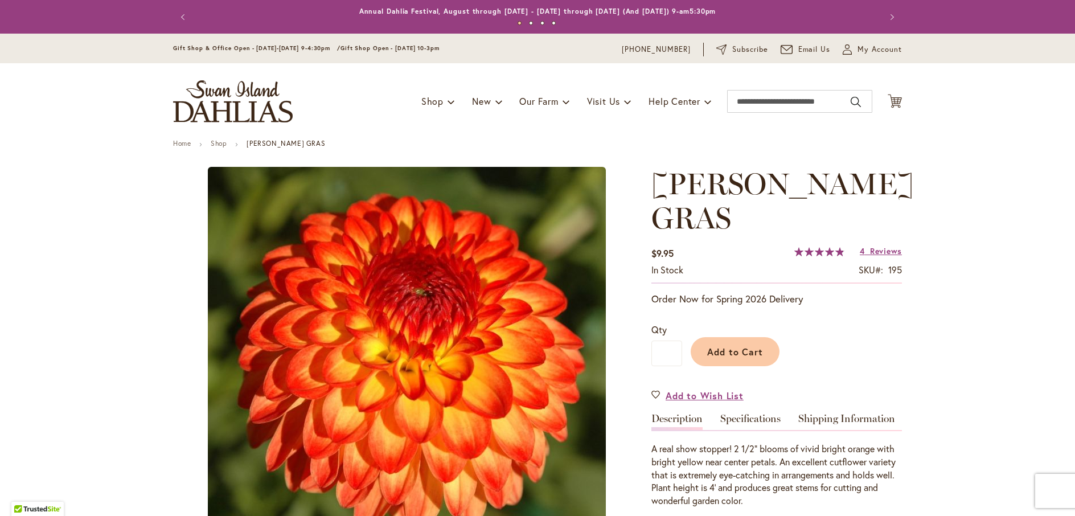
type input "*****"
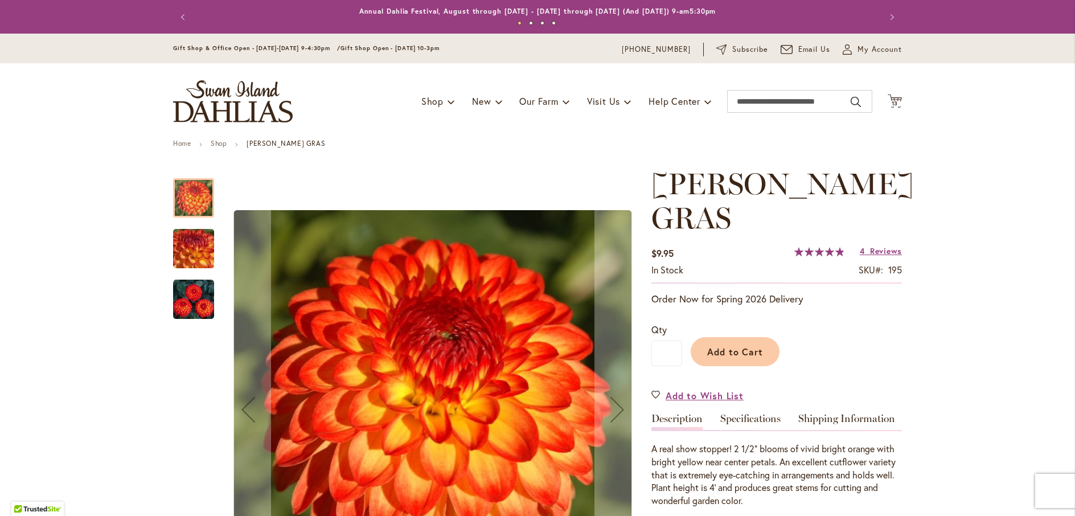
click at [188, 255] on img "MARDY GRAS" at bounding box center [194, 249] width 82 height 62
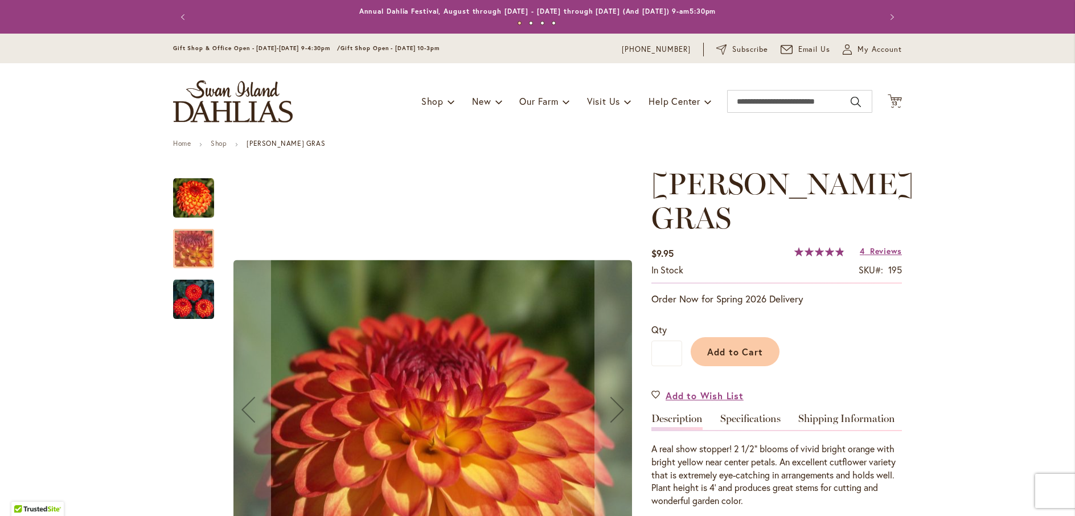
click at [197, 296] on img "MARDY GRAS" at bounding box center [193, 299] width 41 height 41
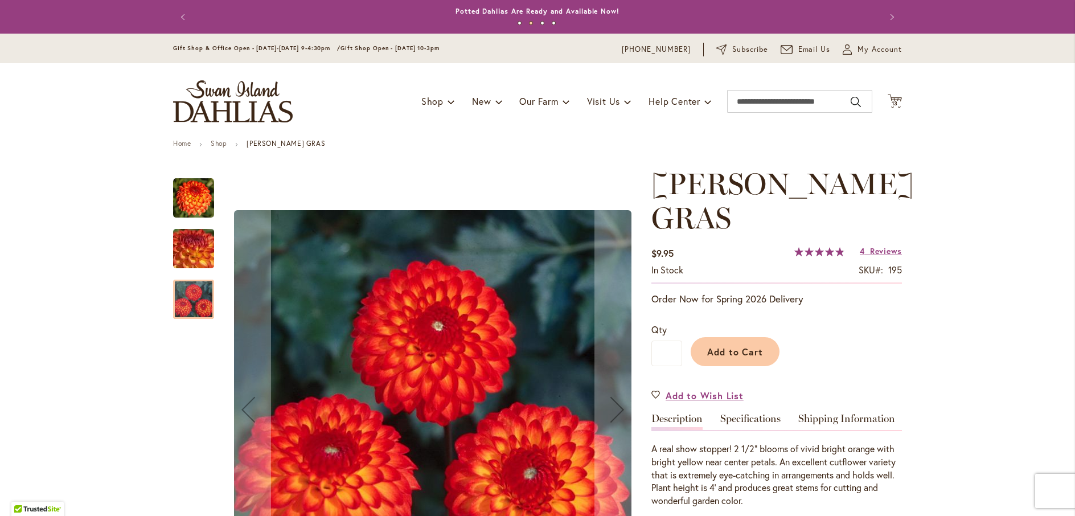
click at [199, 251] on img "MARDY GRAS" at bounding box center [194, 249] width 82 height 62
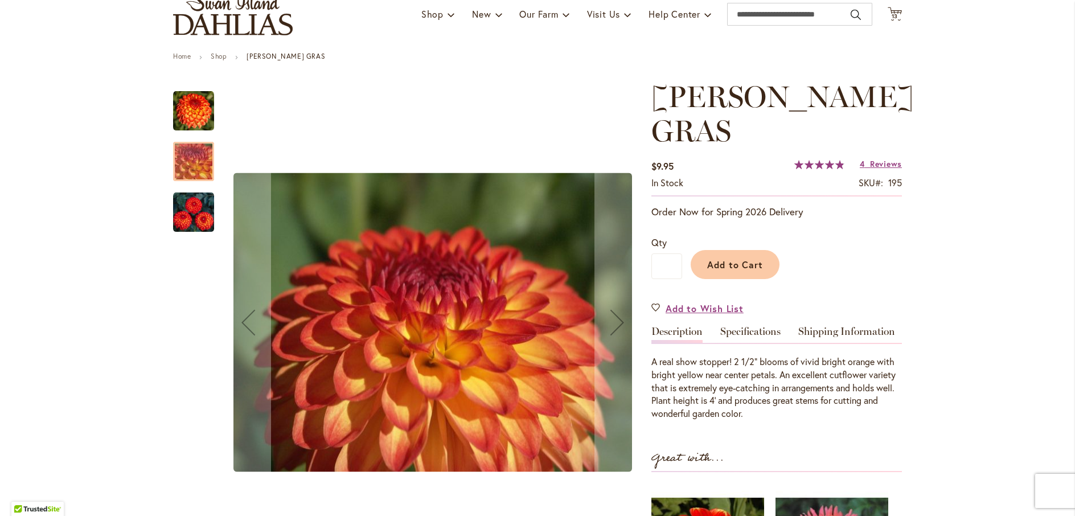
scroll to position [161, 0]
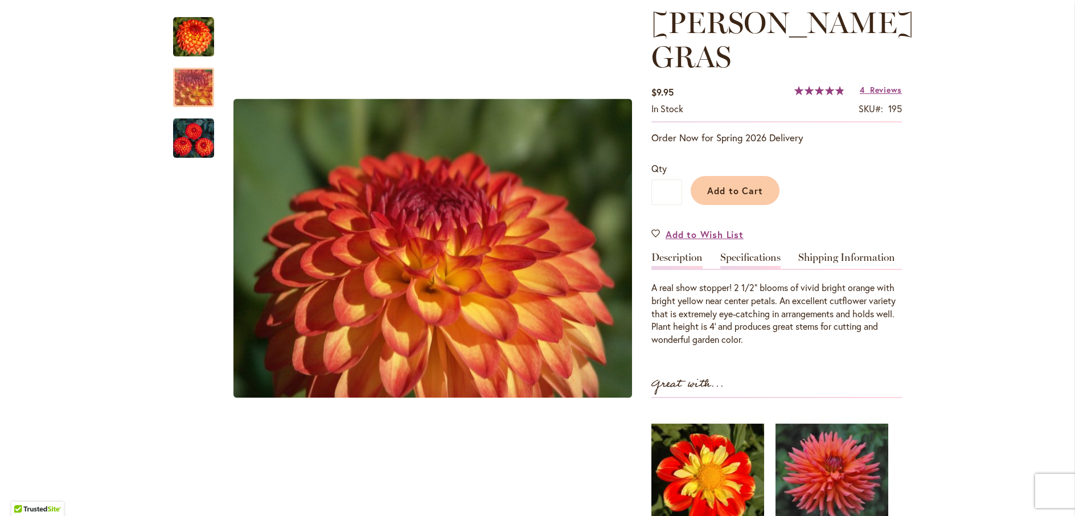
click at [752, 252] on link "Specifications" at bounding box center [750, 260] width 60 height 17
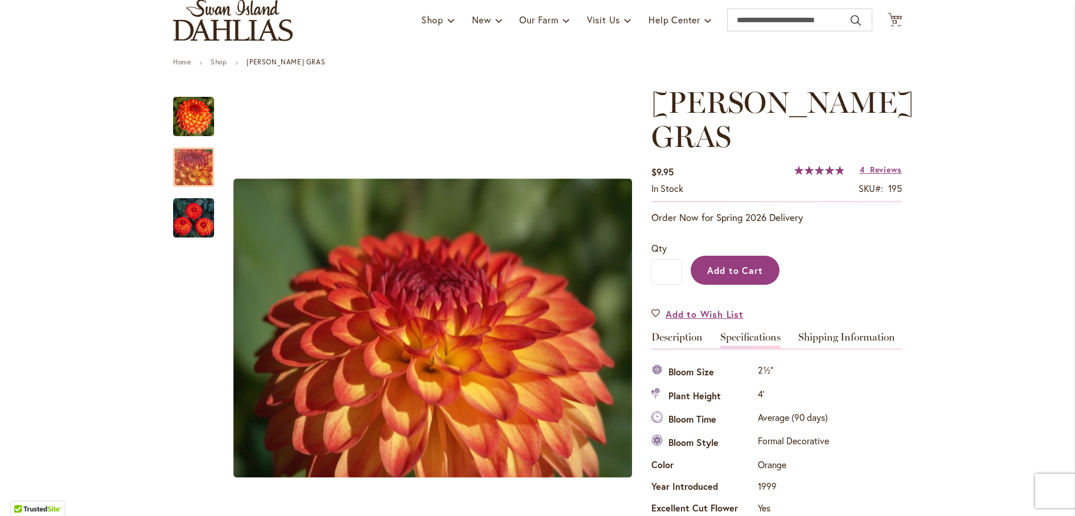
scroll to position [79, 0]
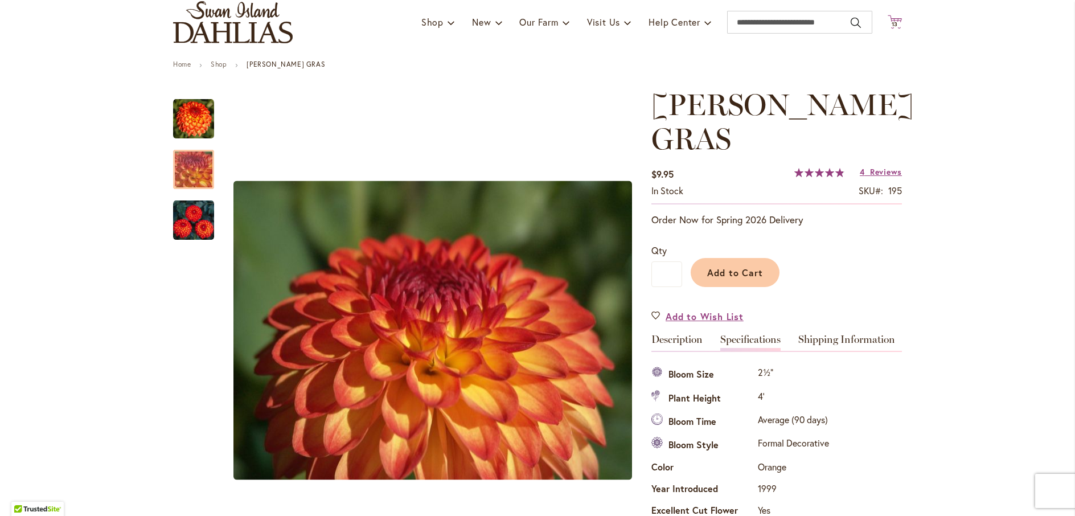
click at [895, 22] on span "13 13 items" at bounding box center [895, 25] width 11 height 6
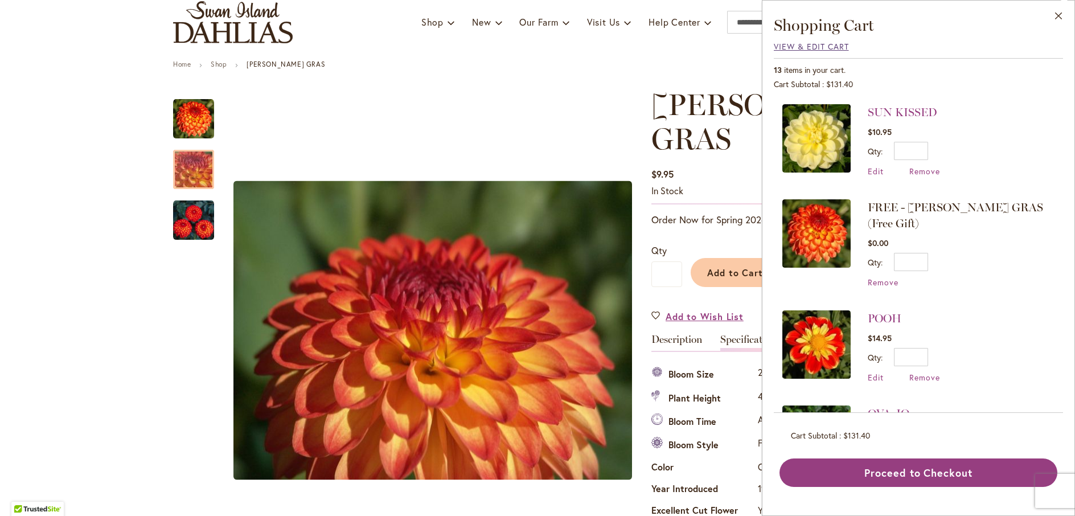
click at [828, 46] on span "View & Edit Cart" at bounding box center [811, 46] width 75 height 11
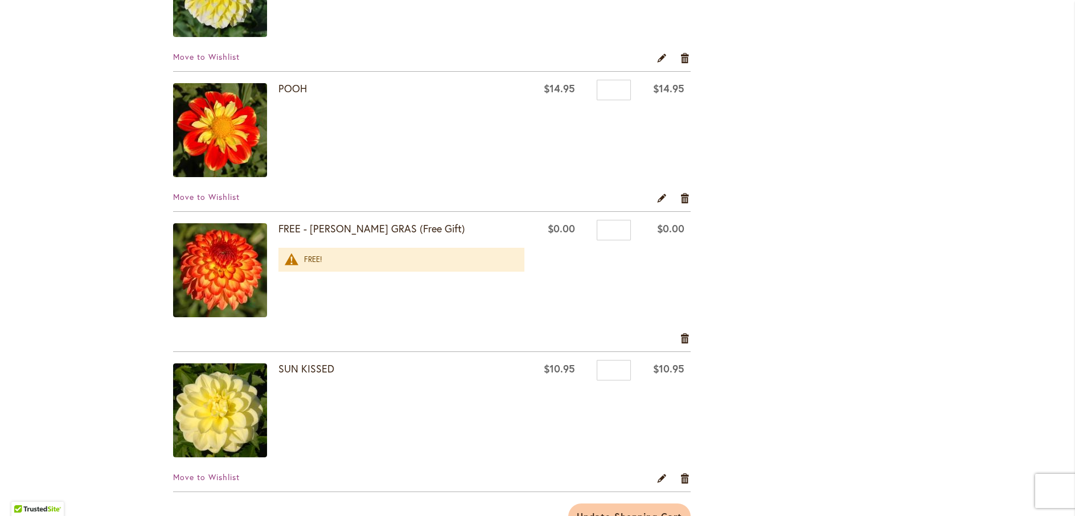
scroll to position [1387, 0]
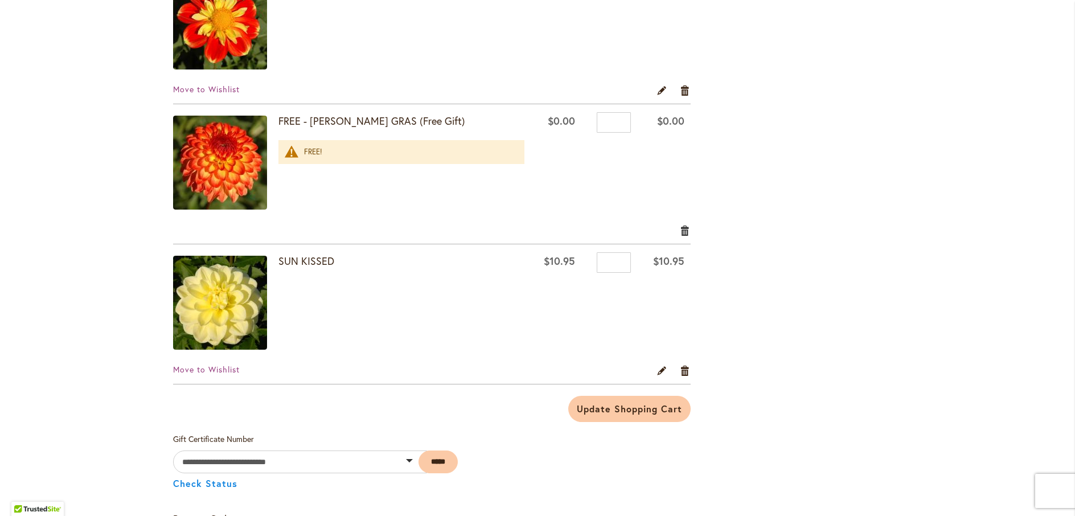
click at [681, 229] on link "Remove item" at bounding box center [685, 230] width 11 height 13
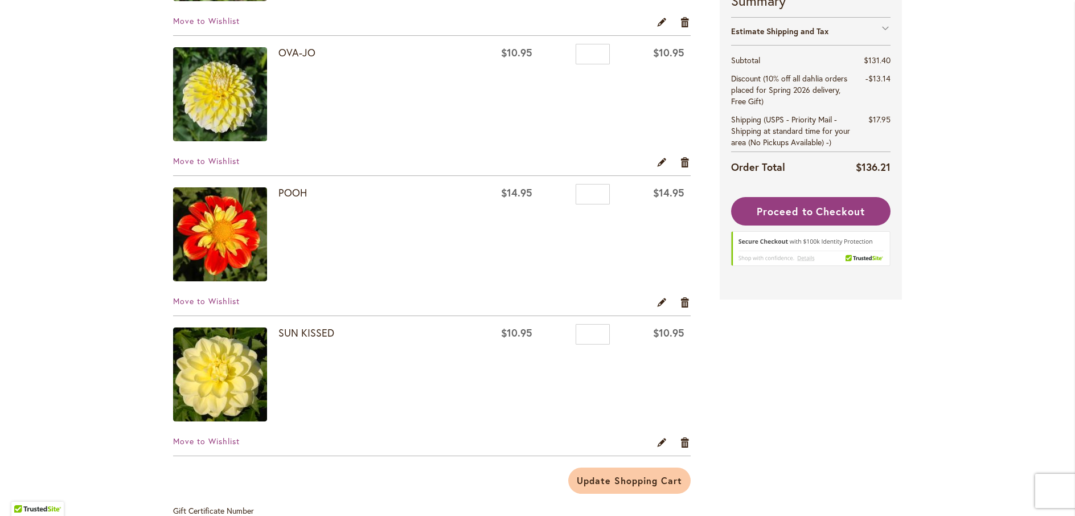
scroll to position [1297, 0]
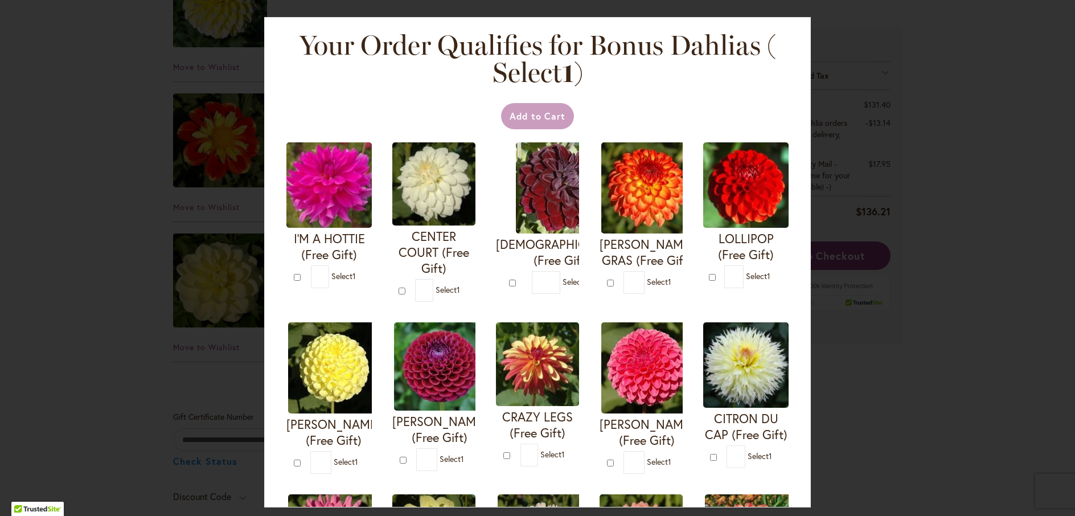
click at [579, 365] on img at bounding box center [537, 364] width 83 height 84
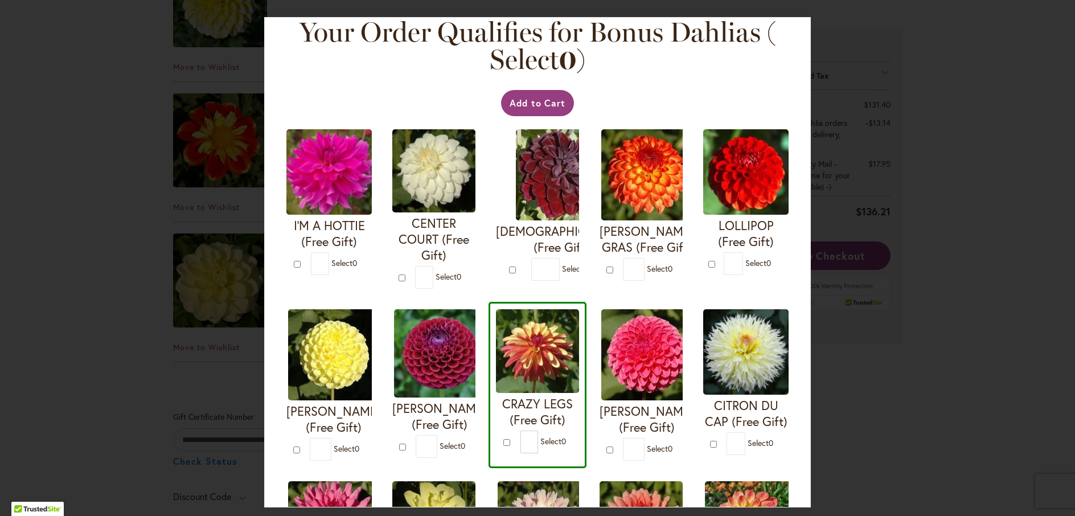
scroll to position [91, 0]
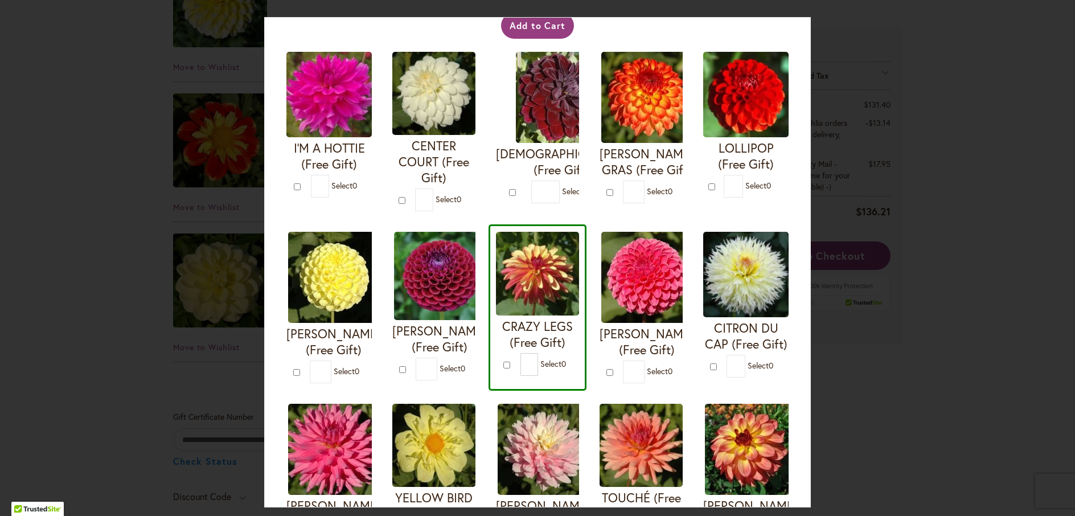
click at [755, 312] on div "I'M A HOTTIE (Free Gift) * 0 * 0 * 0 *" at bounding box center [537, 386] width 517 height 685
type input "*"
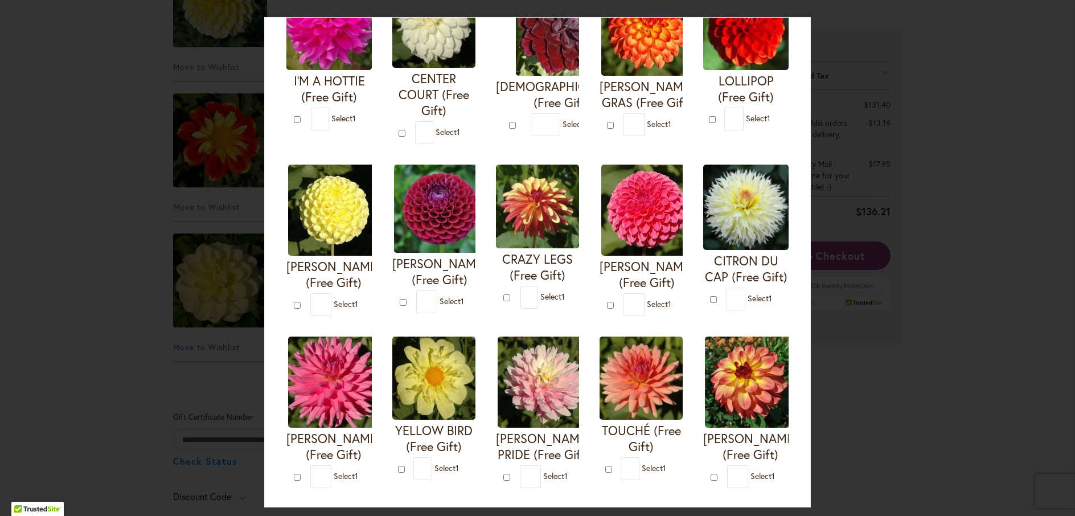
scroll to position [25, 0]
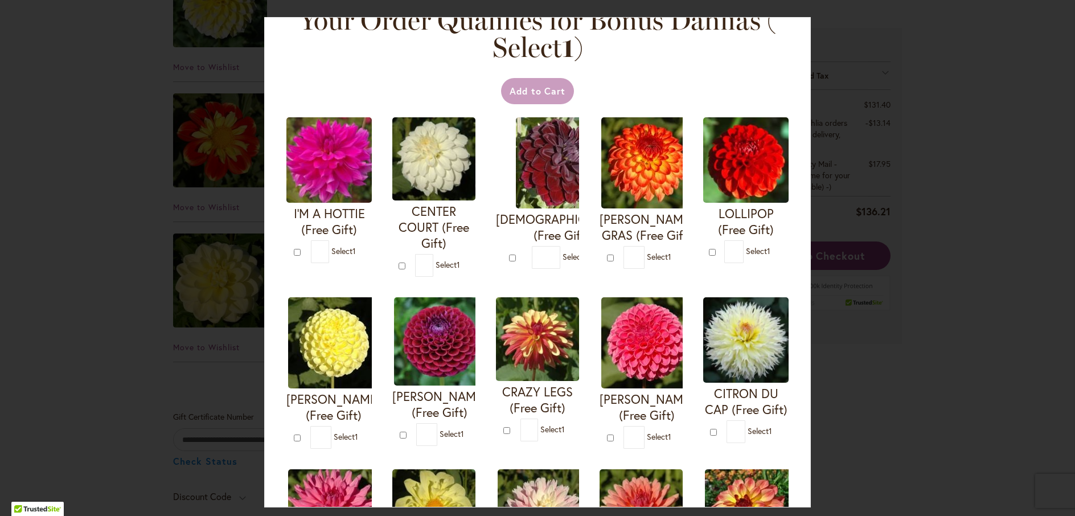
click at [942, 317] on div "Your Order Qualifies for Bonus Dahlias ( Select 1 ) Add to Cart I'M A HOTTIE (F…" at bounding box center [537, 258] width 1075 height 516
click at [934, 262] on div "Your Order Qualifies for Bonus Dahlias ( Select 1 ) Add to Cart I'M A HOTTIE (F…" at bounding box center [537, 258] width 1075 height 516
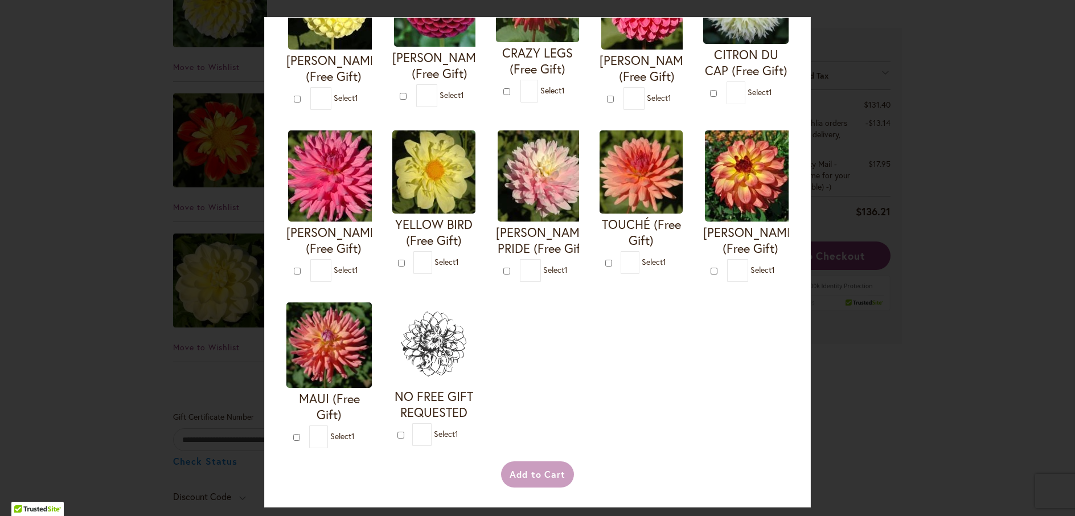
scroll to position [341, 0]
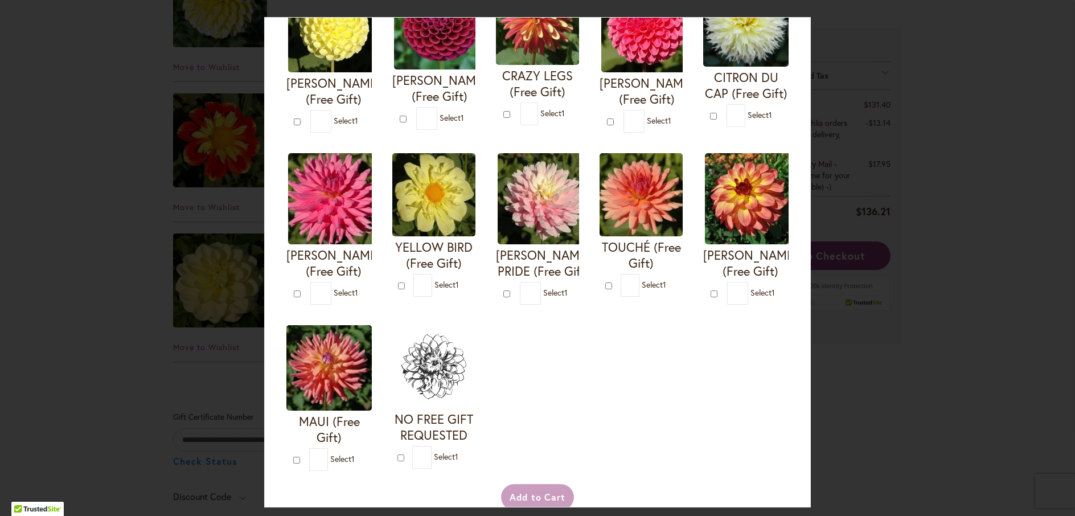
type input "*"
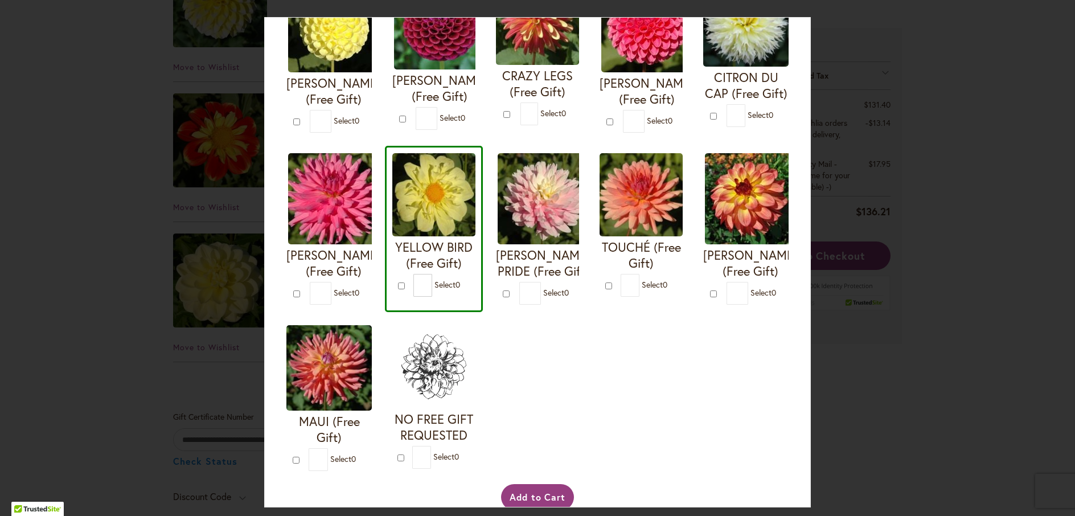
scroll to position [548, 0]
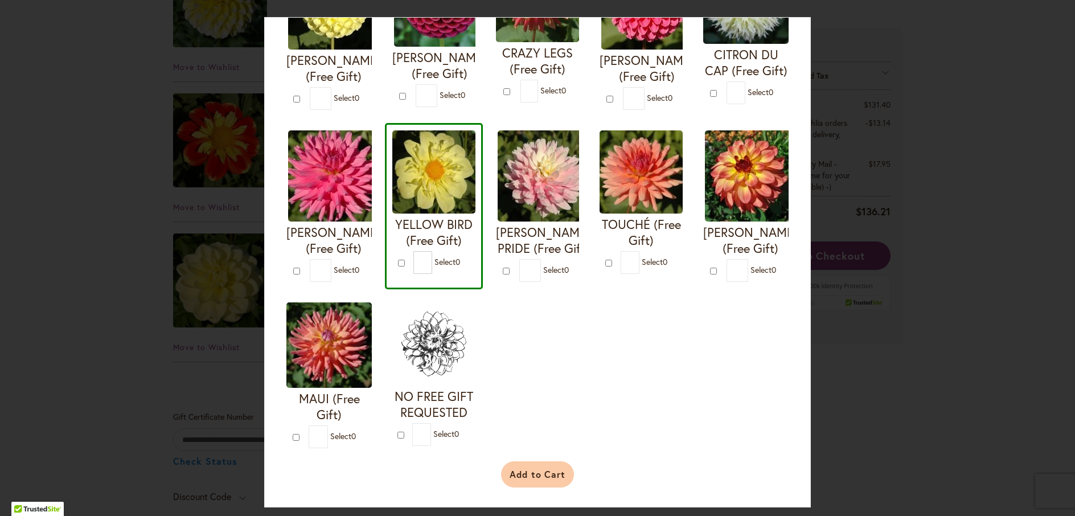
click at [536, 472] on button "Add to Cart" at bounding box center [537, 474] width 73 height 26
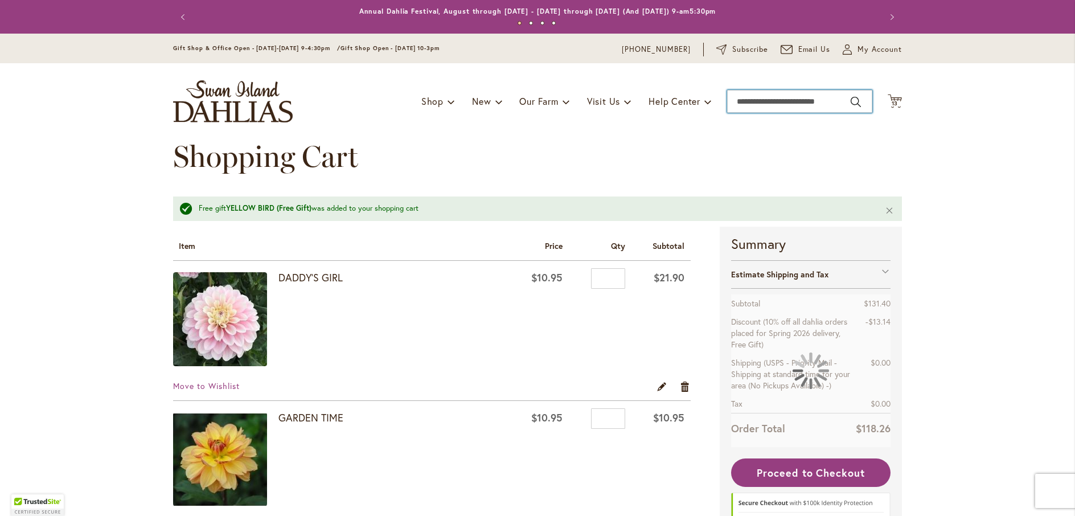
click at [823, 102] on input "Search" at bounding box center [799, 101] width 145 height 23
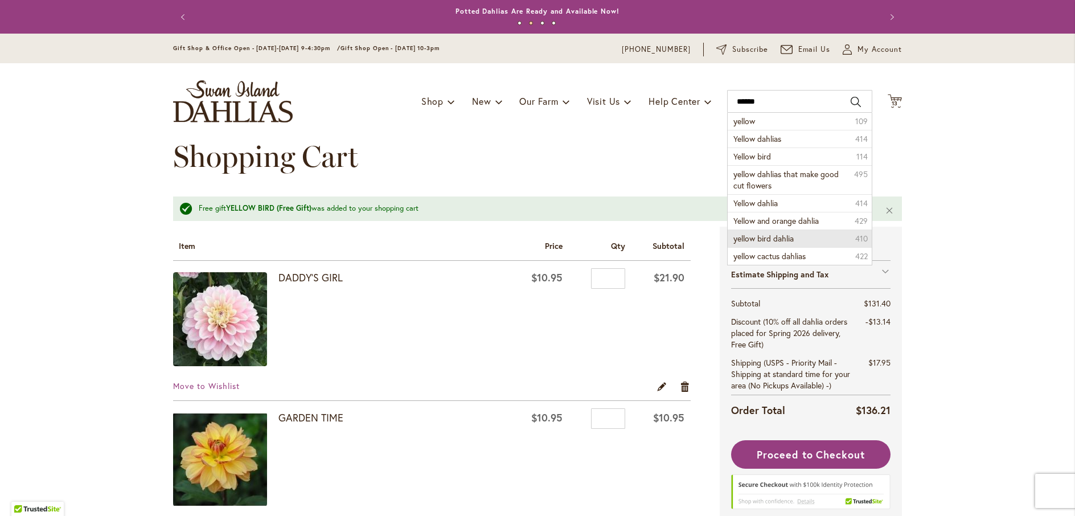
click at [780, 238] on span "yellow bird dahlia" at bounding box center [763, 238] width 60 height 11
type input "**********"
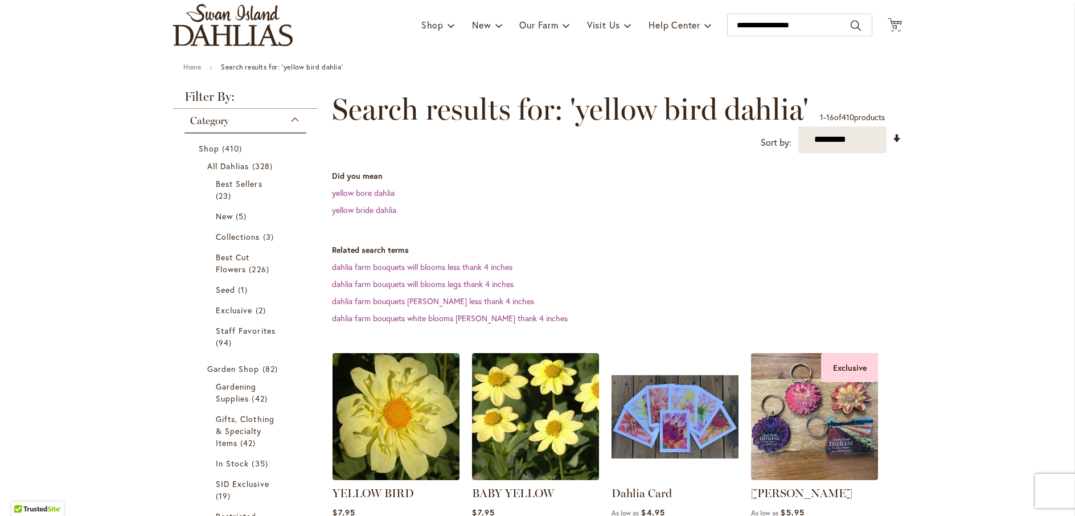
scroll to position [243, 0]
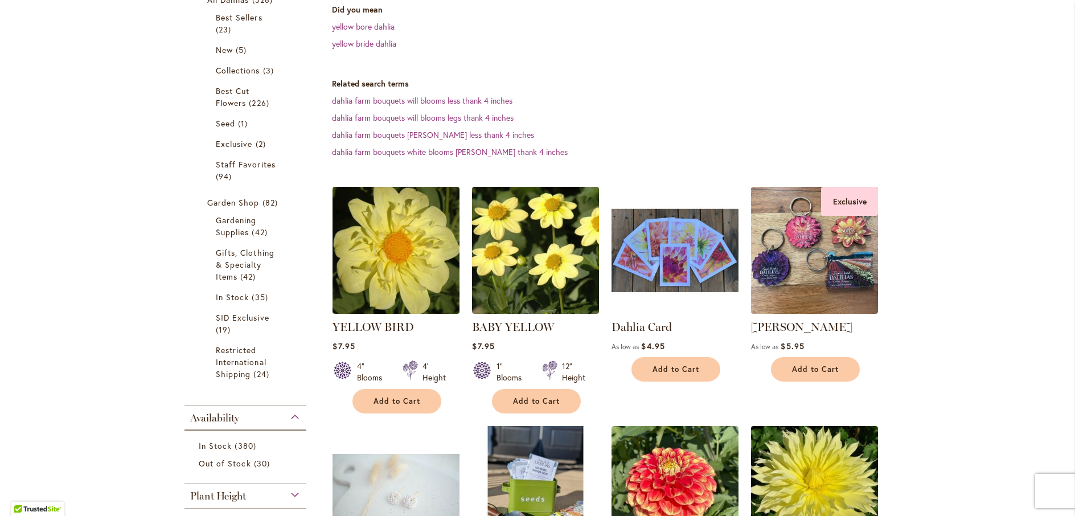
click at [383, 261] on img at bounding box center [396, 249] width 133 height 133
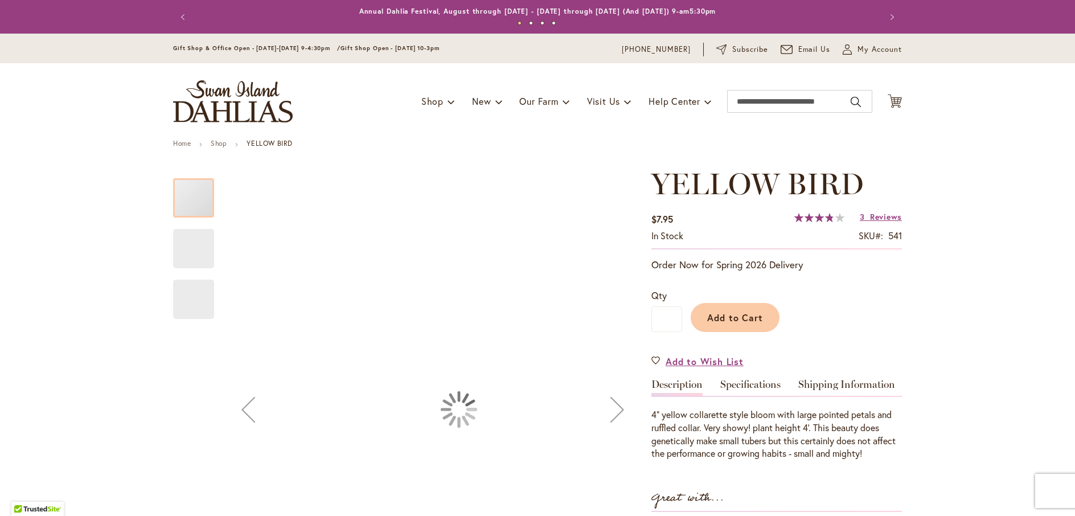
type input "*****"
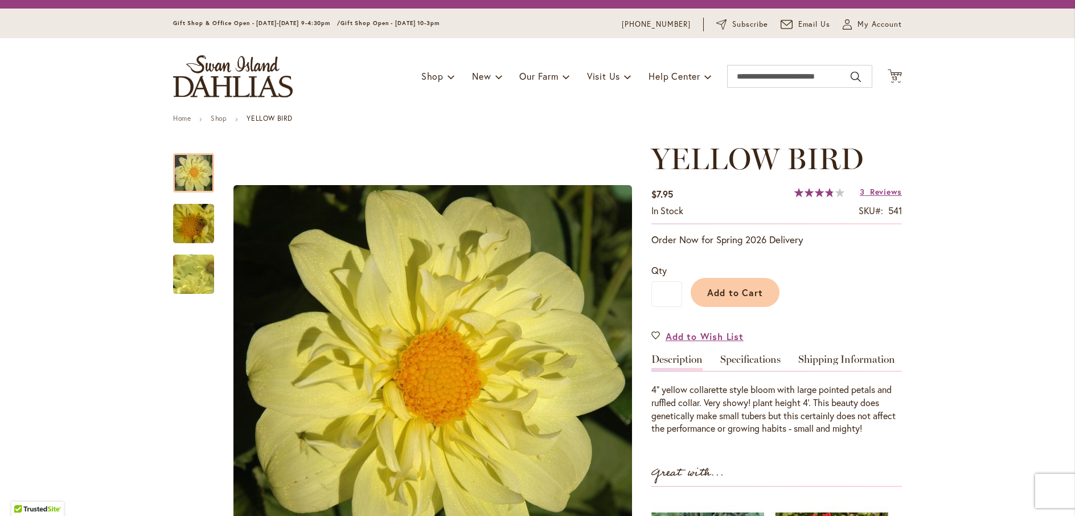
scroll to position [38, 0]
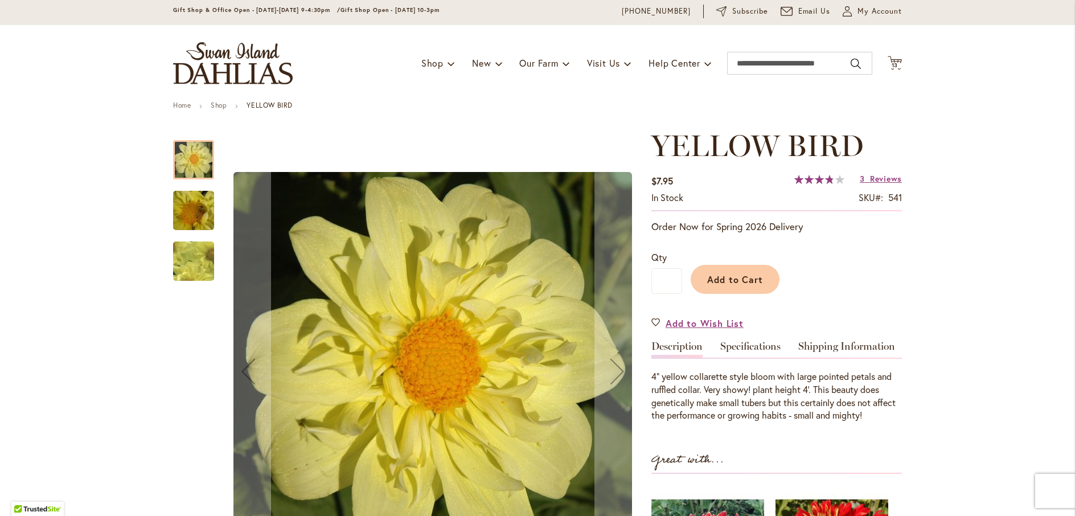
click at [434, 353] on div "YELLOW BIRD" at bounding box center [433, 372] width 415 height 486
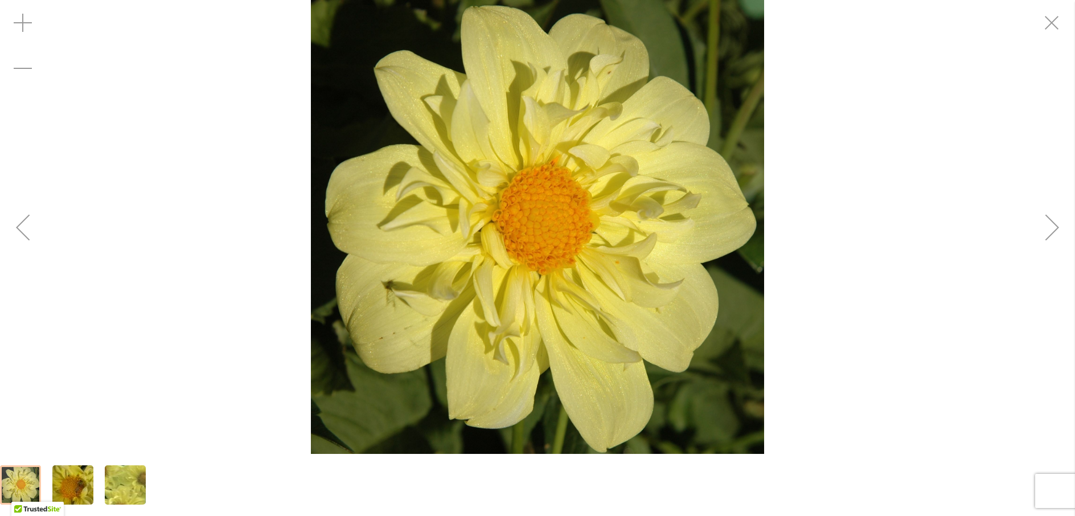
click at [1054, 231] on div "Next" at bounding box center [1053, 227] width 46 height 46
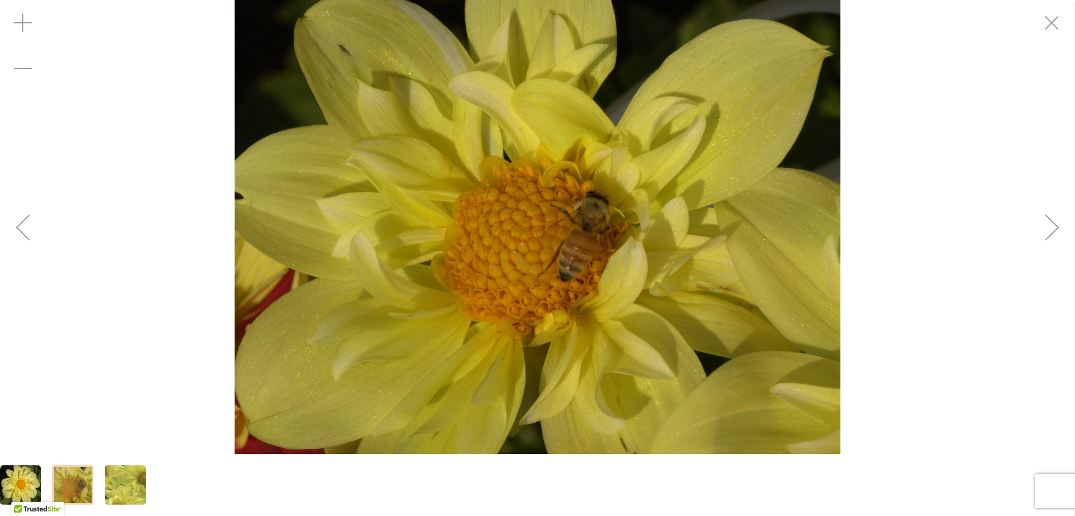
click at [1054, 231] on div "Next" at bounding box center [1053, 227] width 46 height 46
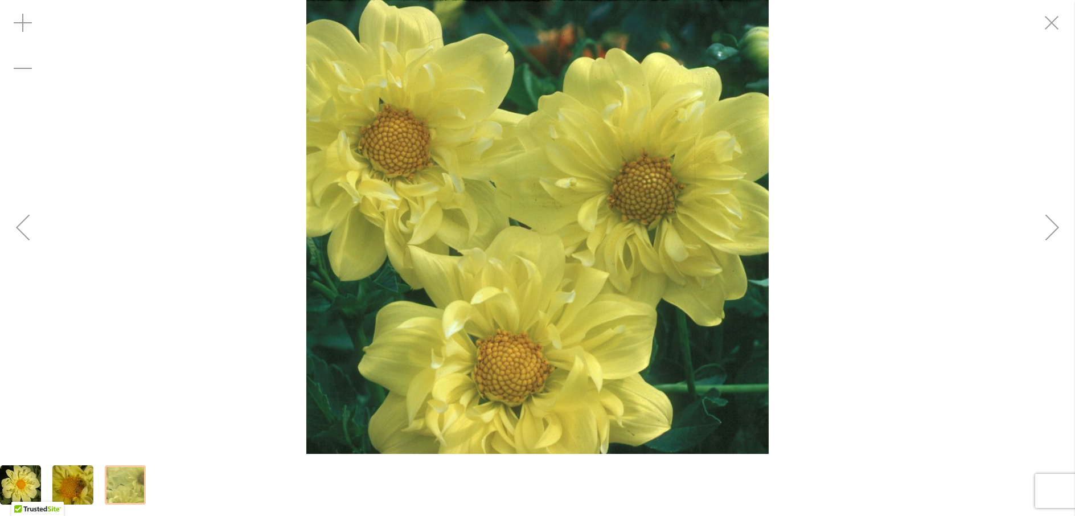
click at [1052, 231] on div "Next" at bounding box center [1053, 227] width 46 height 46
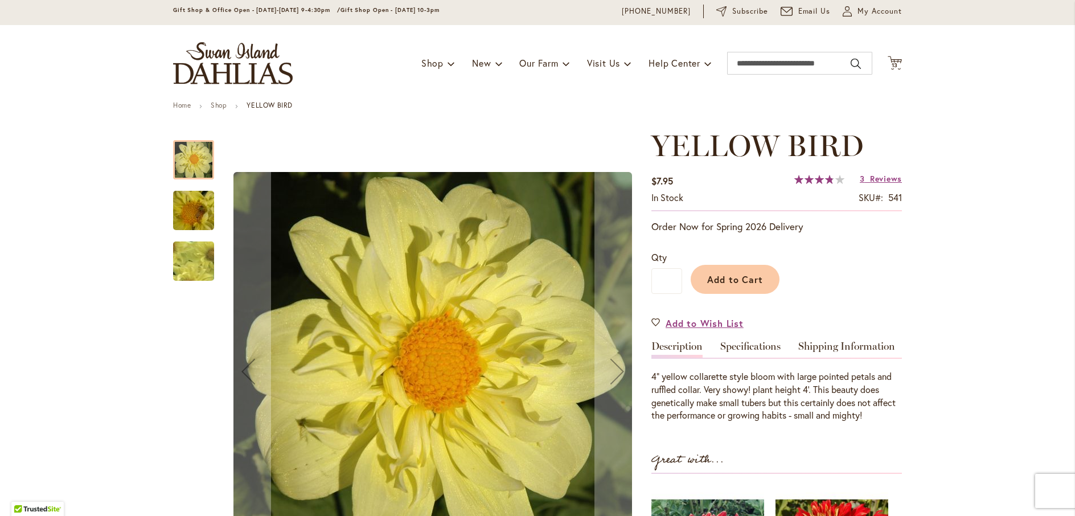
scroll to position [140, 0]
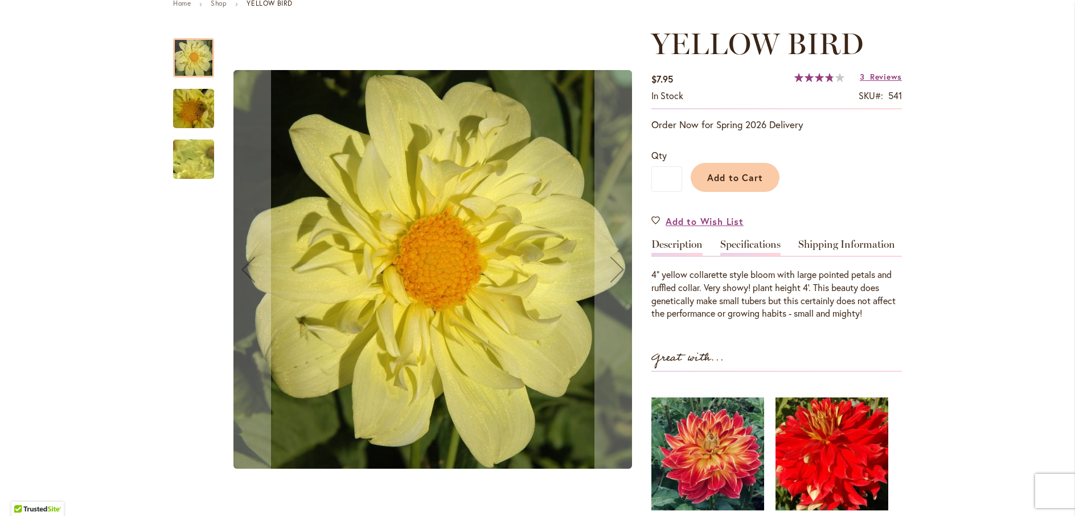
click at [751, 241] on link "Specifications" at bounding box center [750, 247] width 60 height 17
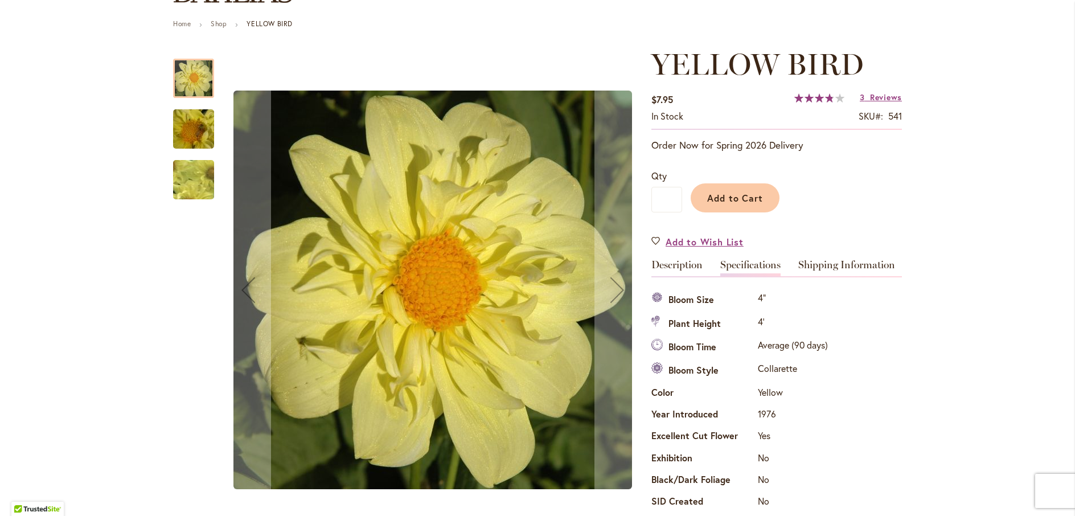
scroll to position [15, 0]
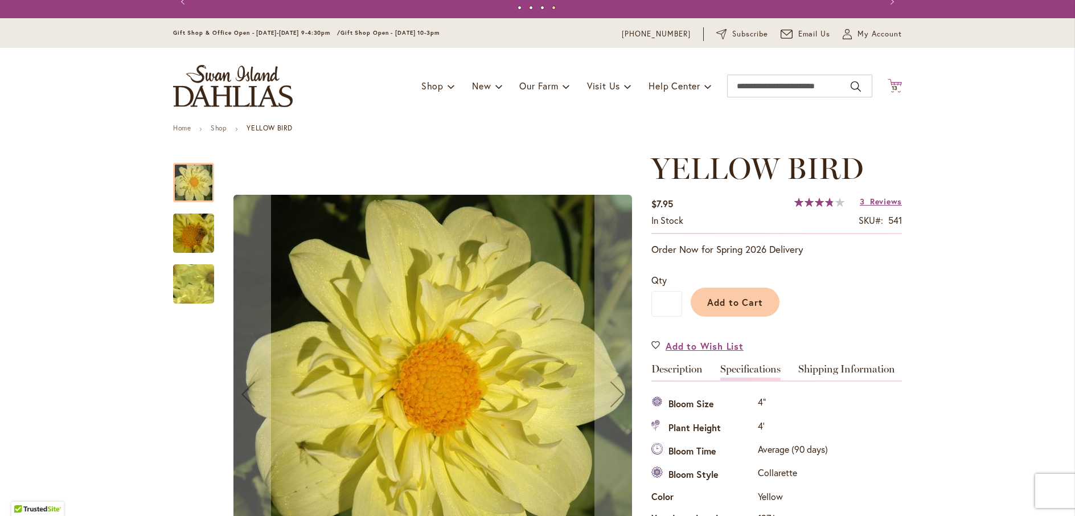
click at [892, 84] on span "13" at bounding box center [895, 87] width 7 height 7
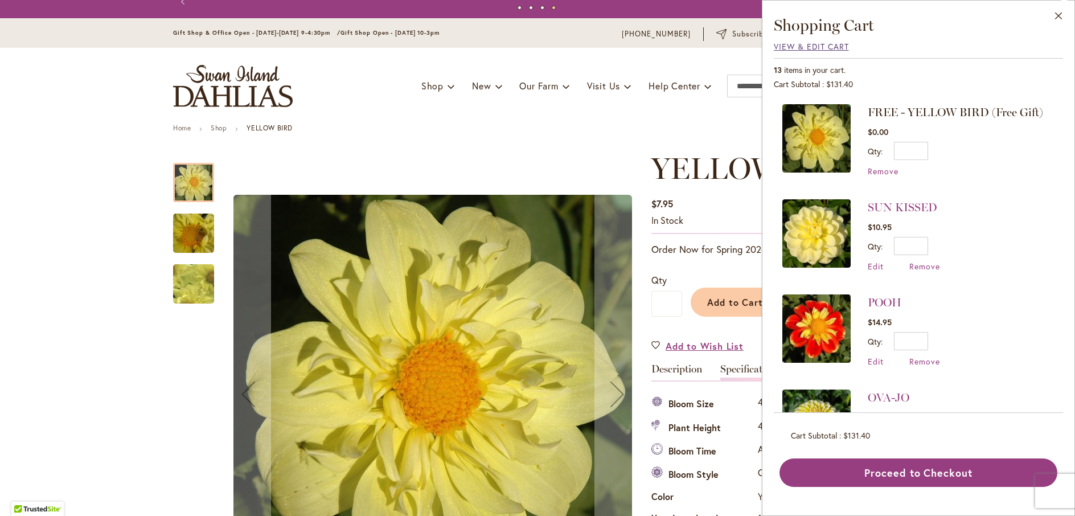
click at [833, 46] on span "View & Edit Cart" at bounding box center [811, 46] width 75 height 11
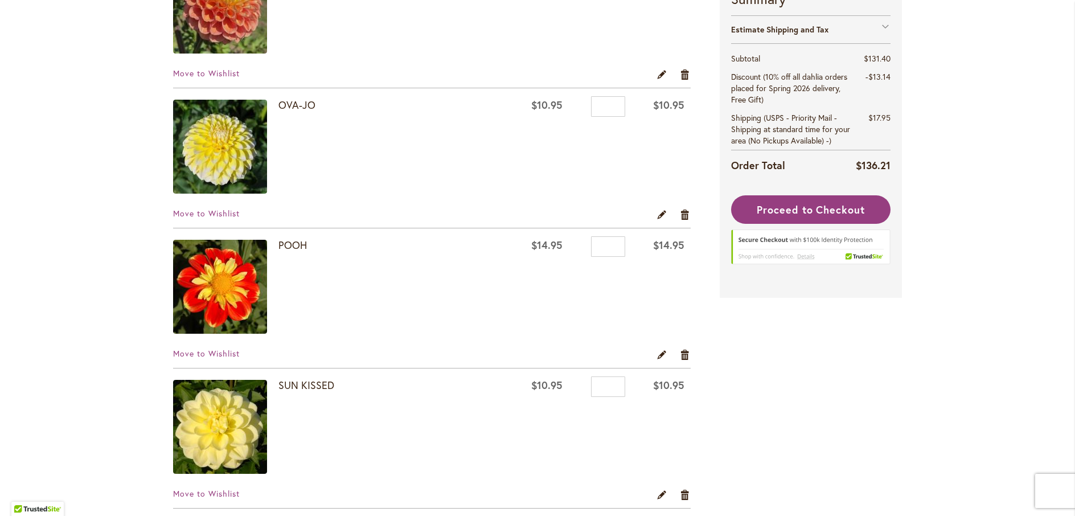
scroll to position [1225, 0]
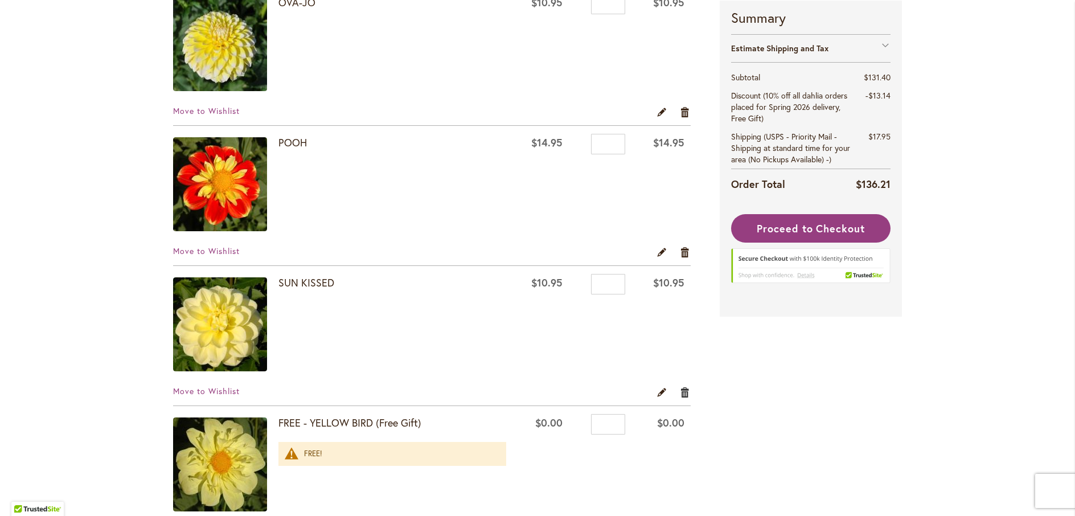
click at [681, 394] on link "Remove item" at bounding box center [685, 392] width 11 height 13
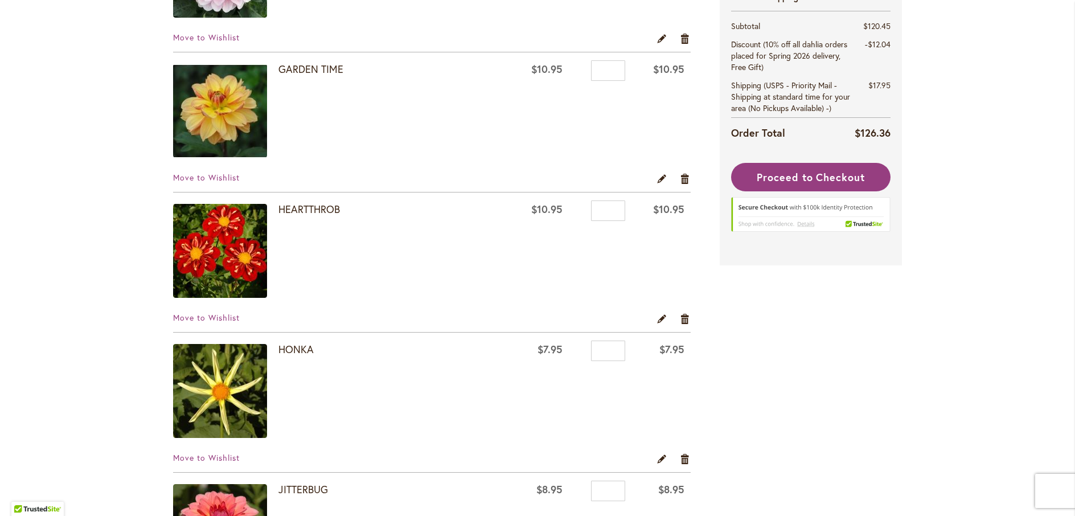
scroll to position [321, 0]
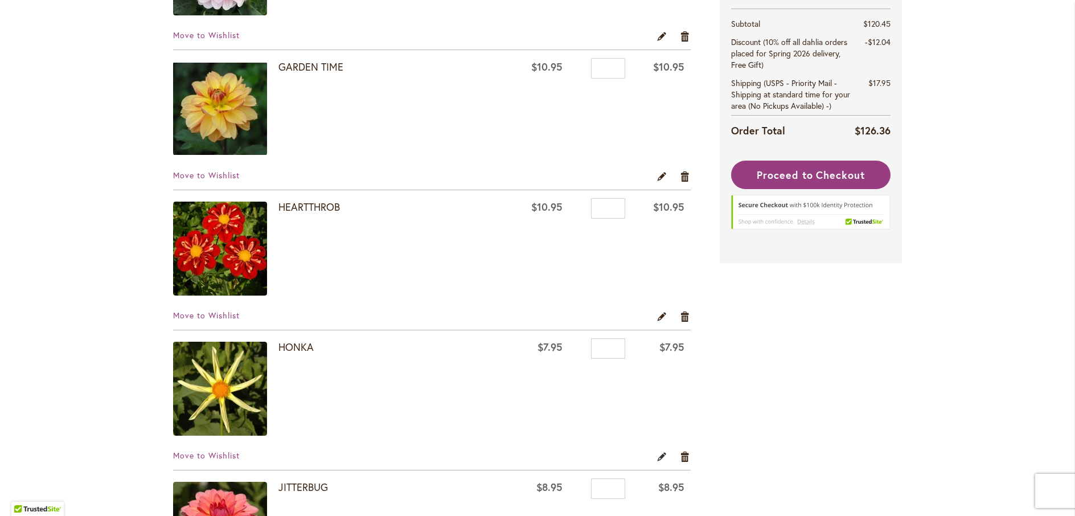
click at [660, 456] on link "Edit" at bounding box center [662, 456] width 11 height 13
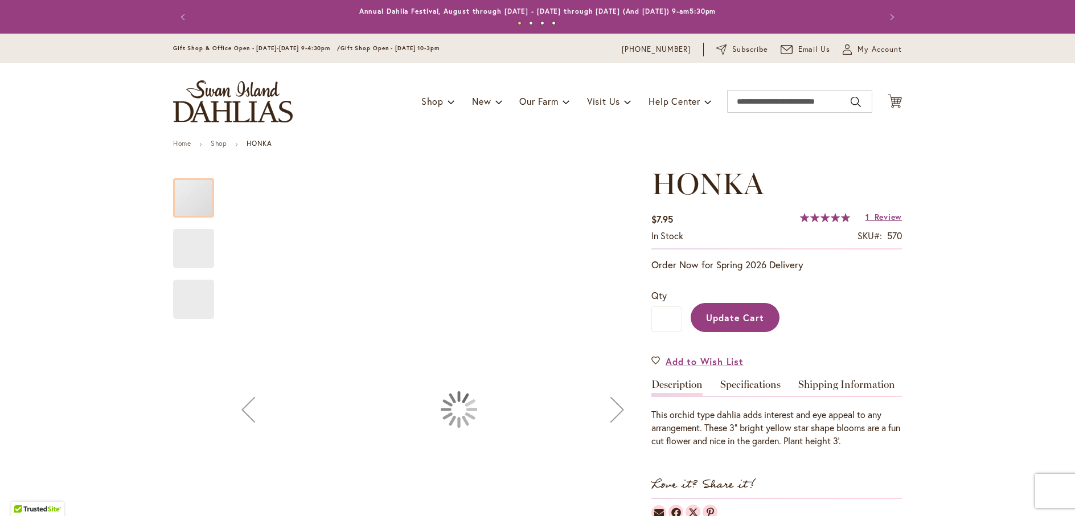
type input "*****"
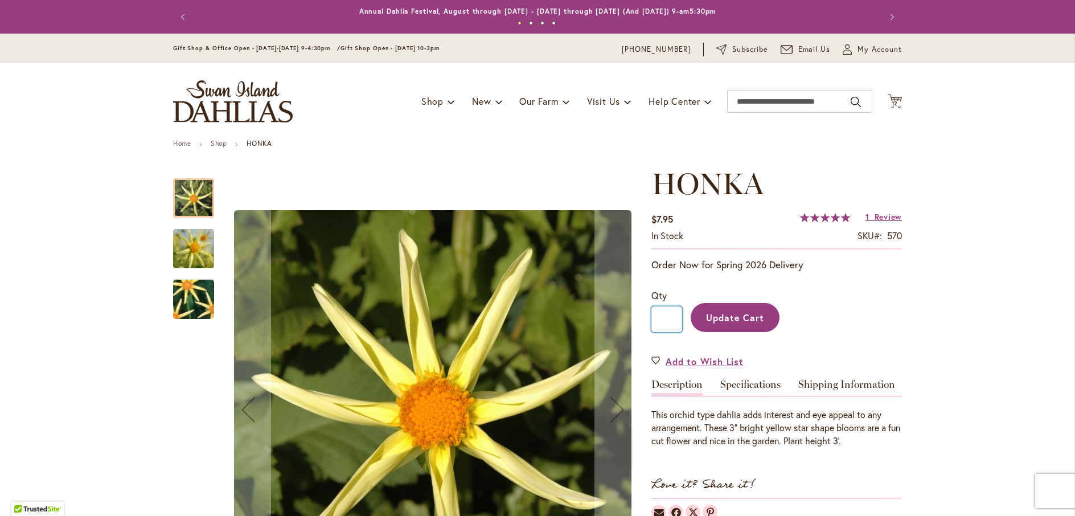
click at [669, 318] on input "*" at bounding box center [666, 319] width 31 height 26
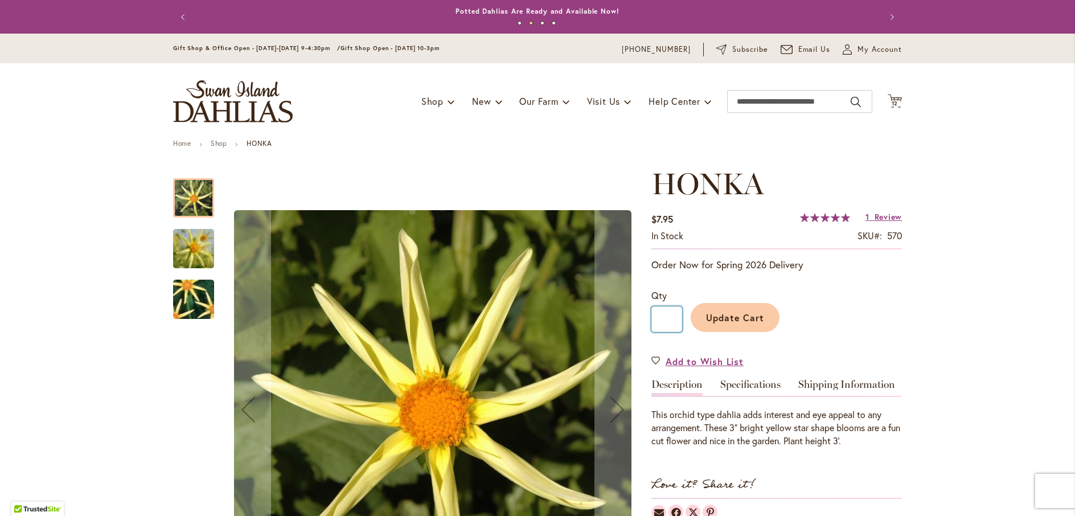
type input "*"
click at [716, 318] on span "Update Cart" at bounding box center [735, 317] width 59 height 12
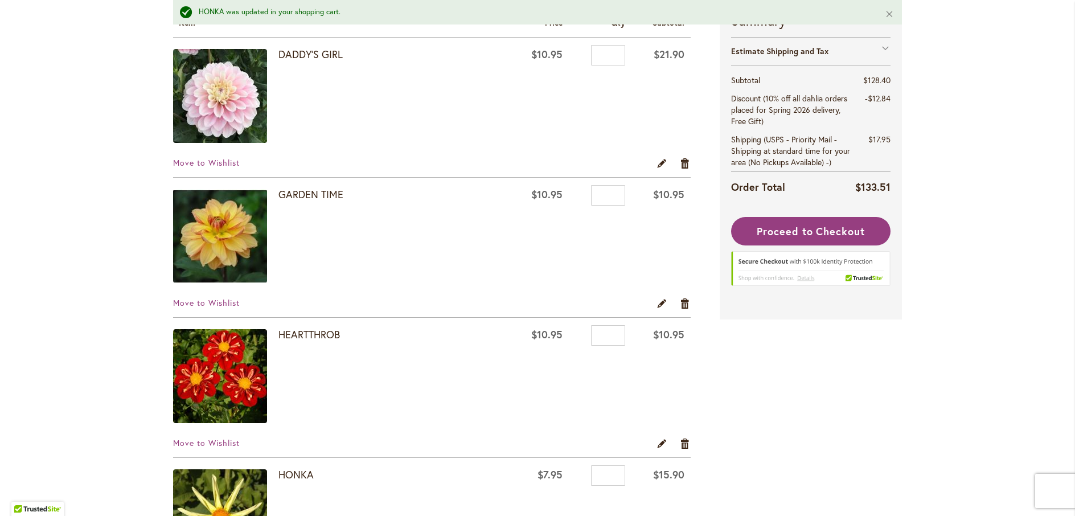
scroll to position [226, 0]
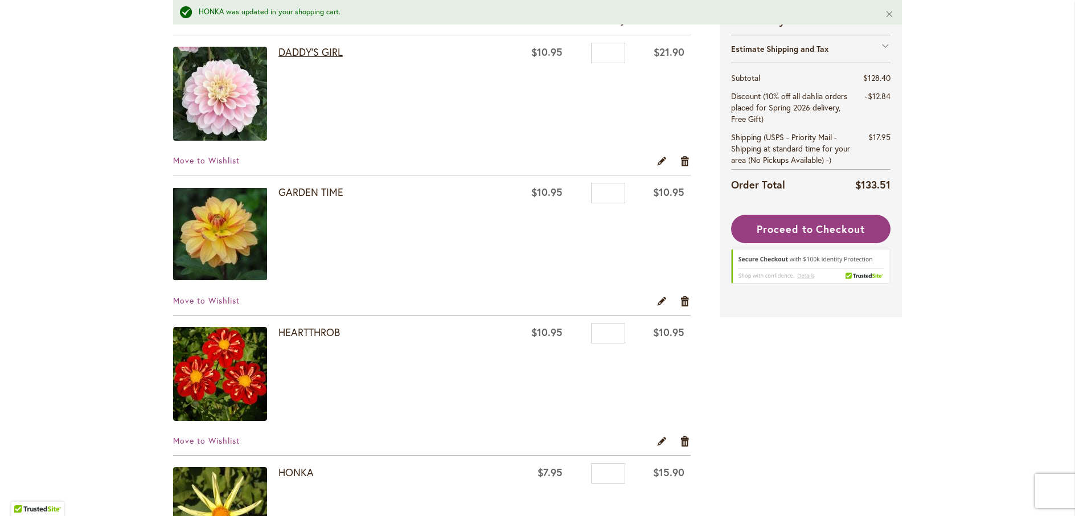
click at [302, 50] on link "DADDY'S GIRL" at bounding box center [310, 52] width 64 height 14
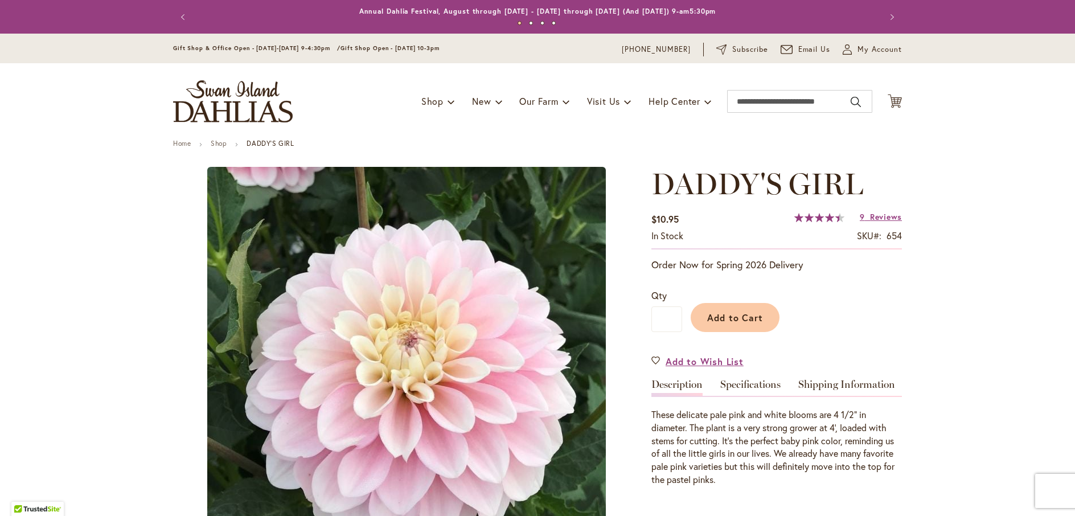
type input "*****"
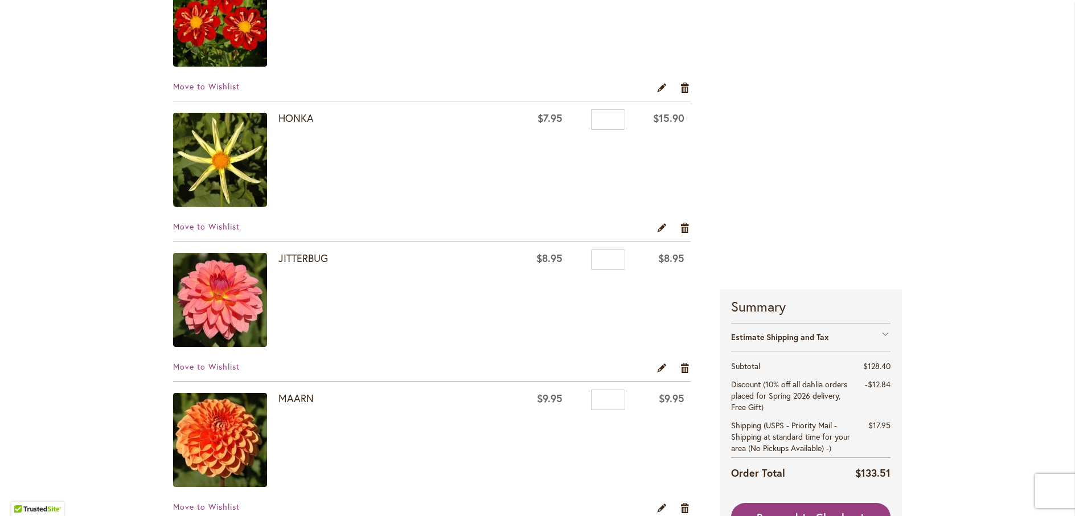
scroll to position [524, 0]
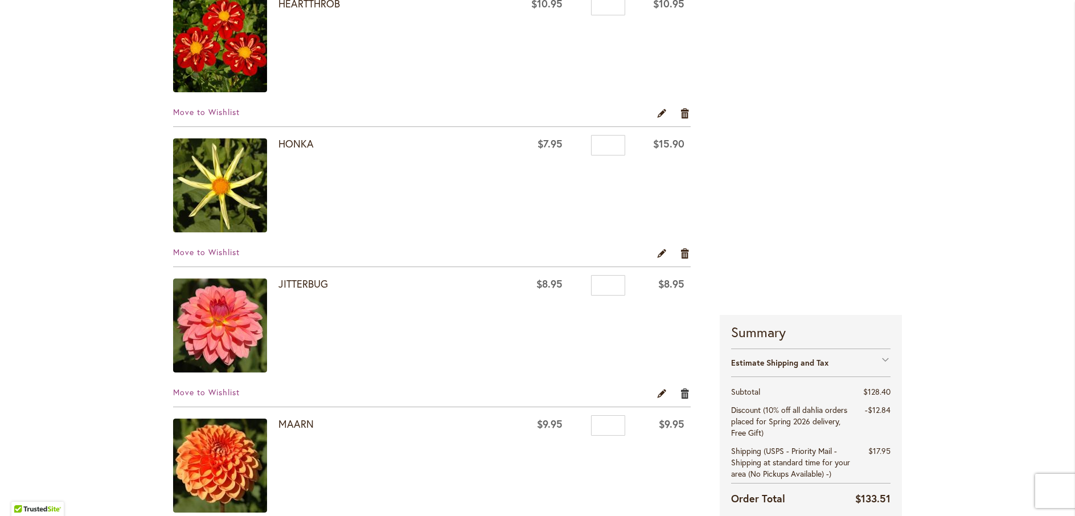
click at [683, 394] on link "Remove item" at bounding box center [685, 393] width 11 height 13
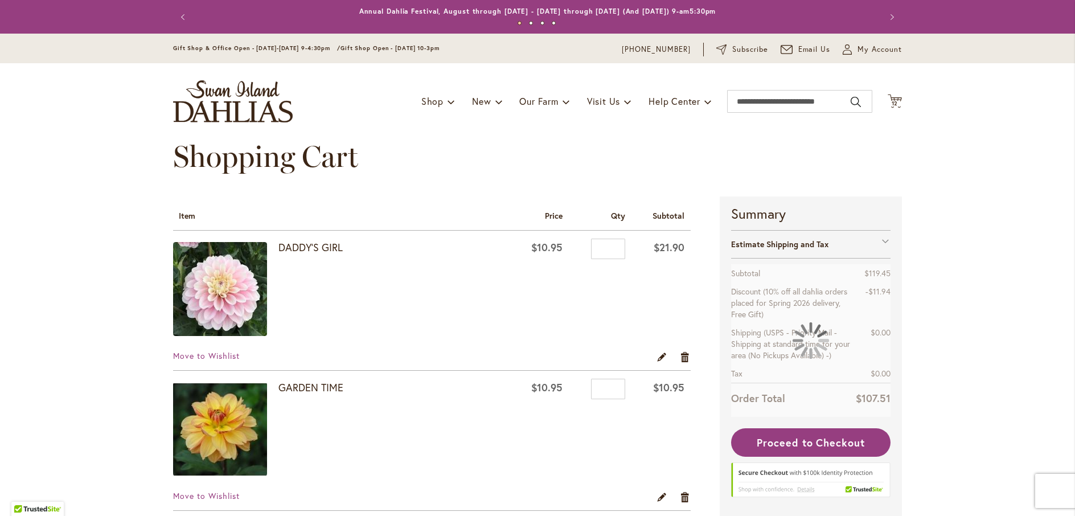
scroll to position [116, 0]
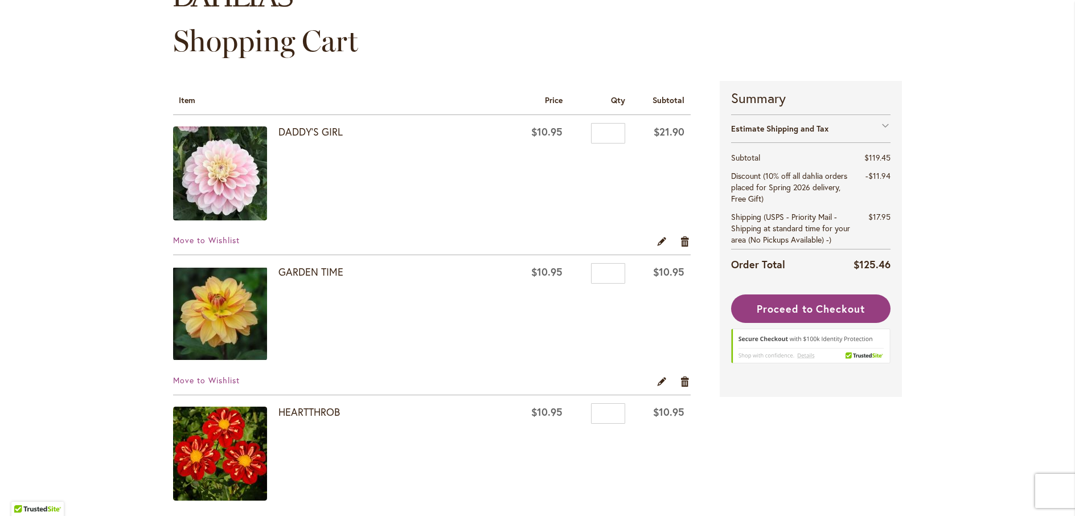
click at [220, 300] on img at bounding box center [220, 314] width 94 height 94
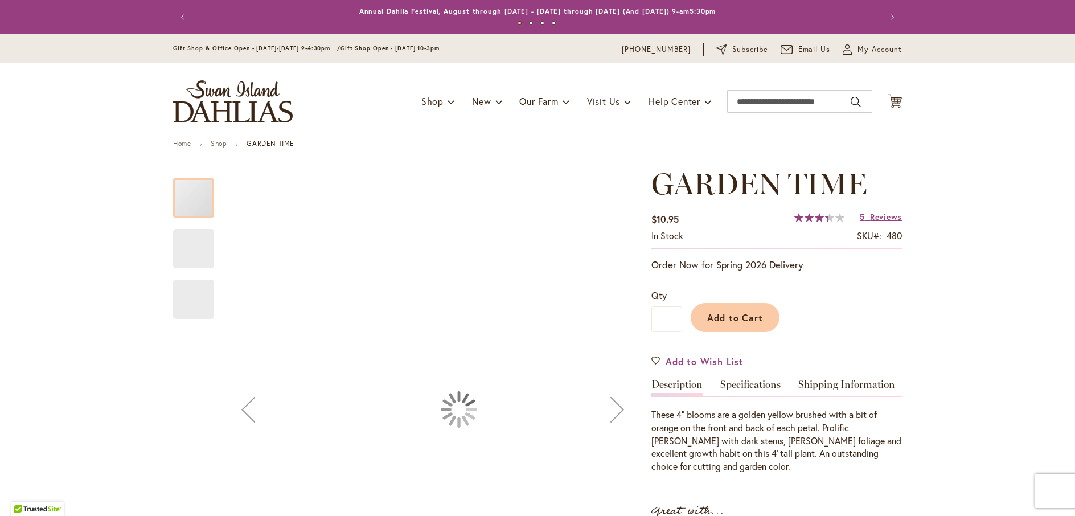
type input "*****"
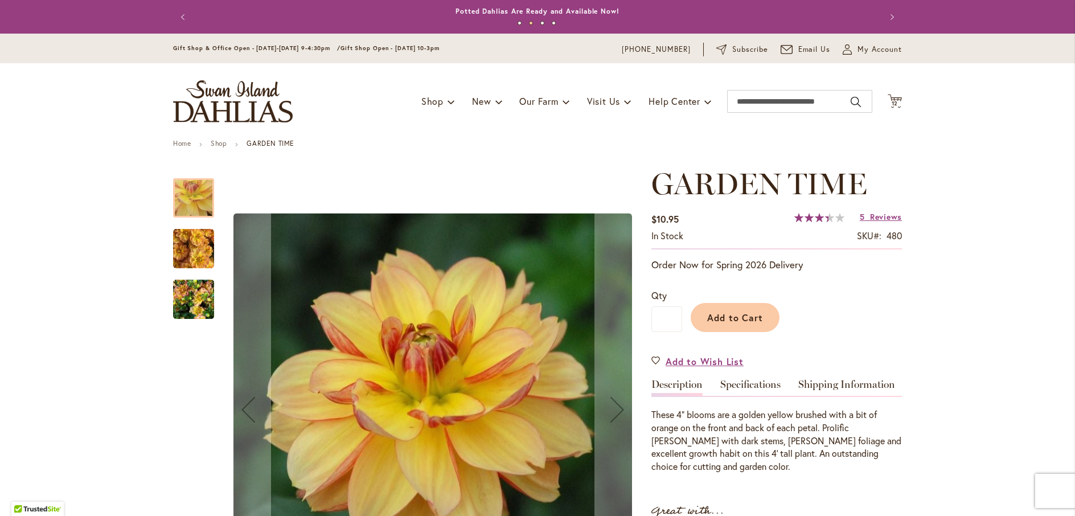
click at [200, 254] on img "GARDEN TIME" at bounding box center [193, 248] width 41 height 41
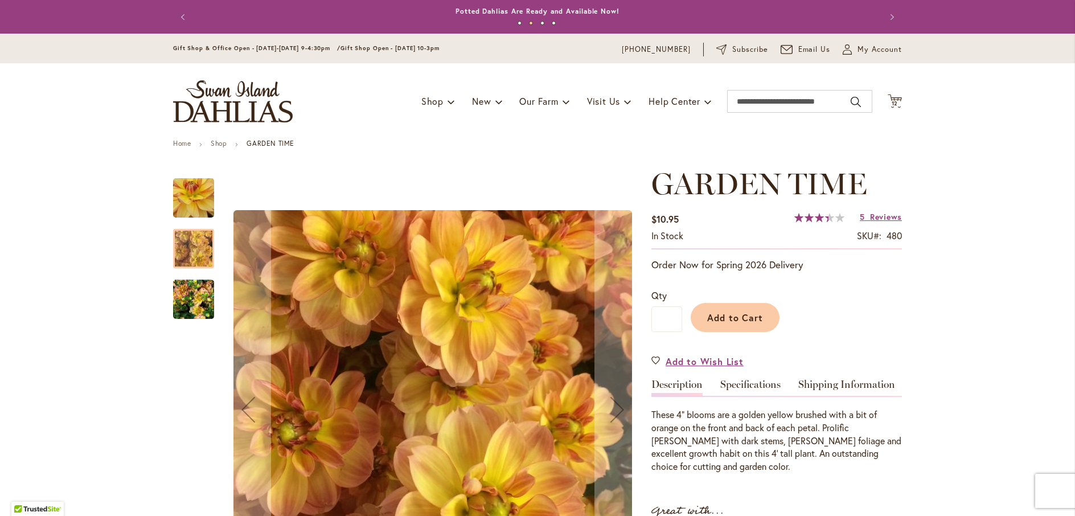
click at [194, 297] on img "GARDEN TIME" at bounding box center [193, 299] width 41 height 55
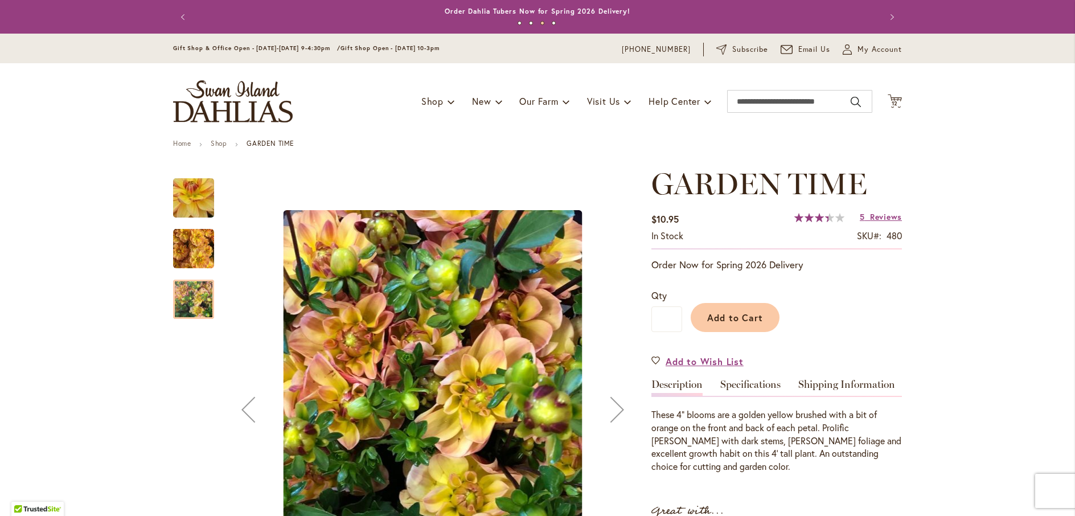
click at [192, 257] on img "GARDEN TIME" at bounding box center [193, 248] width 41 height 41
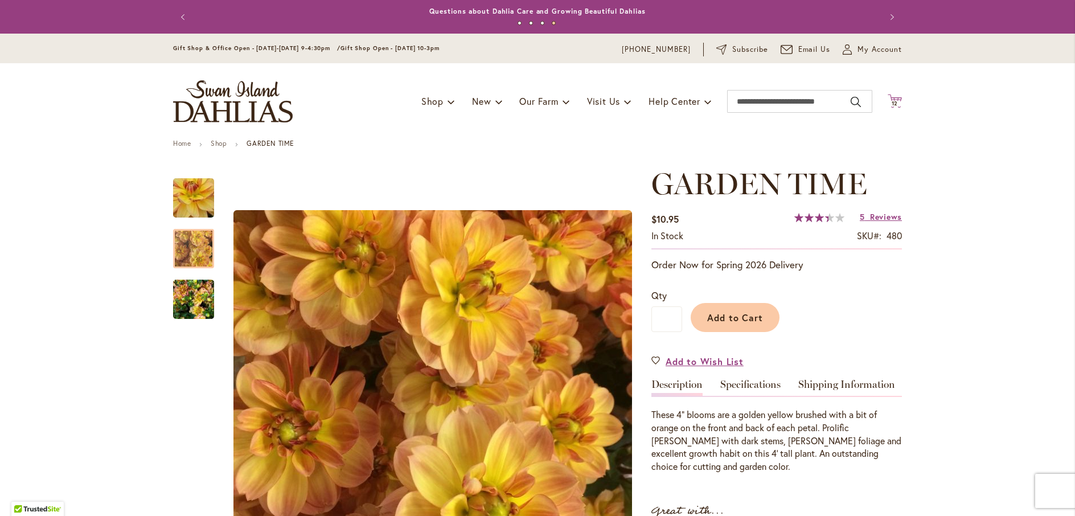
click at [892, 100] on span "12" at bounding box center [895, 103] width 7 height 7
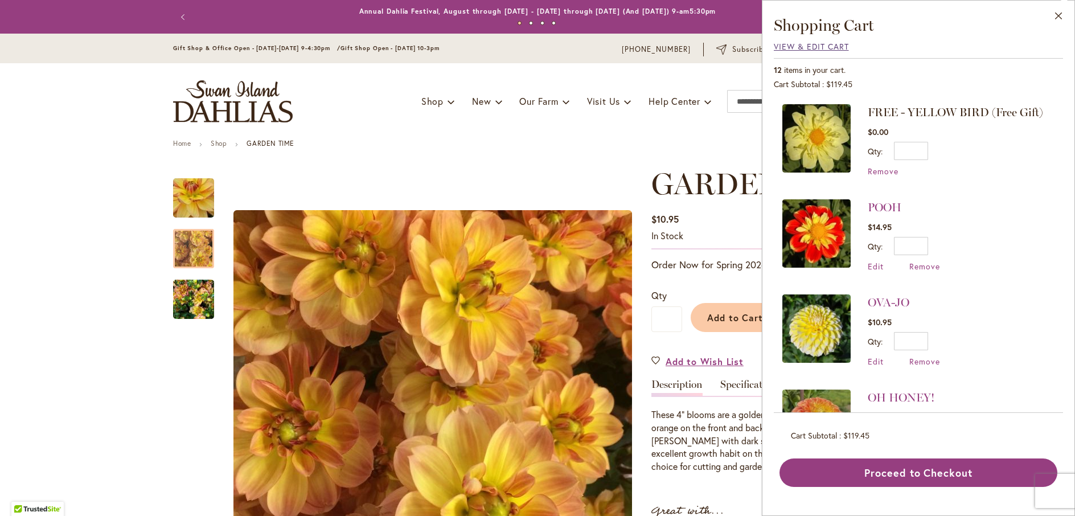
click at [819, 46] on span "View & Edit Cart" at bounding box center [811, 46] width 75 height 11
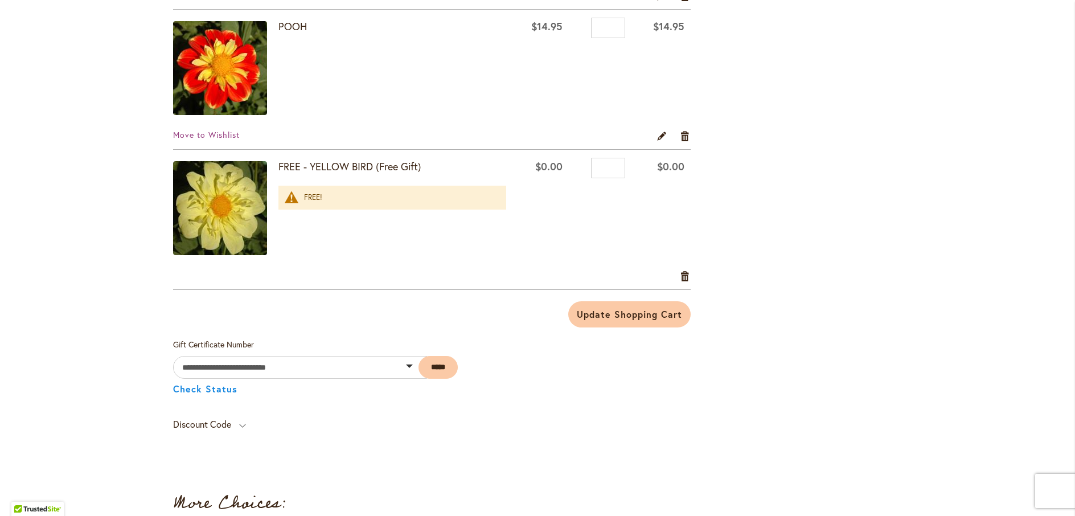
scroll to position [1294, 0]
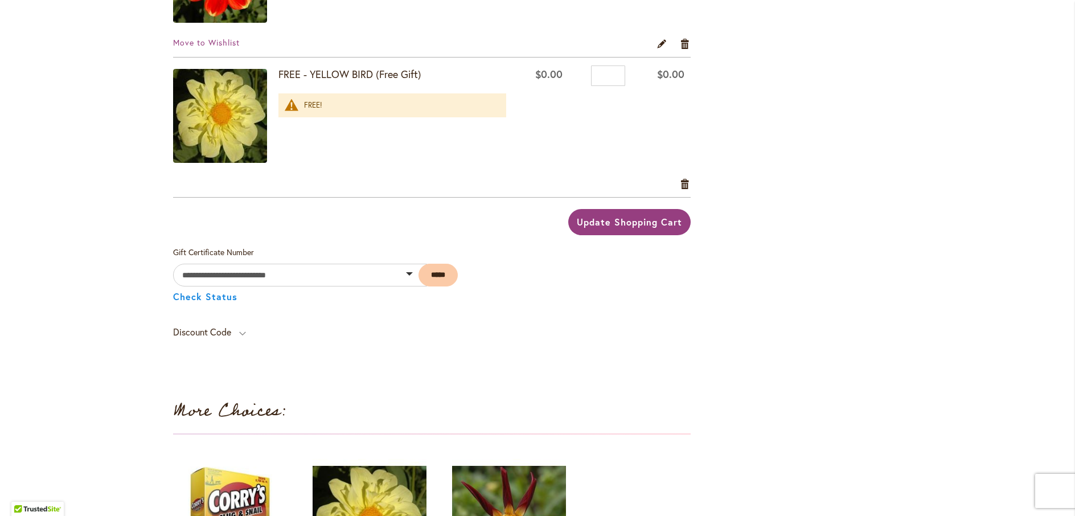
click at [619, 226] on span "Update Shopping Cart" at bounding box center [629, 222] width 105 height 12
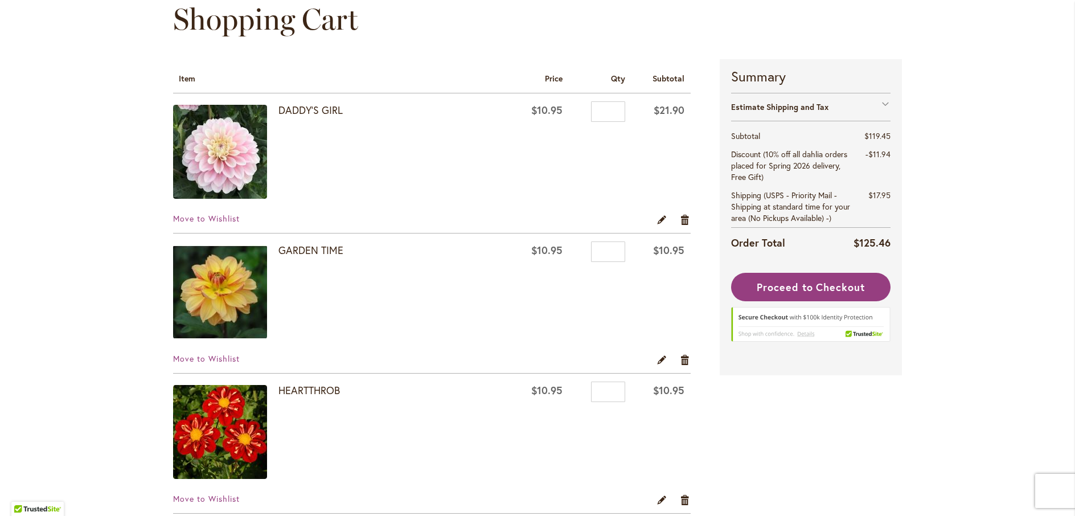
scroll to position [16, 0]
